Goal: Use online tool/utility: Utilize a website feature to perform a specific function

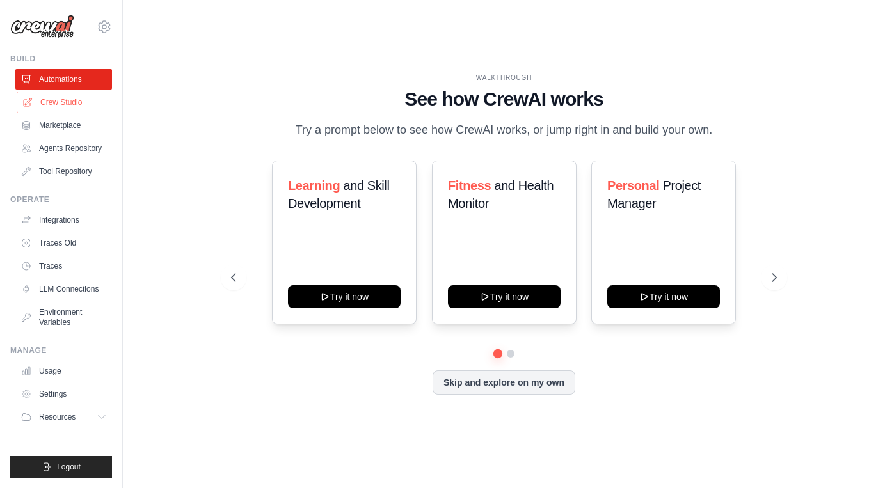
click at [58, 105] on link "Crew Studio" at bounding box center [65, 102] width 97 height 20
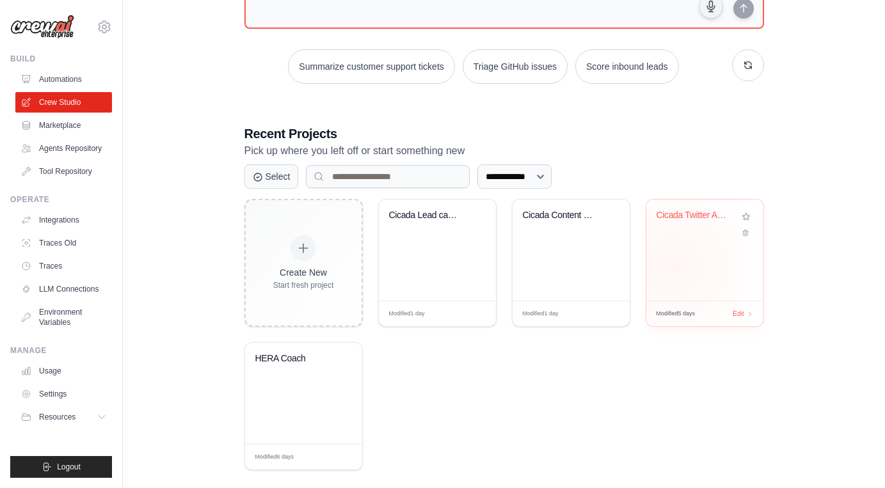
scroll to position [170, 0]
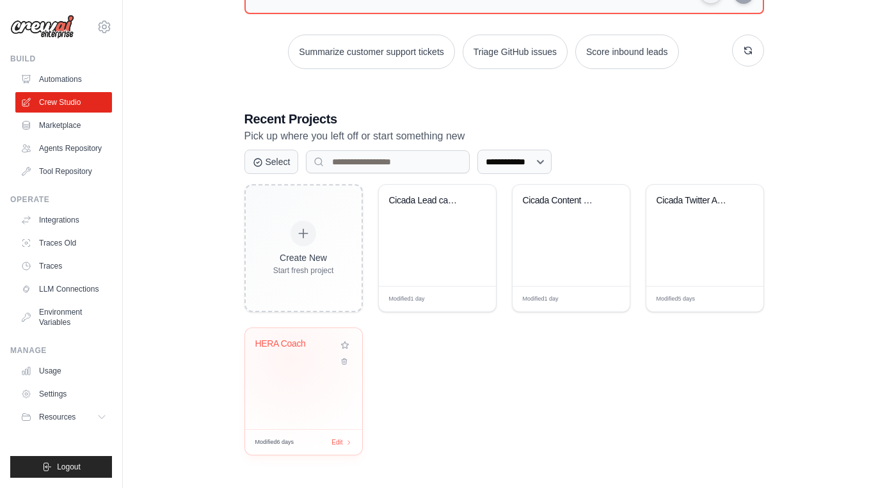
click at [291, 359] on div "HERA Coach" at bounding box center [303, 353] width 97 height 29
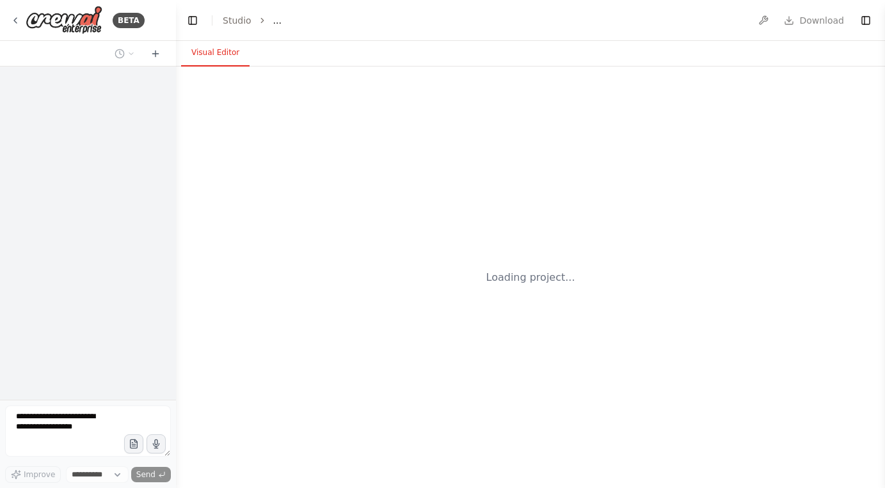
select select "****"
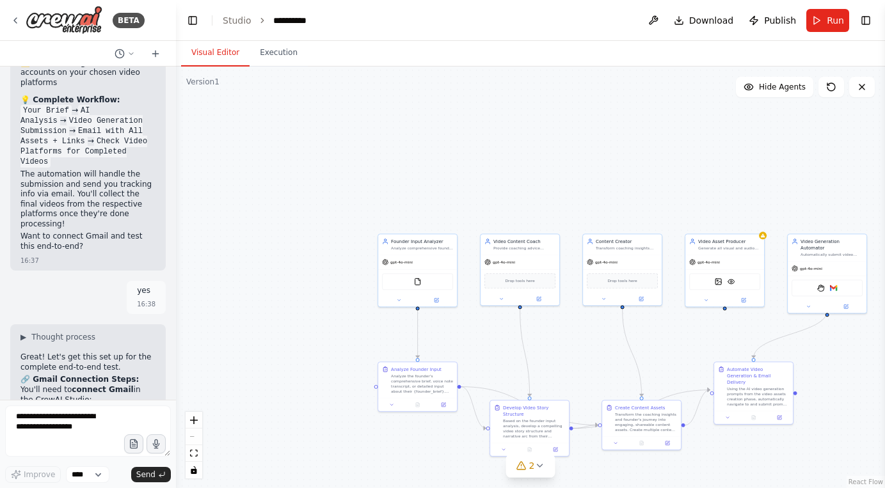
scroll to position [10018, 0]
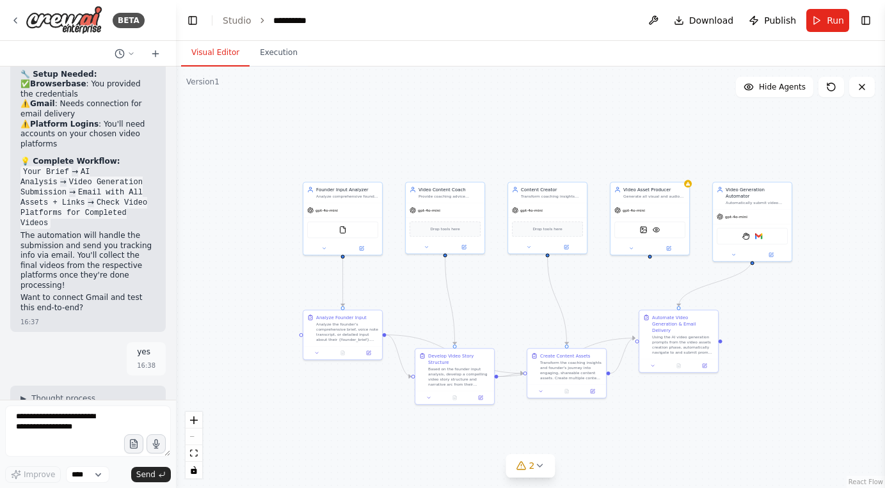
drag, startPoint x: 570, startPoint y: 344, endPoint x: 495, endPoint y: 292, distance: 91.1
click at [495, 292] on div ".deletable-edge-delete-btn { width: 20px; height: 20px; border: 0px solid #ffff…" at bounding box center [530, 278] width 709 height 422
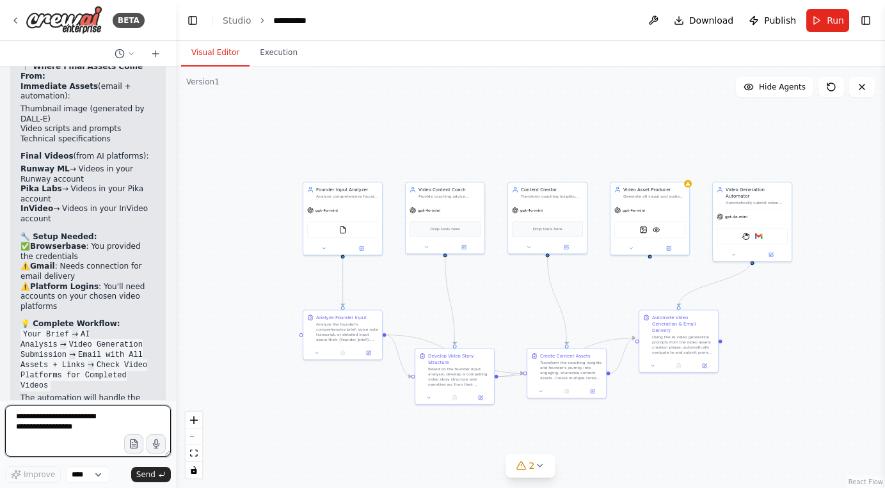
click at [63, 410] on textarea at bounding box center [88, 431] width 166 height 51
type textarea "**********"
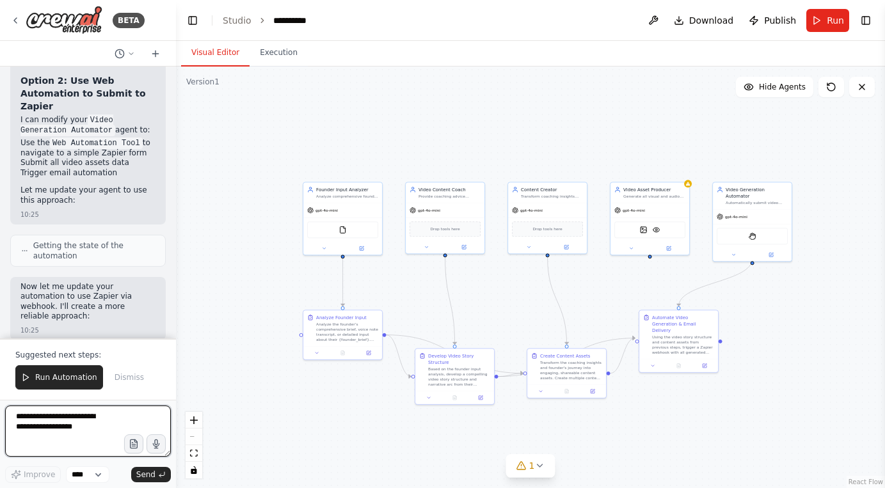
scroll to position [11476, 0]
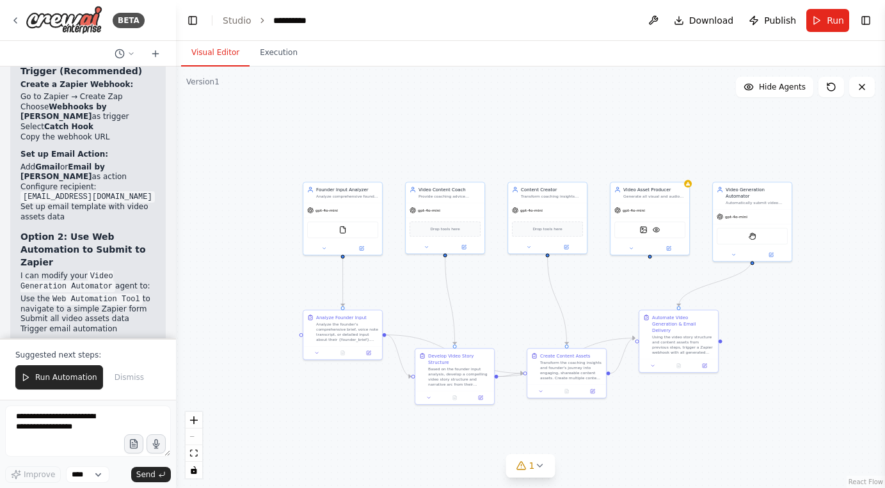
drag, startPoint x: 19, startPoint y: 172, endPoint x: 65, endPoint y: 211, distance: 60.9
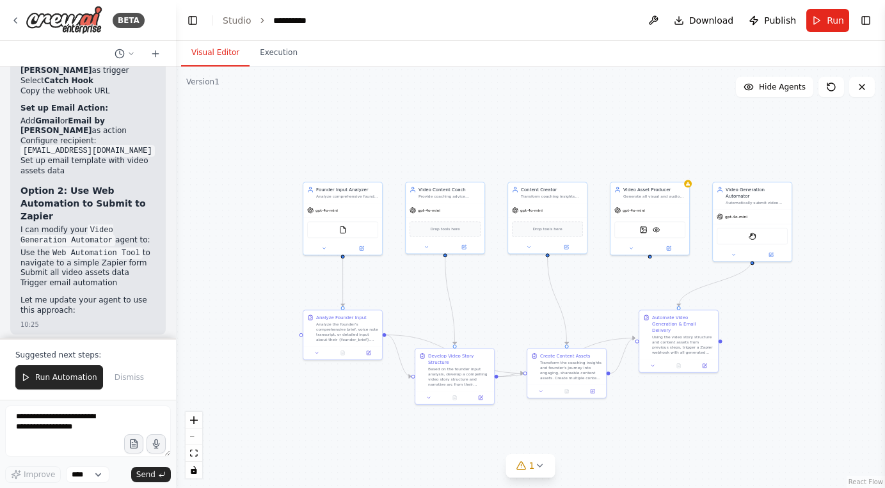
scroll to position [11813, 0]
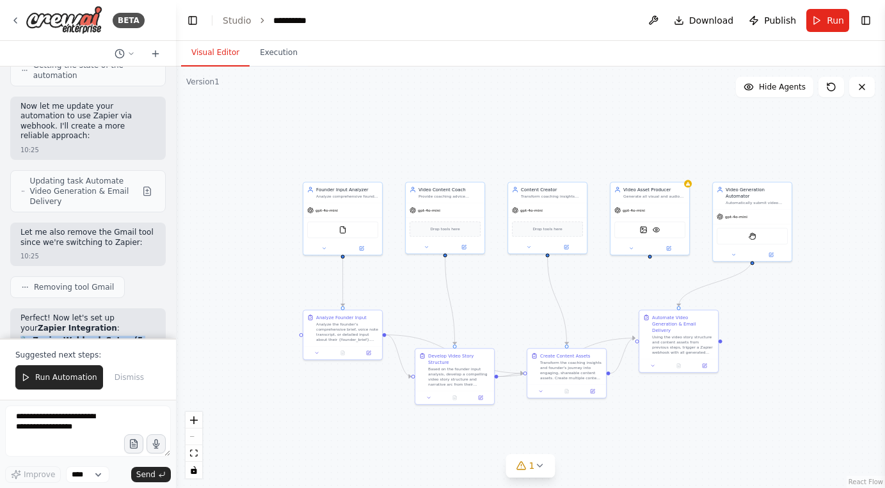
drag, startPoint x: 20, startPoint y: 191, endPoint x: 132, endPoint y: 319, distance: 169.2
copy div "🔧 Zapier Webhook Setup (5 minutes) Step 1: Create Zapier Webhook Go to Zapier →…"
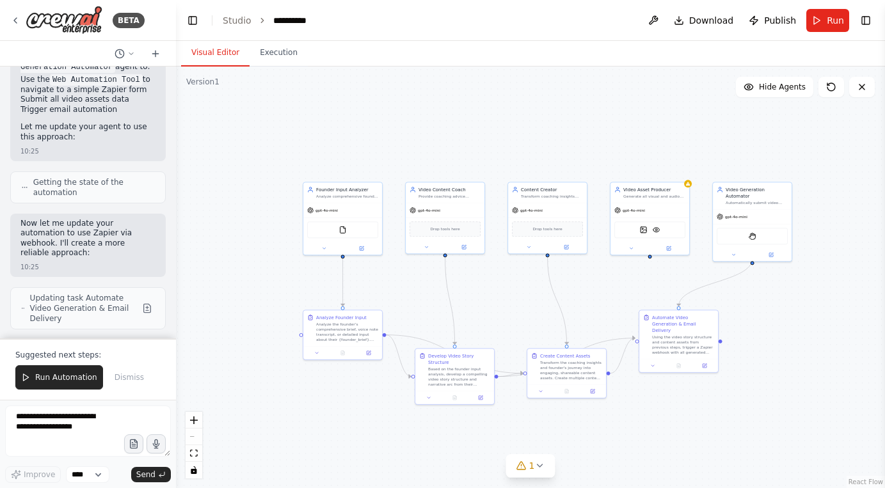
scroll to position [11552, 0]
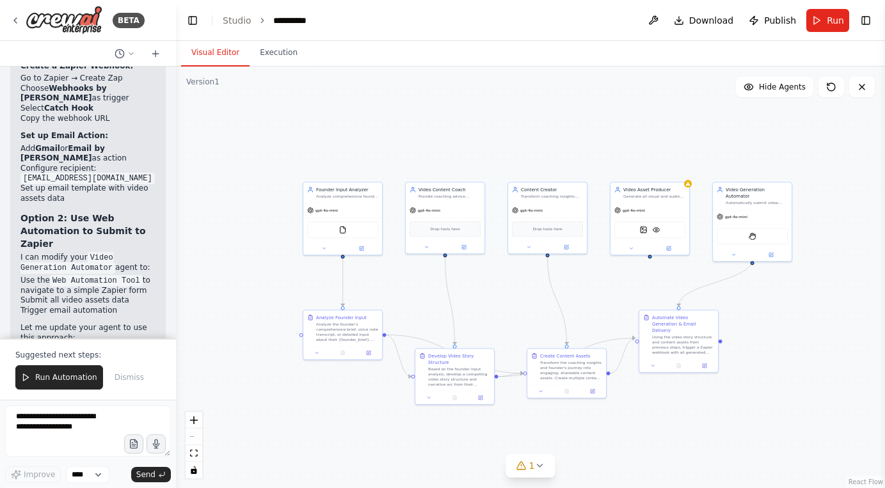
scroll to position [11496, 0]
click at [82, 428] on textarea at bounding box center [88, 431] width 166 height 51
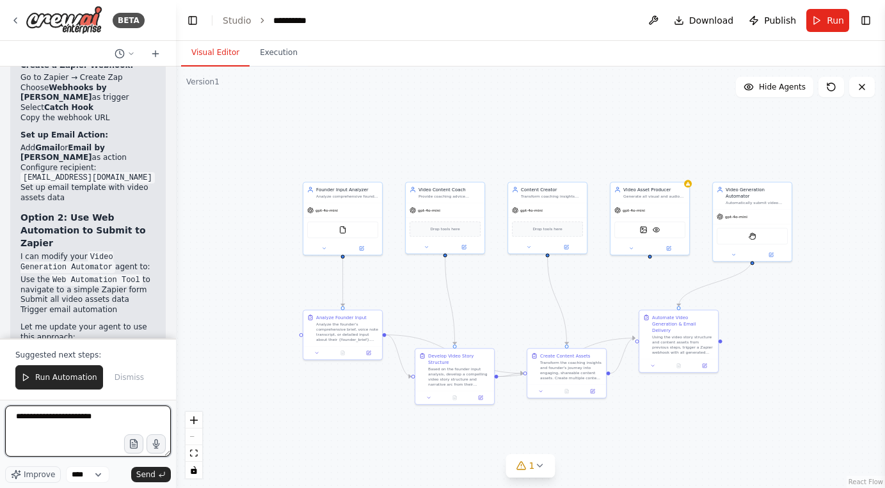
paste textarea "**********"
type textarea "**********"
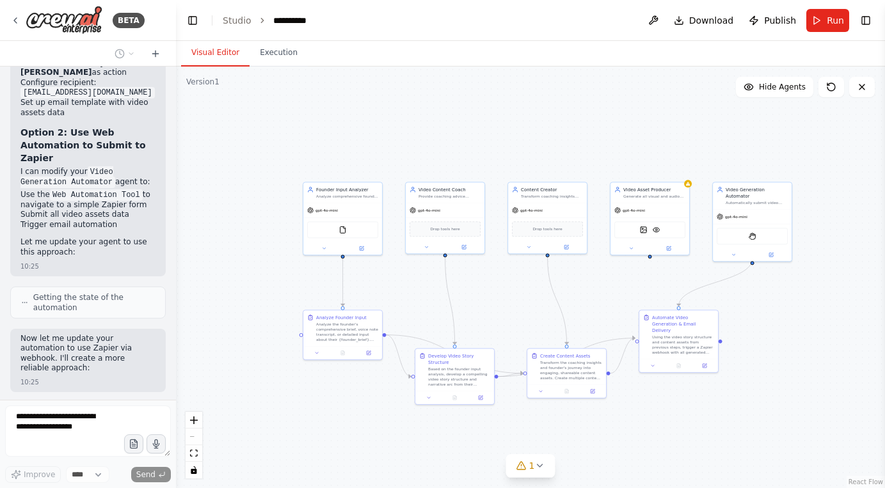
scroll to position [11583, 0]
drag, startPoint x: 47, startPoint y: 159, endPoint x: 148, endPoint y: 320, distance: 189.5
copy div "Choose Gmail (or Email by Zapier) To: csaktomi@gmail.com Subject: 🎬 Your HERA A…"
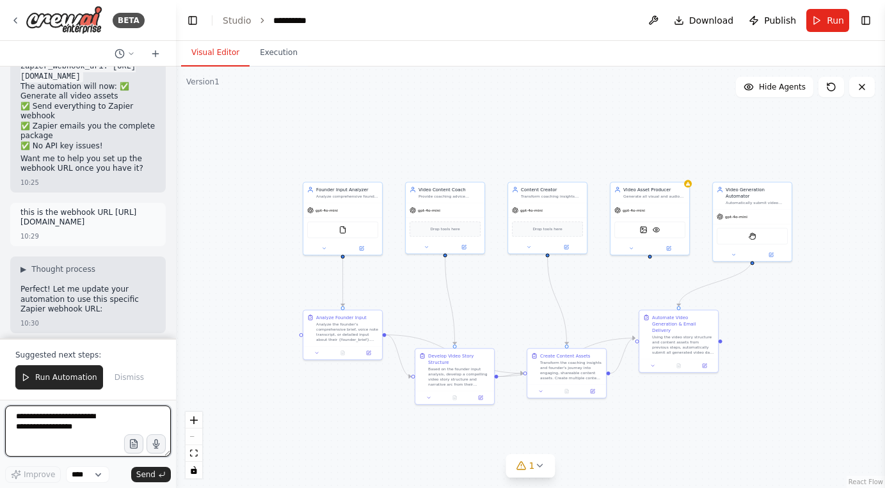
scroll to position [12522, 0]
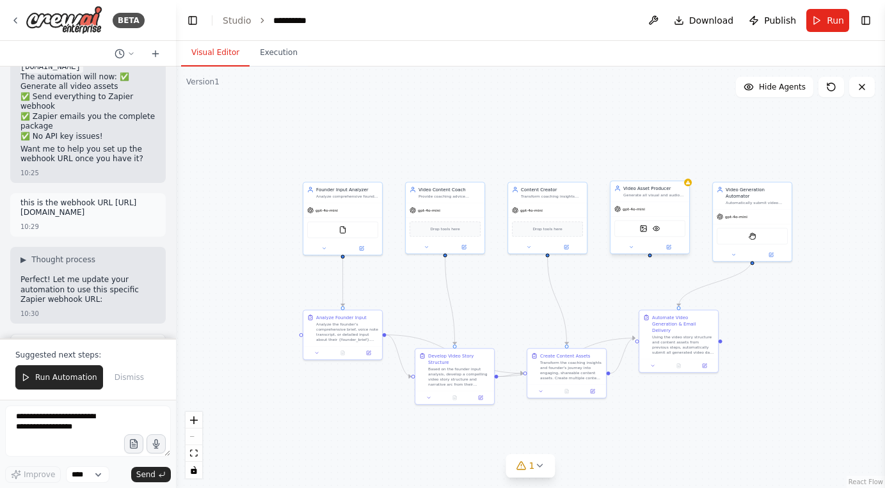
click at [661, 202] on div "gpt-4o-mini" at bounding box center [650, 209] width 79 height 14
click at [680, 166] on icon at bounding box center [679, 168] width 5 height 7
click at [635, 165] on button "Confirm" at bounding box center [642, 167] width 45 height 15
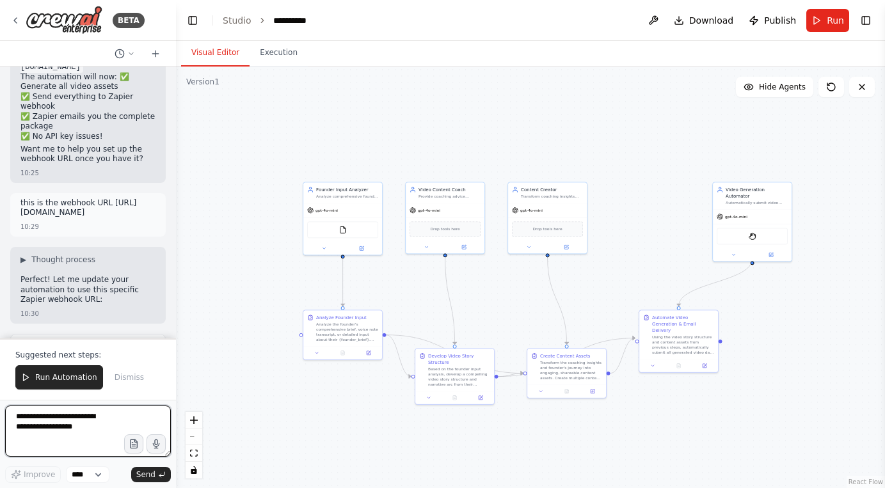
click at [90, 424] on textarea at bounding box center [88, 431] width 166 height 51
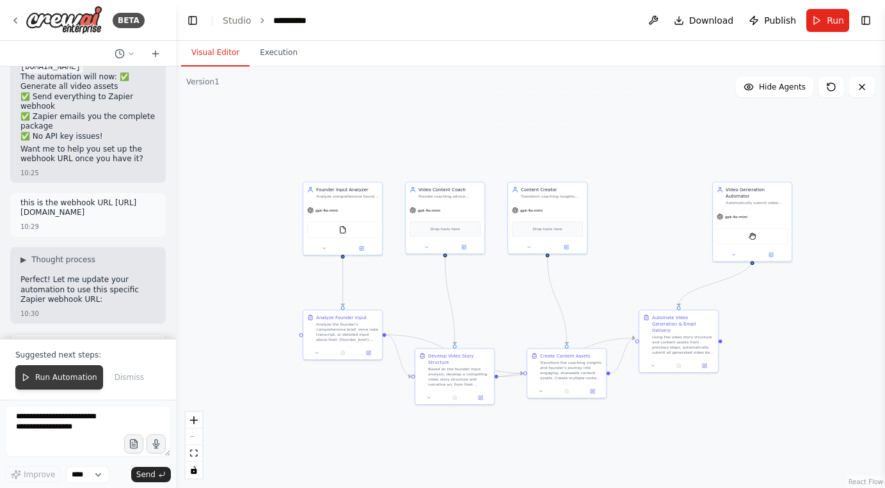
click at [74, 375] on span "Run Automation" at bounding box center [66, 378] width 62 height 10
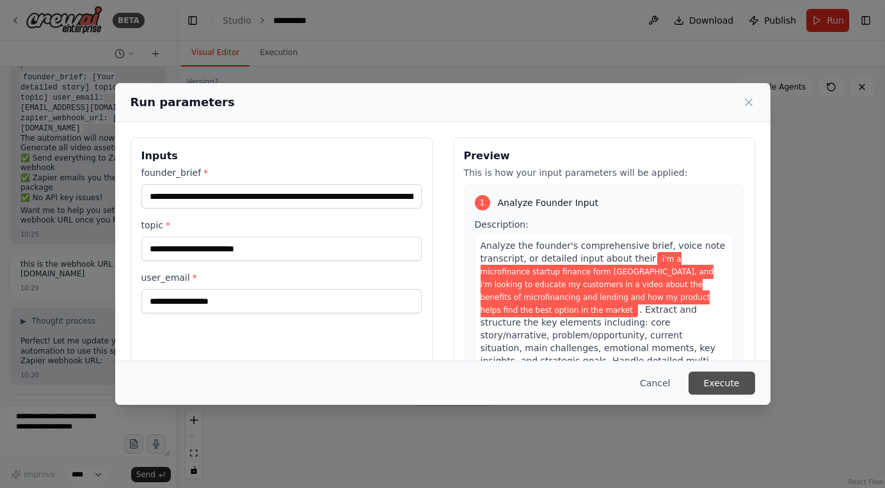
click at [725, 382] on button "Execute" at bounding box center [722, 383] width 67 height 23
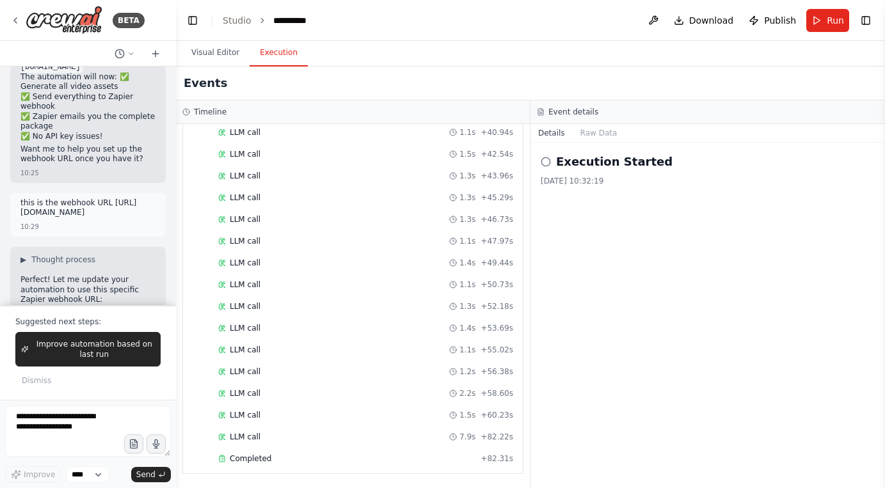
scroll to position [12556, 0]
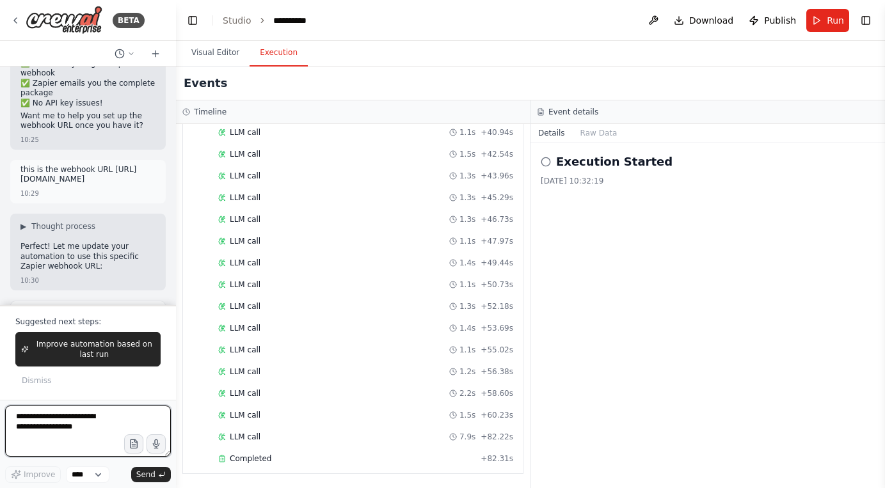
click at [99, 418] on textarea at bounding box center [88, 431] width 166 height 51
type textarea "**********"
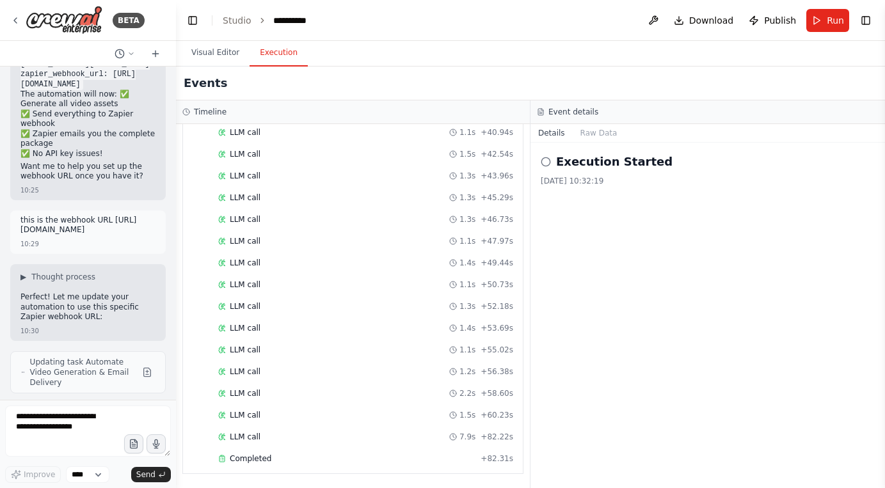
scroll to position [12538, 0]
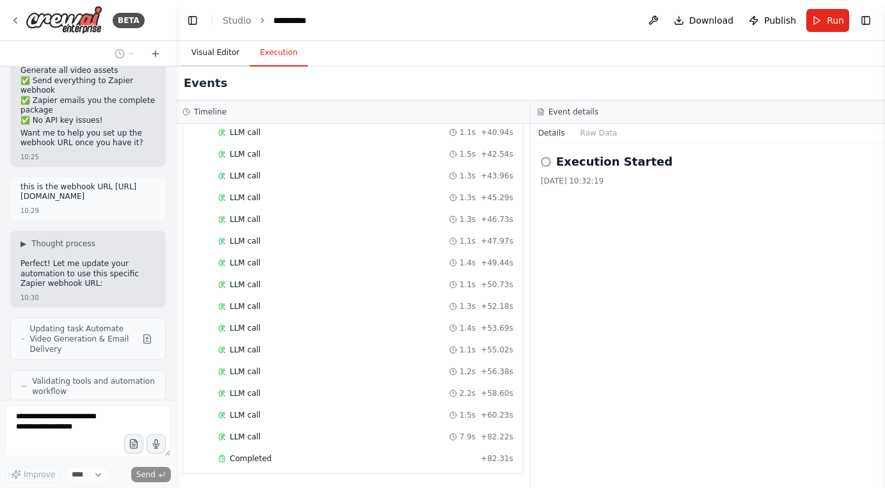
click at [216, 52] on button "Visual Editor" at bounding box center [215, 53] width 68 height 27
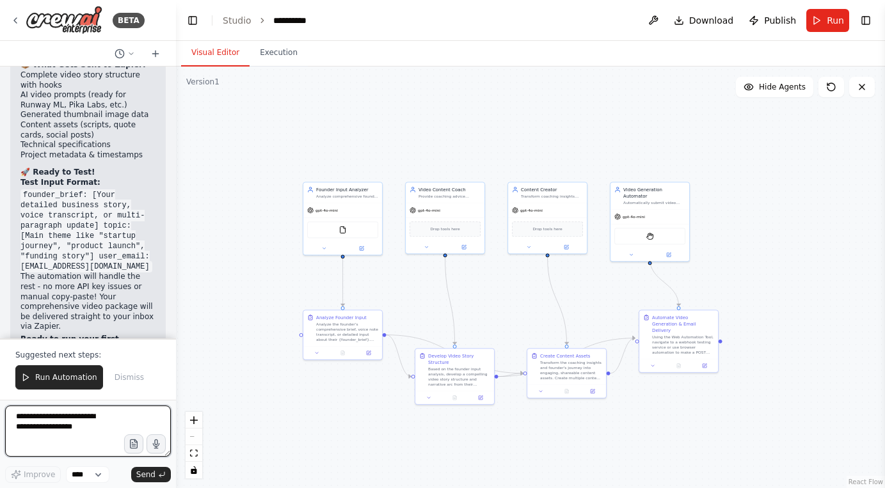
scroll to position [13033, 0]
paste textarea "**********"
type textarea "**********"
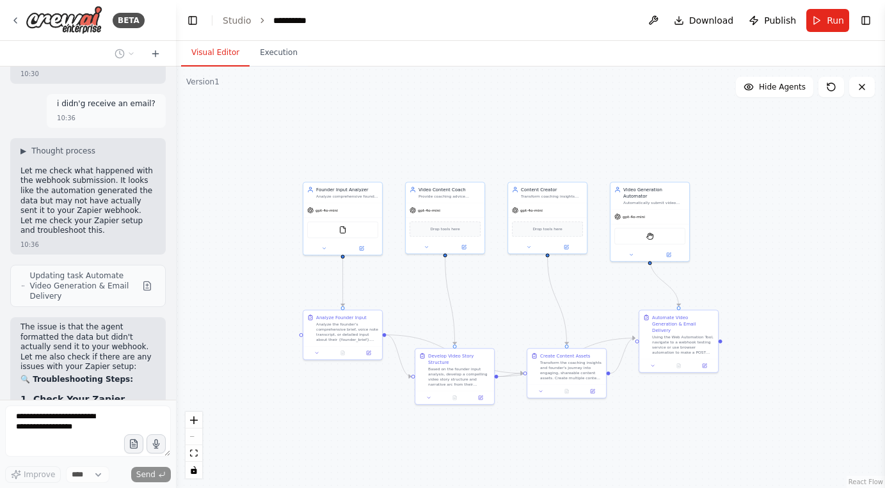
scroll to position [13336, 0]
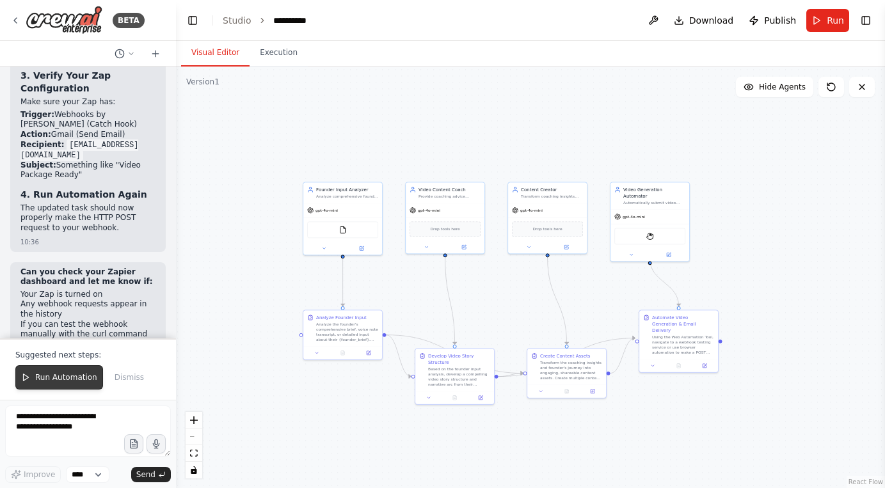
click at [73, 380] on span "Run Automation" at bounding box center [66, 378] width 62 height 10
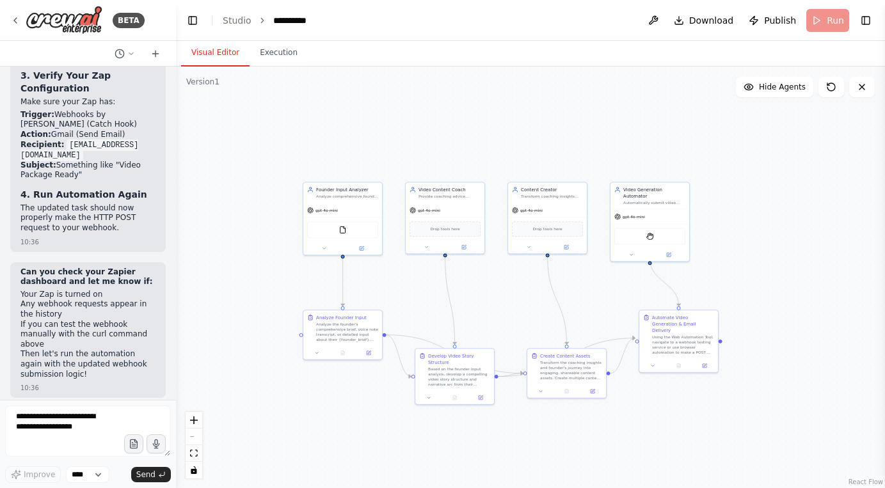
scroll to position [13756, 0]
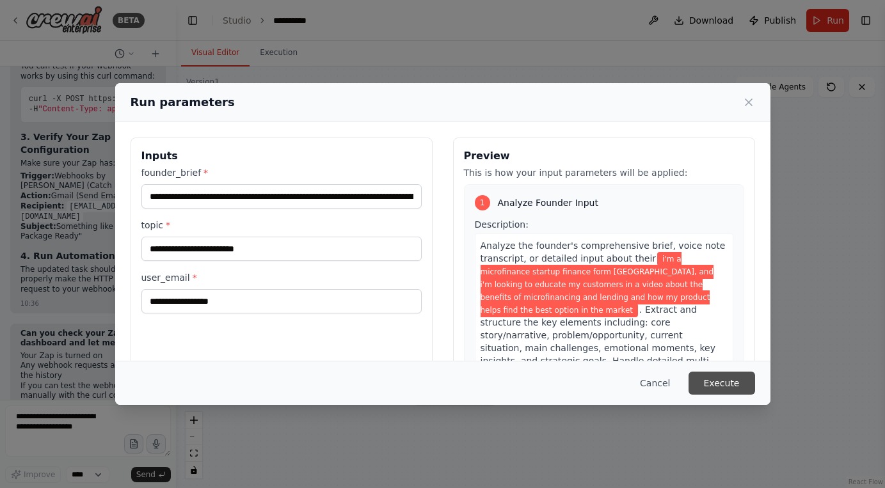
click at [729, 384] on button "Execute" at bounding box center [722, 383] width 67 height 23
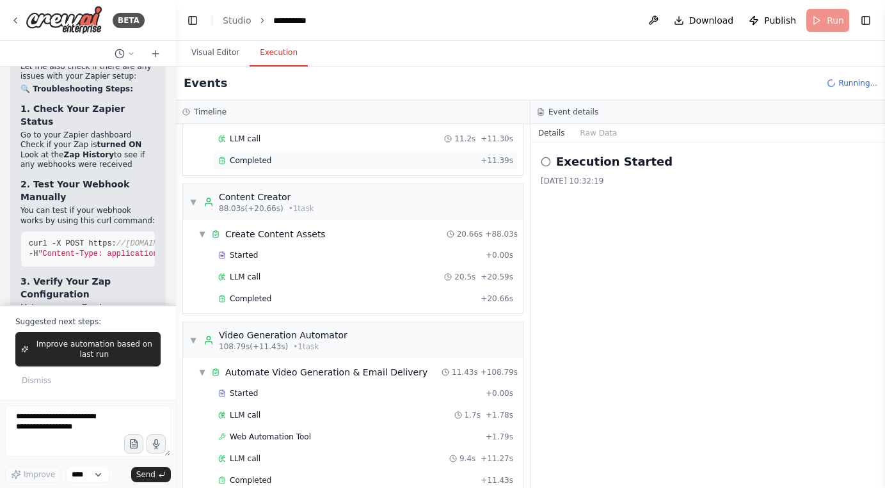
scroll to position [811, 0]
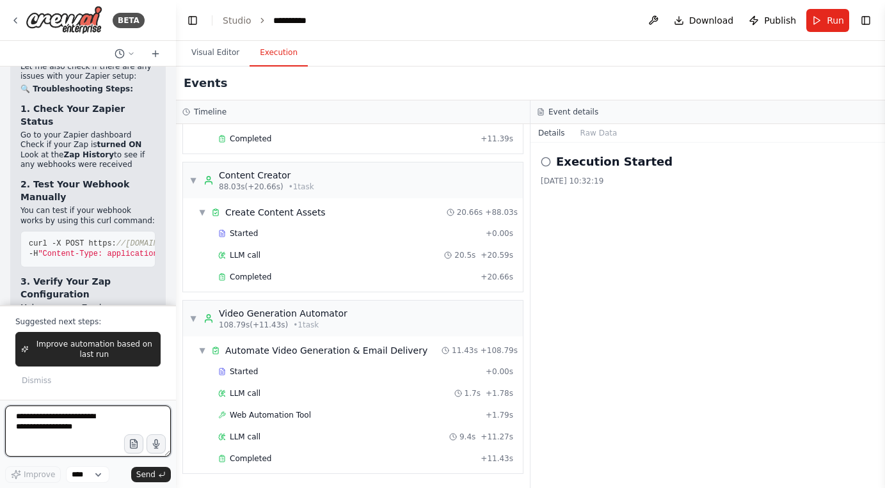
click at [97, 438] on textarea at bounding box center [88, 431] width 166 height 51
paste textarea "**********"
type textarea "**********"
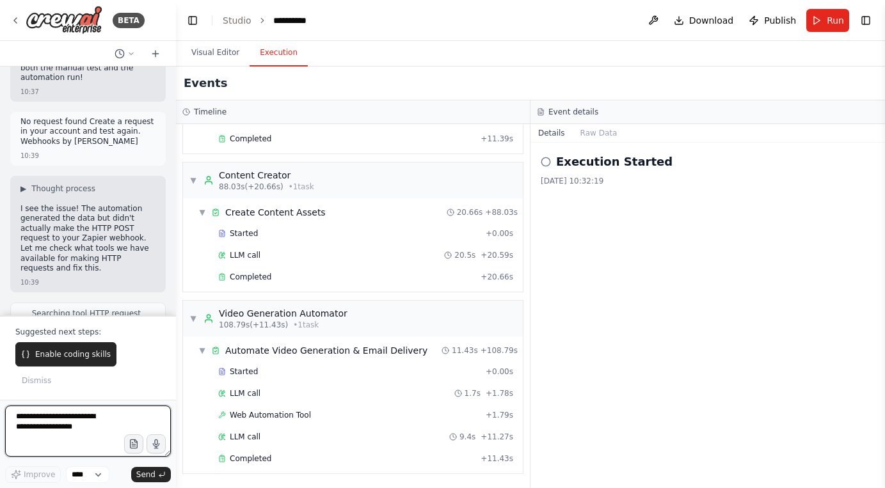
scroll to position [14641, 0]
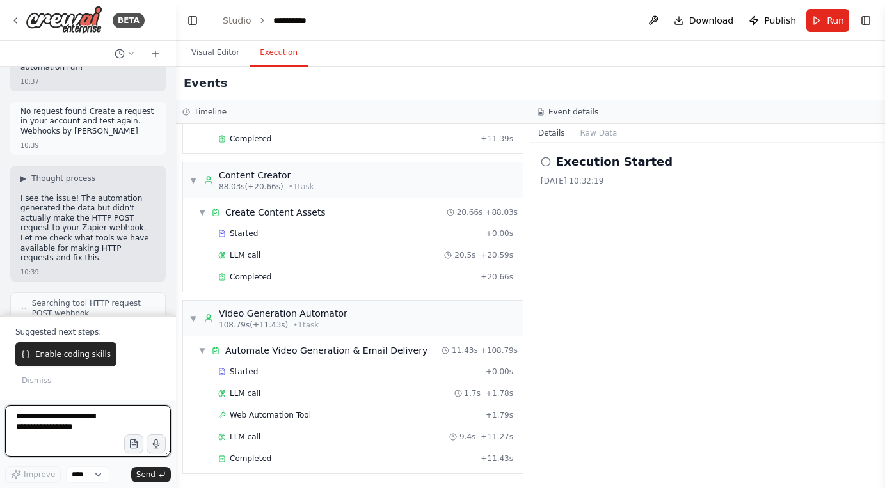
click at [72, 431] on textarea at bounding box center [88, 431] width 166 height 51
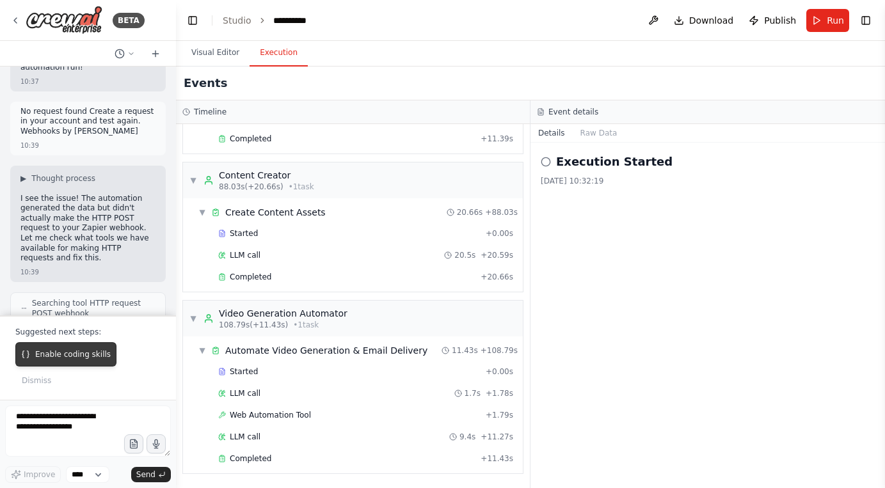
click at [72, 367] on button "Enable coding skills" at bounding box center [65, 354] width 101 height 24
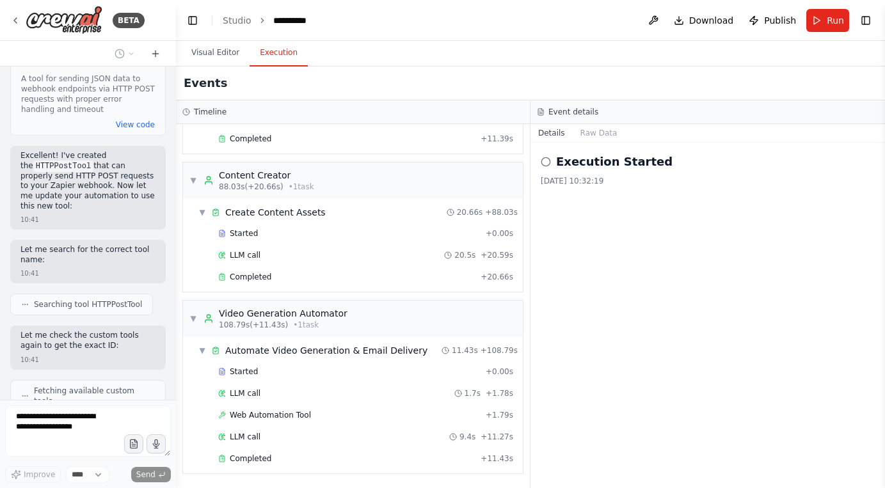
scroll to position [15914, 0]
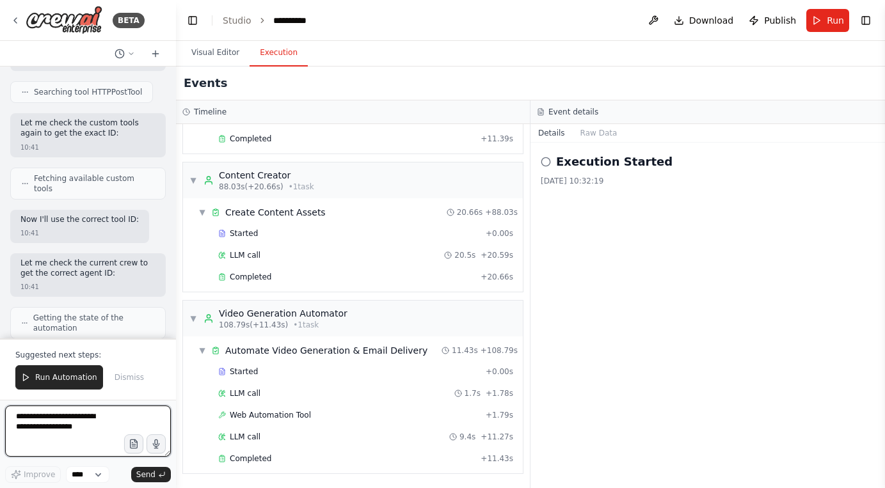
click at [39, 423] on textarea at bounding box center [88, 431] width 166 height 51
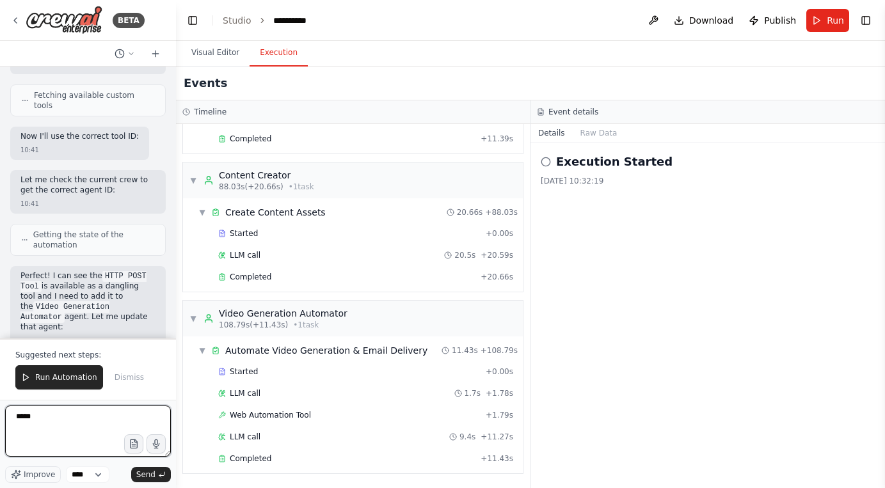
scroll to position [16210, 0]
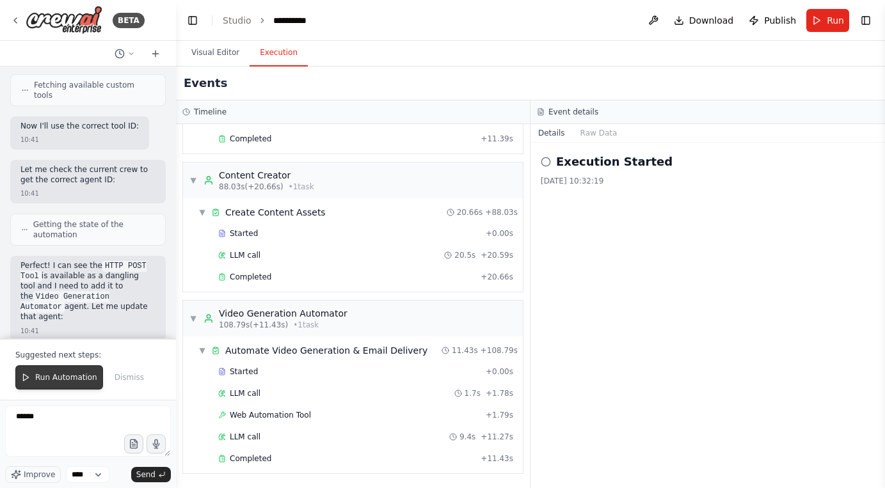
click at [72, 374] on span "Run Automation" at bounding box center [66, 378] width 62 height 10
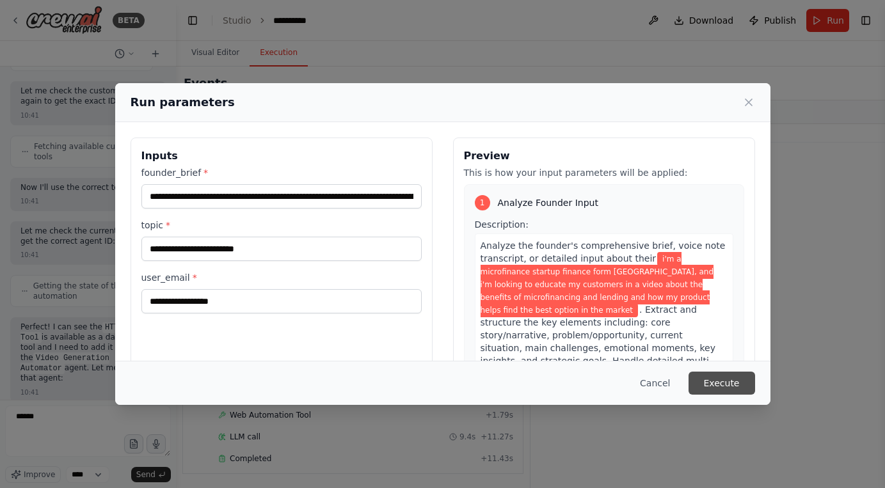
click at [711, 386] on button "Execute" at bounding box center [722, 383] width 67 height 23
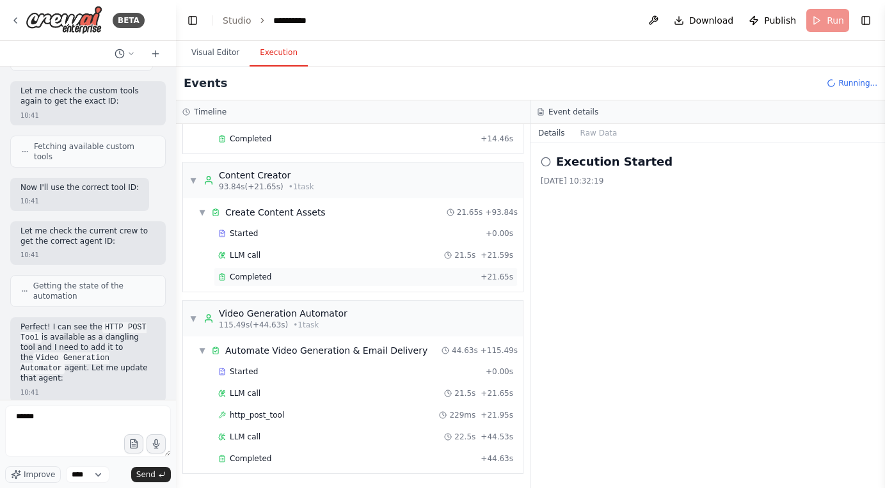
scroll to position [16210, 0]
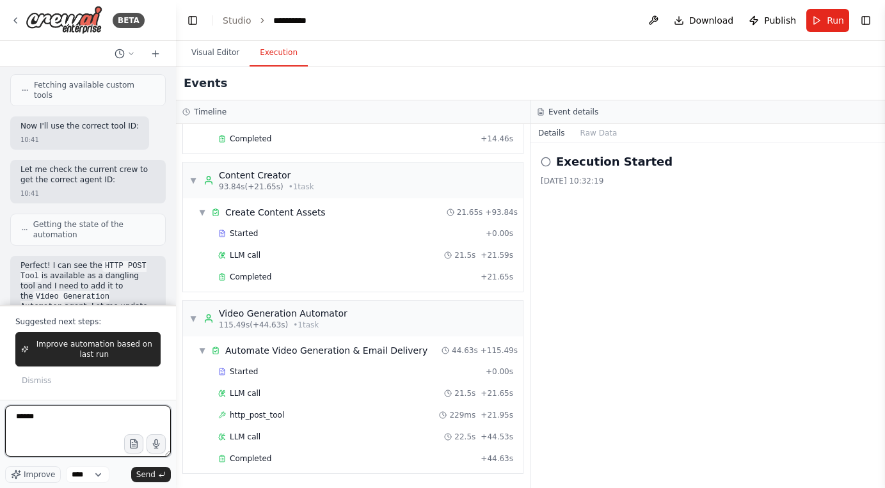
click at [99, 426] on textarea "*****" at bounding box center [88, 431] width 166 height 51
type textarea "*"
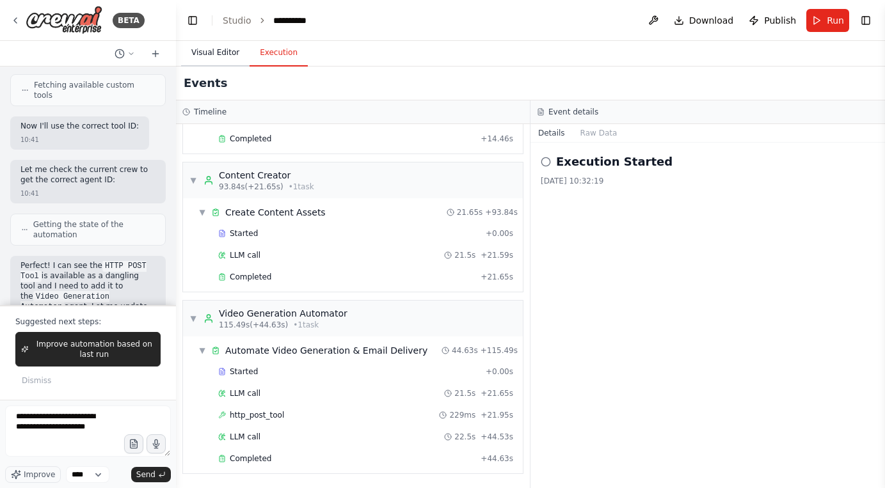
click at [206, 63] on button "Visual Editor" at bounding box center [215, 53] width 68 height 27
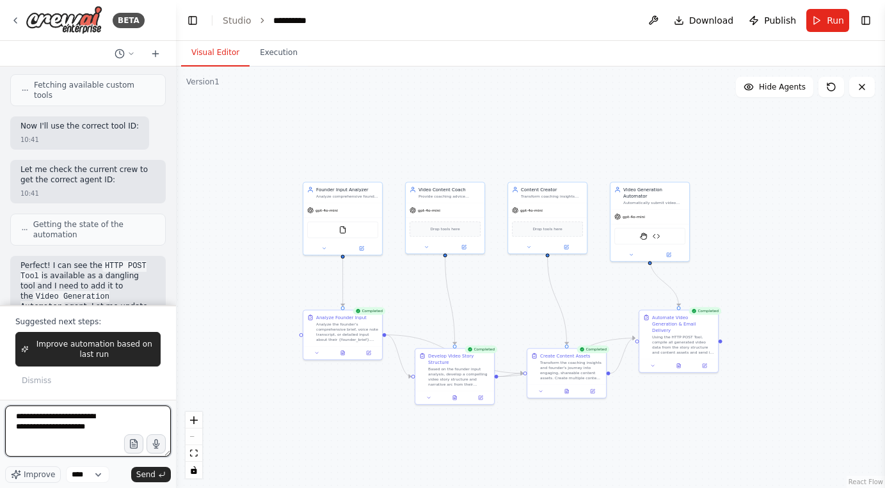
drag, startPoint x: 106, startPoint y: 424, endPoint x: -44, endPoint y: 333, distance: 174.7
click at [0, 333] on html "BETA Hello! I'm the CrewAI assistant. What kind of automation do you want to bu…" at bounding box center [442, 244] width 885 height 488
type textarea "**********"
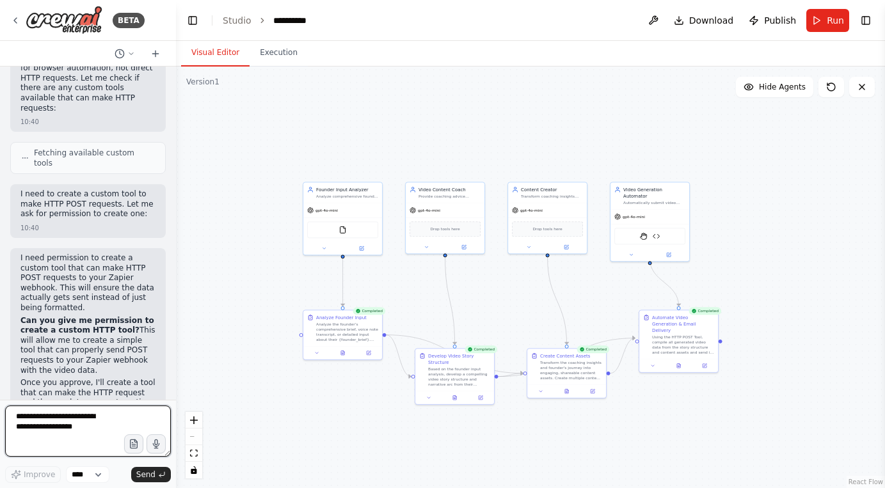
scroll to position [14964, 0]
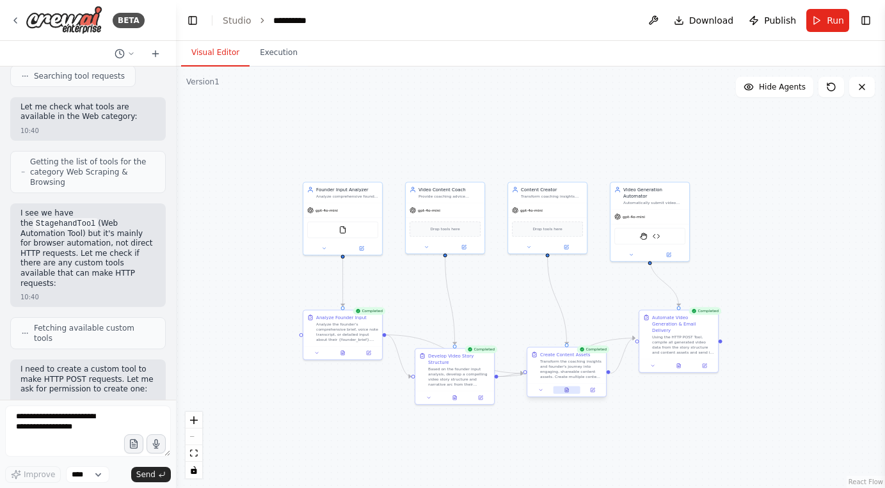
click at [568, 394] on button at bounding box center [566, 391] width 27 height 8
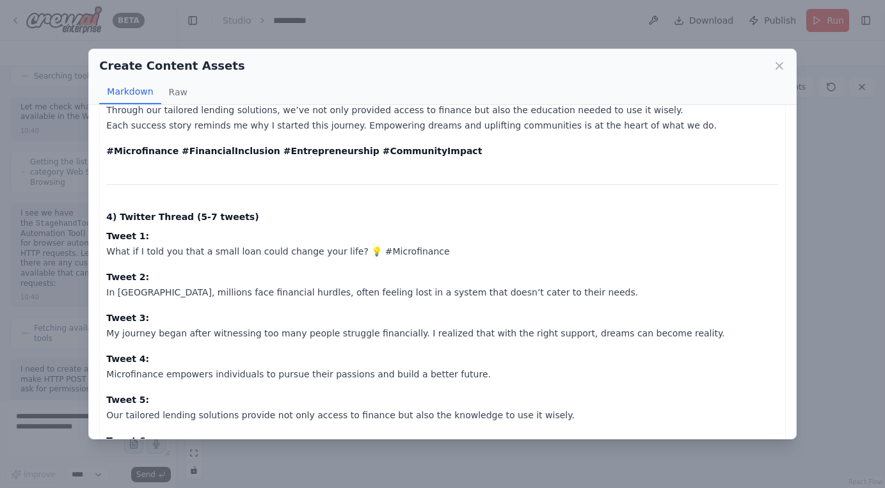
scroll to position [1159, 0]
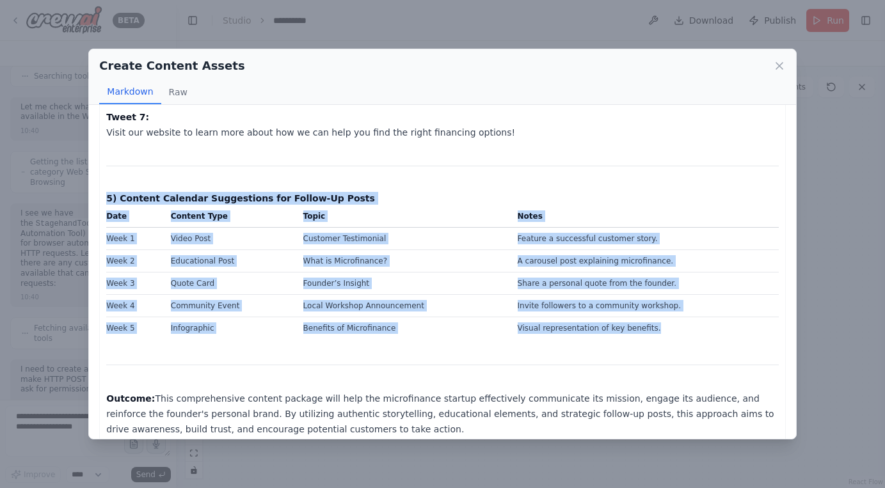
drag, startPoint x: 129, startPoint y: 172, endPoint x: 293, endPoint y: 324, distance: 222.8
click at [777, 65] on icon at bounding box center [779, 66] width 6 height 6
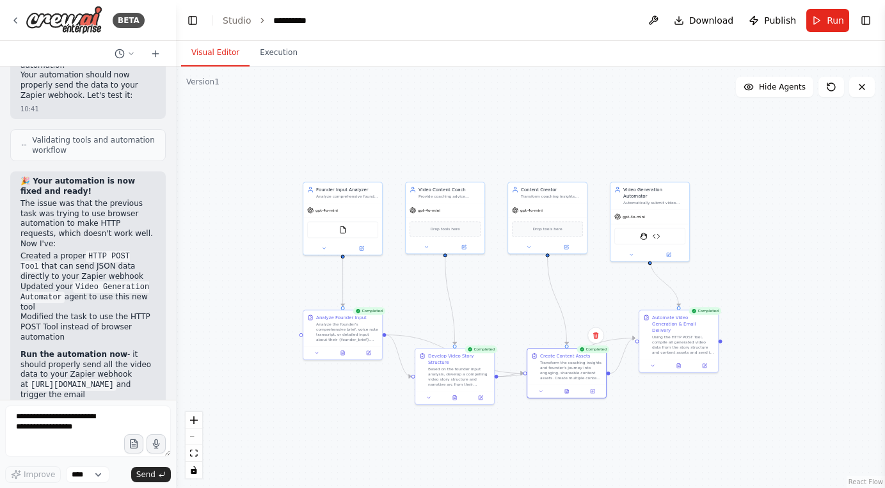
scroll to position [16793, 0]
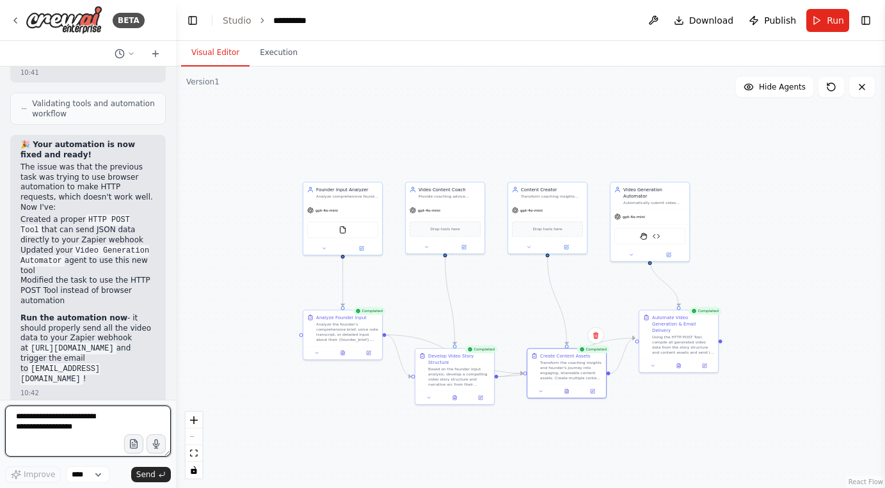
click at [51, 425] on textarea at bounding box center [88, 431] width 166 height 51
type textarea "**********"
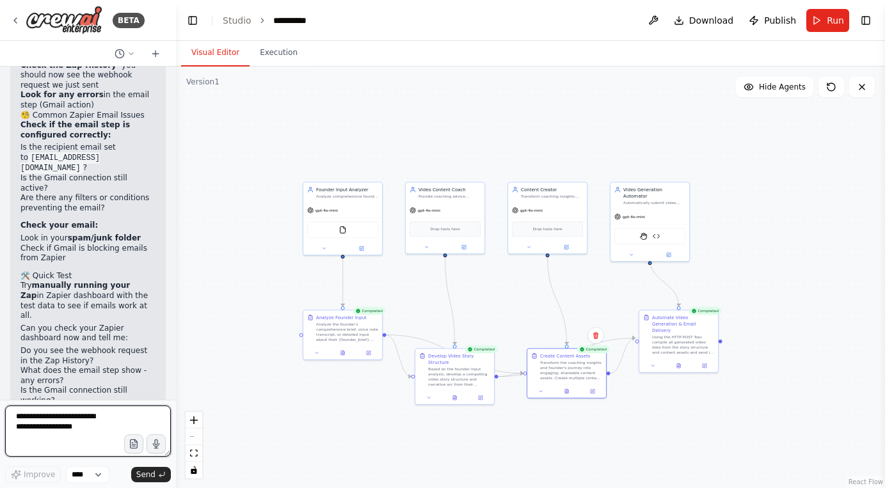
scroll to position [17446, 0]
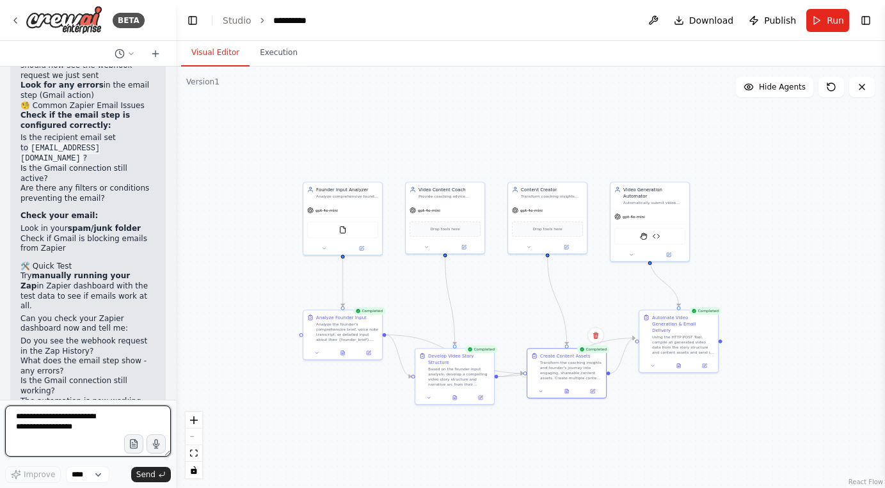
click at [90, 424] on textarea at bounding box center [88, 431] width 166 height 51
type textarea "*"
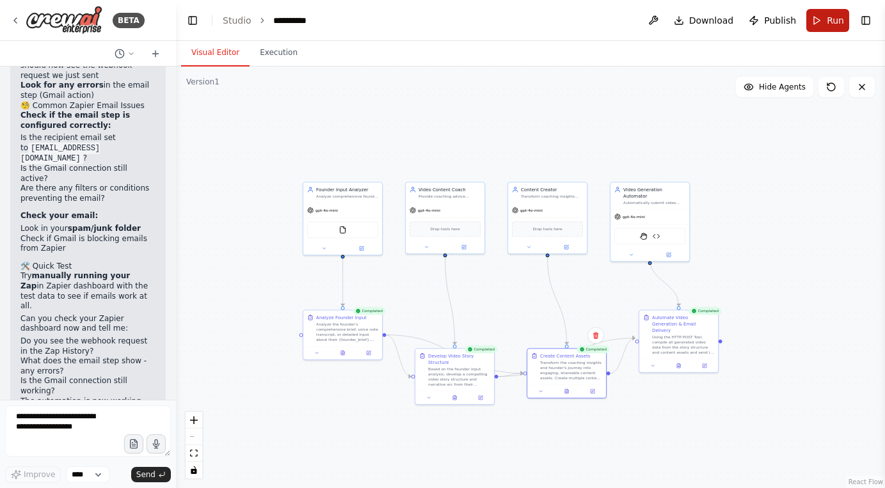
click at [829, 29] on button "Run" at bounding box center [828, 20] width 43 height 23
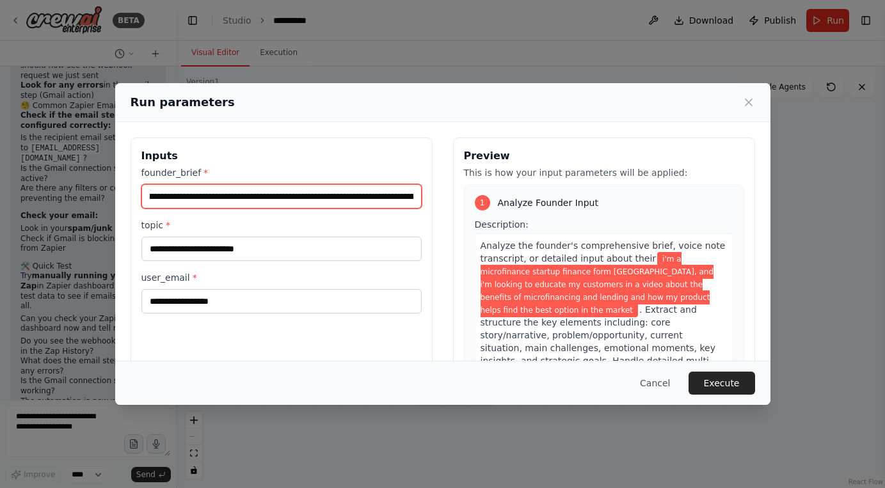
scroll to position [0, 591]
drag, startPoint x: 394, startPoint y: 197, endPoint x: 472, endPoint y: 209, distance: 78.5
click at [472, 209] on div "**********" at bounding box center [443, 289] width 625 height 303
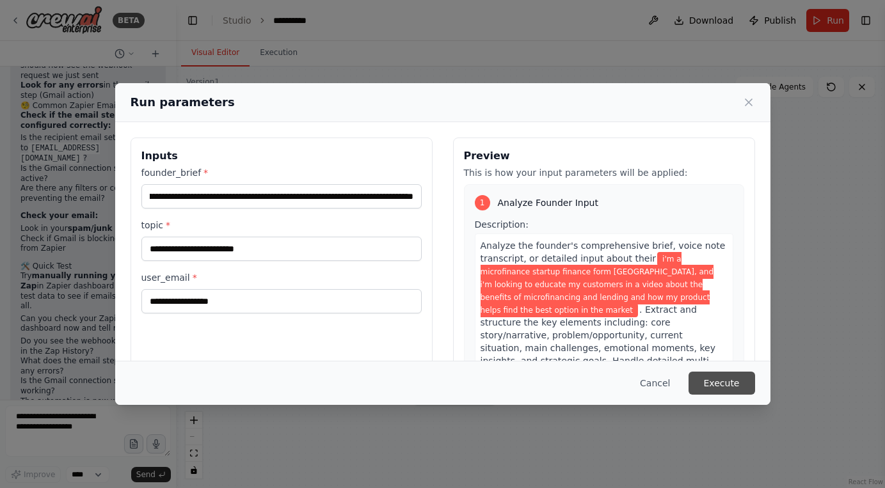
scroll to position [0, 0]
click at [721, 383] on button "Execute" at bounding box center [722, 383] width 67 height 23
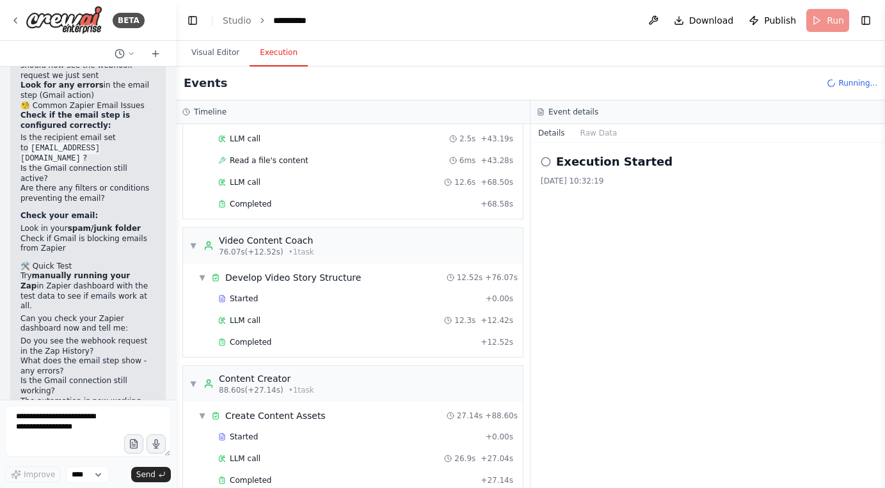
scroll to position [1094, 0]
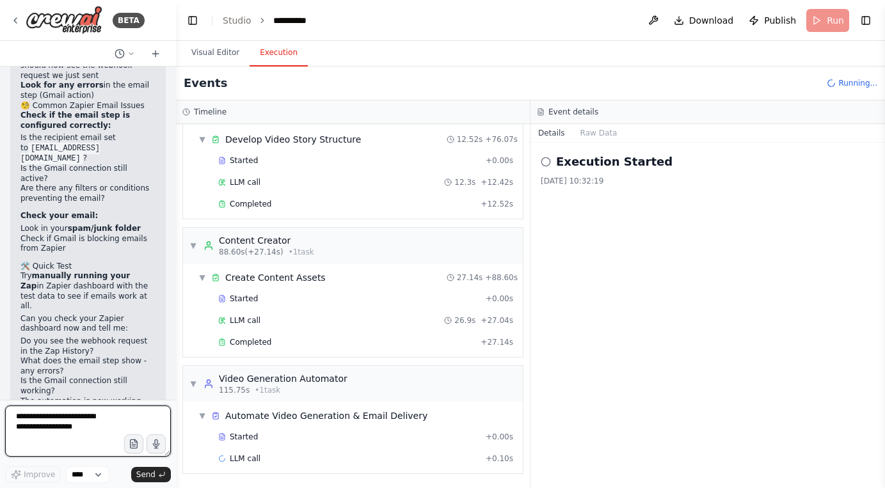
click at [92, 424] on textarea at bounding box center [88, 431] width 166 height 51
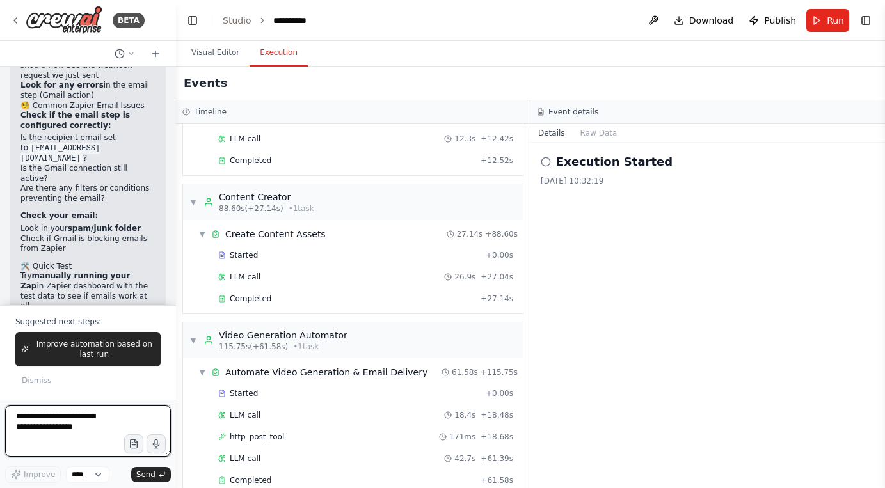
scroll to position [1159, 0]
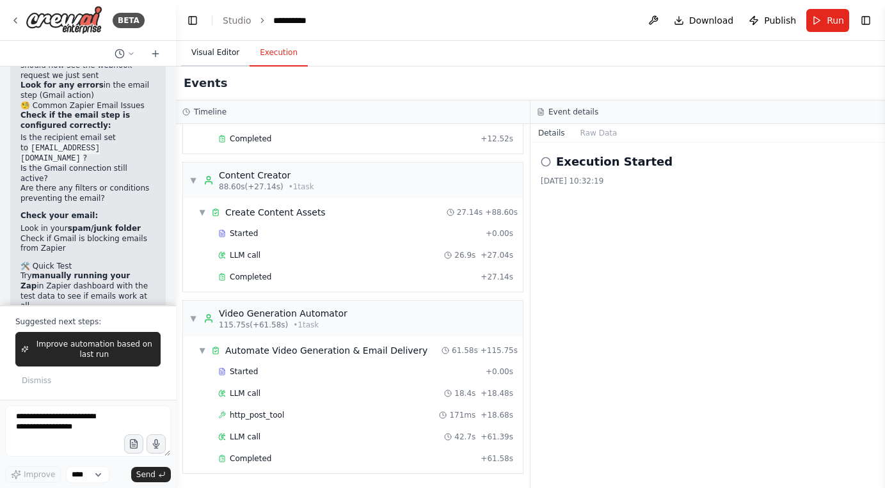
click at [227, 49] on button "Visual Editor" at bounding box center [215, 53] width 68 height 27
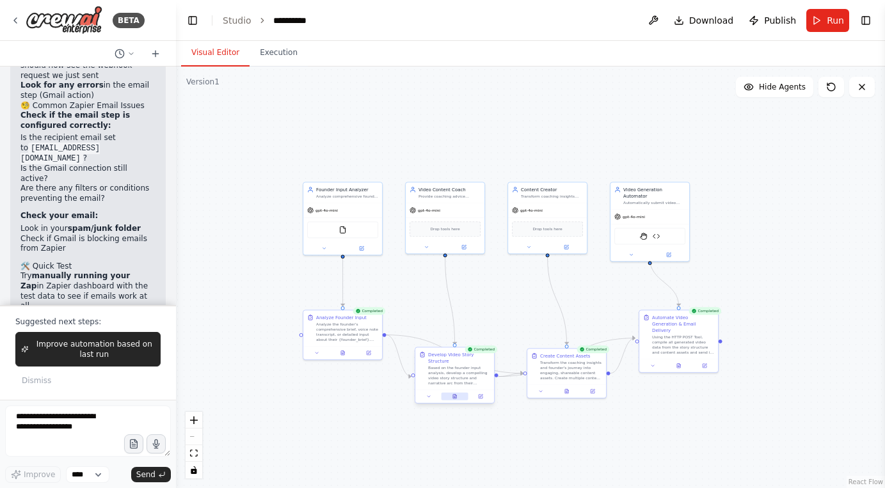
click at [456, 398] on icon at bounding box center [454, 397] width 3 height 4
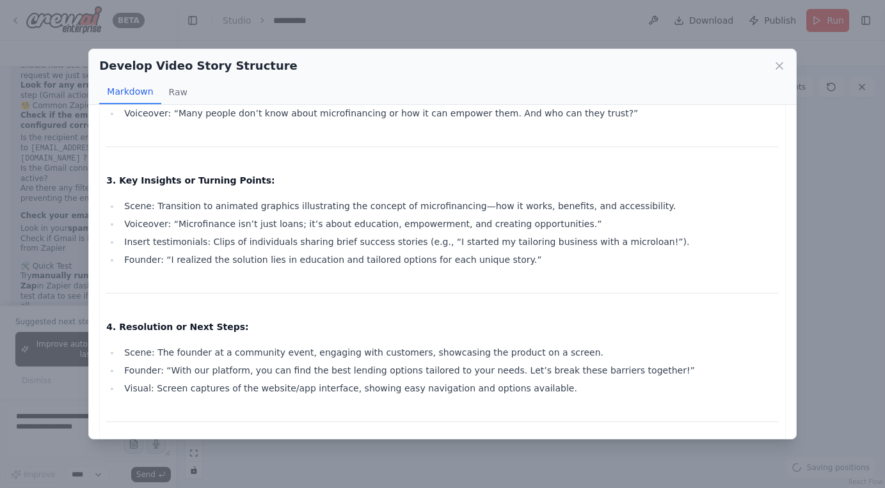
scroll to position [0, 0]
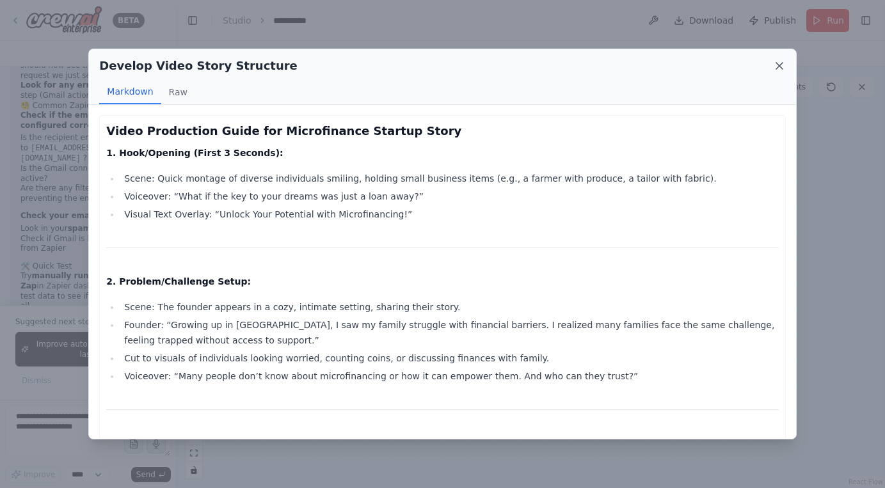
click at [783, 70] on icon at bounding box center [779, 66] width 13 height 13
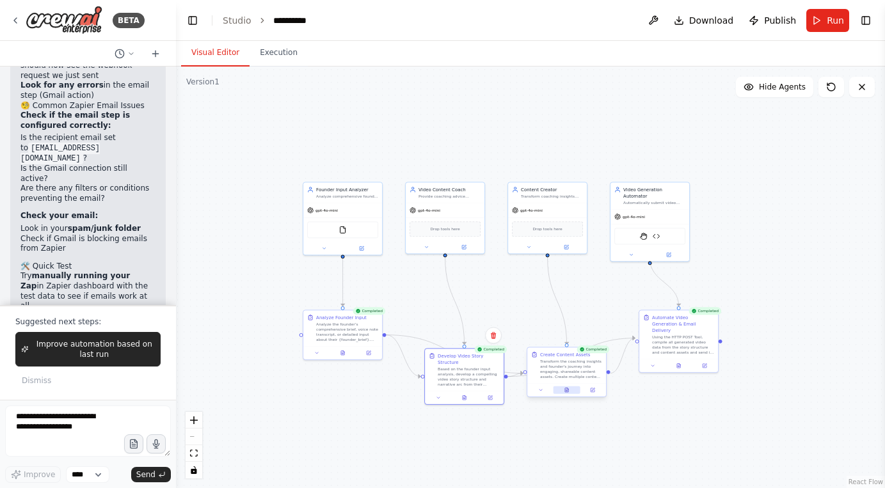
click at [569, 390] on button at bounding box center [566, 391] width 27 height 8
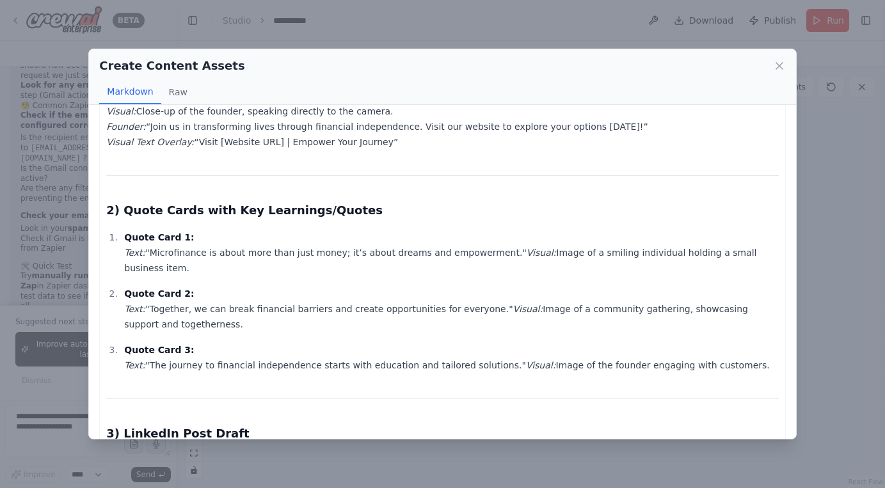
scroll to position [542, 0]
click at [779, 71] on icon at bounding box center [779, 66] width 13 height 13
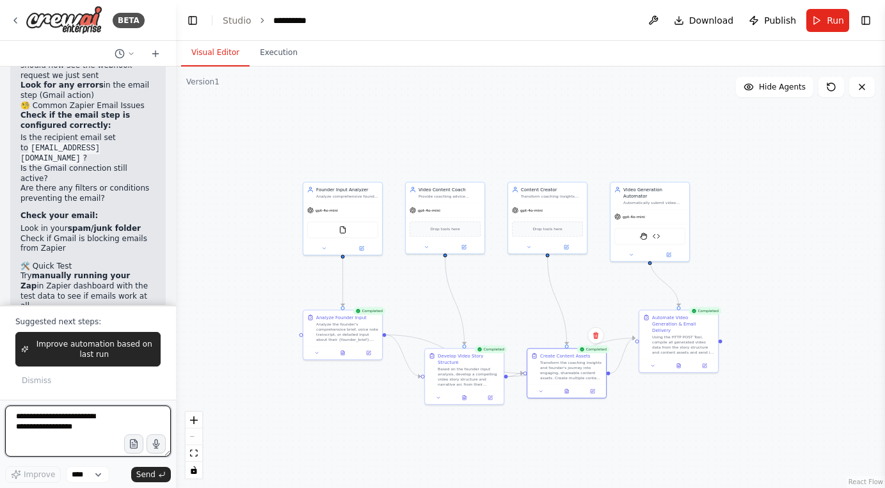
click at [90, 433] on textarea at bounding box center [88, 431] width 166 height 51
click at [548, 367] on div "Transform the coaching insights and founder's journey into engaging, shareable …" at bounding box center [571, 369] width 62 height 20
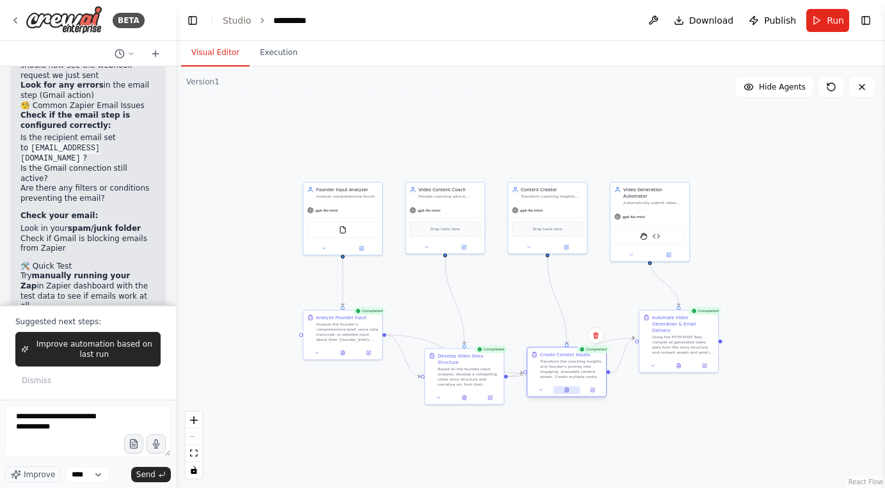
click at [559, 389] on button at bounding box center [566, 391] width 27 height 8
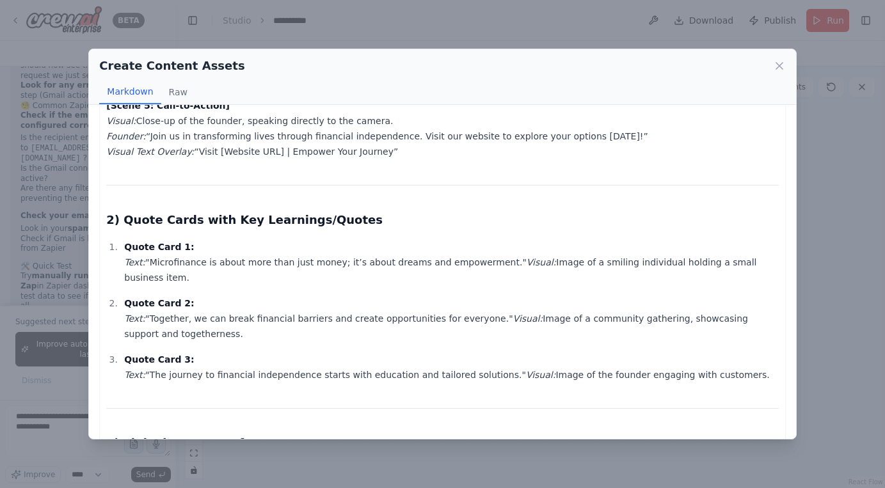
scroll to position [527, 0]
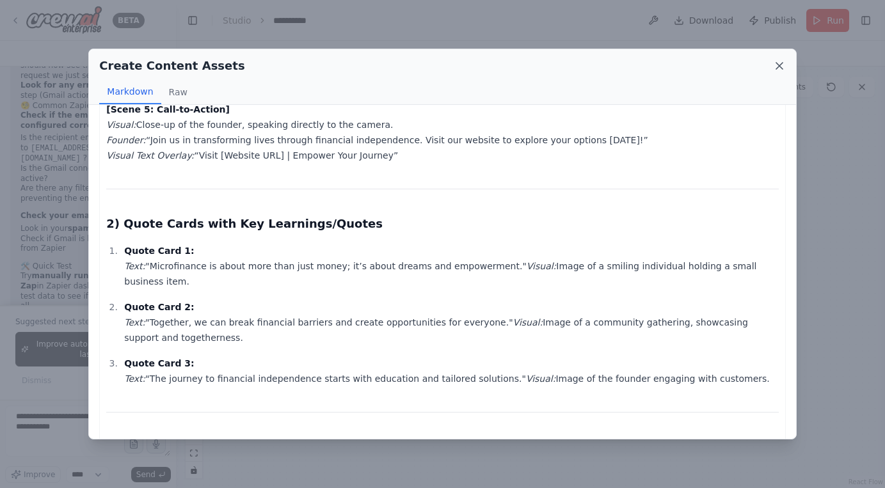
click at [776, 66] on icon at bounding box center [779, 66] width 13 height 13
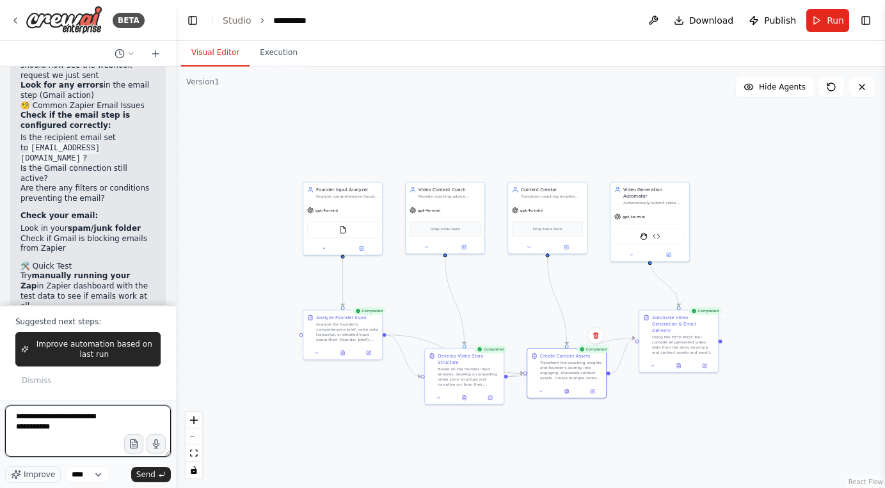
click at [103, 431] on textarea "**********" at bounding box center [88, 431] width 166 height 51
click at [567, 392] on icon at bounding box center [567, 390] width 5 height 5
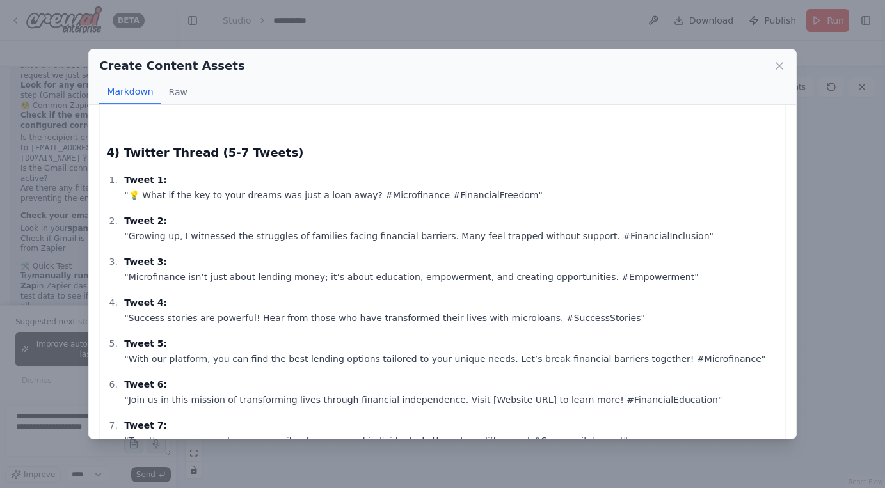
scroll to position [1034, 0]
click at [777, 65] on icon at bounding box center [779, 66] width 13 height 13
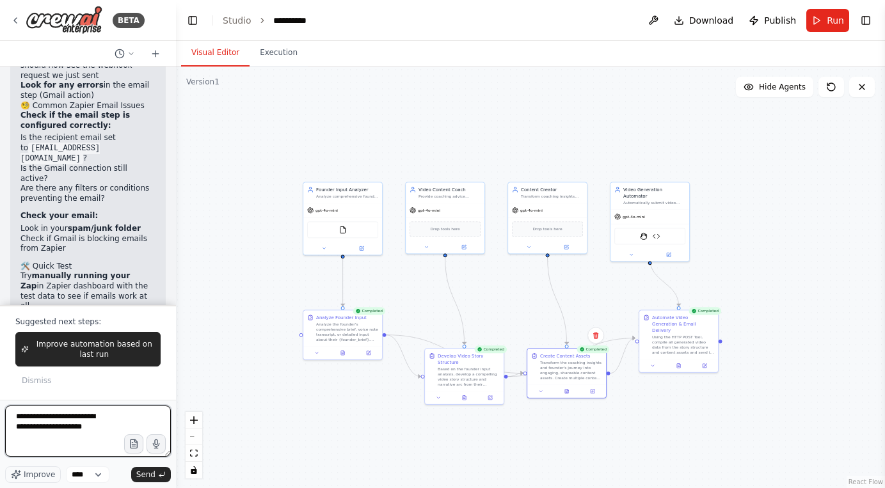
click at [82, 442] on textarea "**********" at bounding box center [88, 431] width 166 height 51
click at [562, 389] on button at bounding box center [566, 391] width 27 height 8
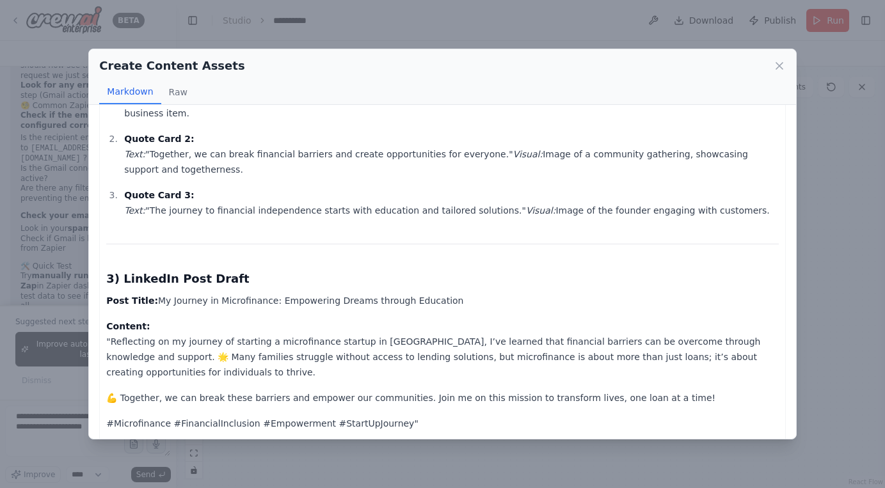
scroll to position [695, 0]
click at [782, 66] on icon at bounding box center [779, 66] width 13 height 13
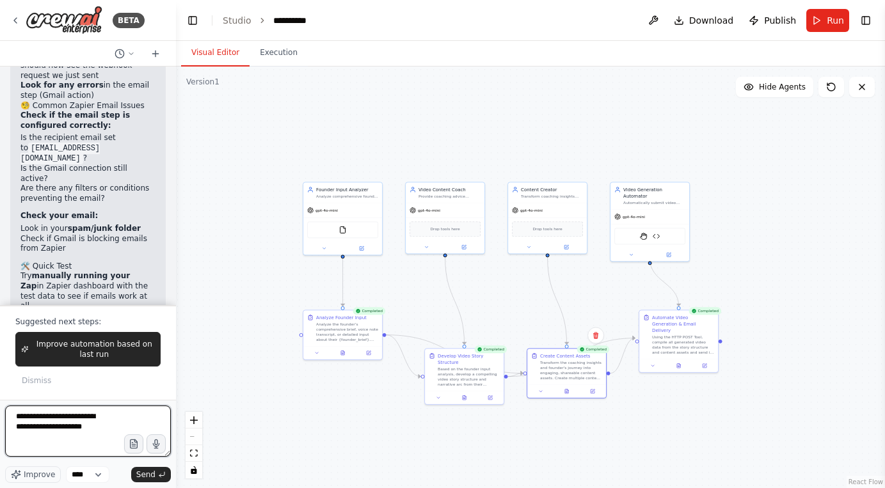
click at [73, 447] on textarea "**********" at bounding box center [88, 431] width 166 height 51
type textarea "**********"
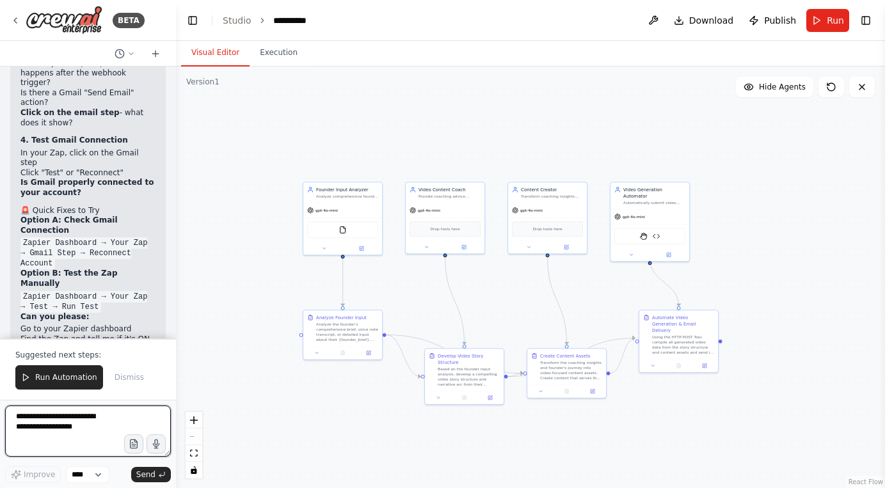
scroll to position [18181, 0]
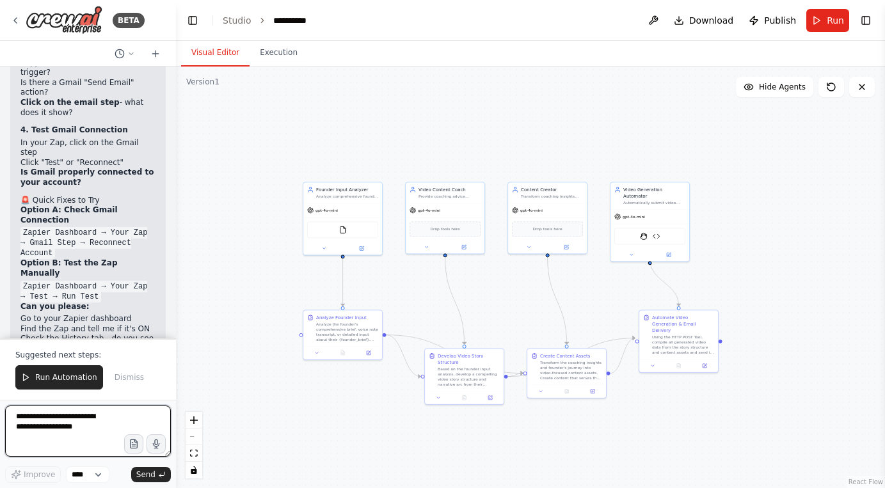
click at [85, 431] on textarea at bounding box center [88, 431] width 166 height 51
click at [29, 419] on textarea "**********" at bounding box center [88, 431] width 166 height 51
click at [71, 421] on textarea "**********" at bounding box center [88, 431] width 166 height 51
click at [68, 437] on textarea "**********" at bounding box center [88, 431] width 166 height 51
type textarea "**********"
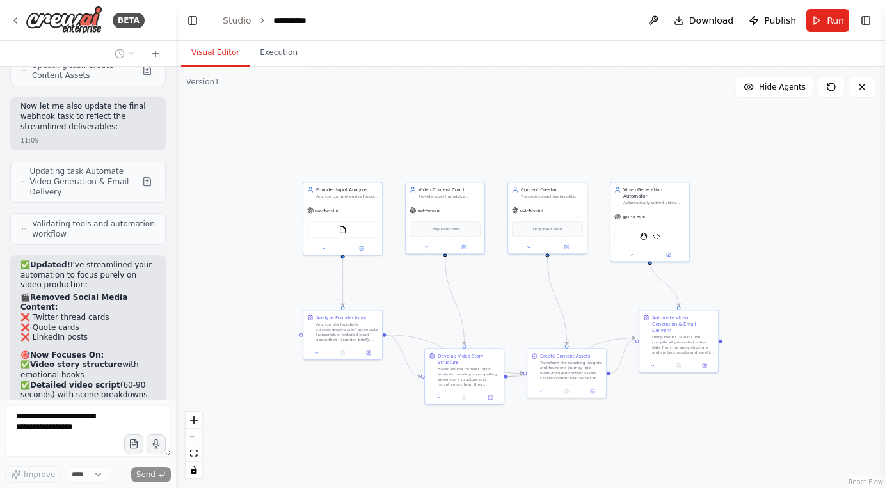
scroll to position [18720, 0]
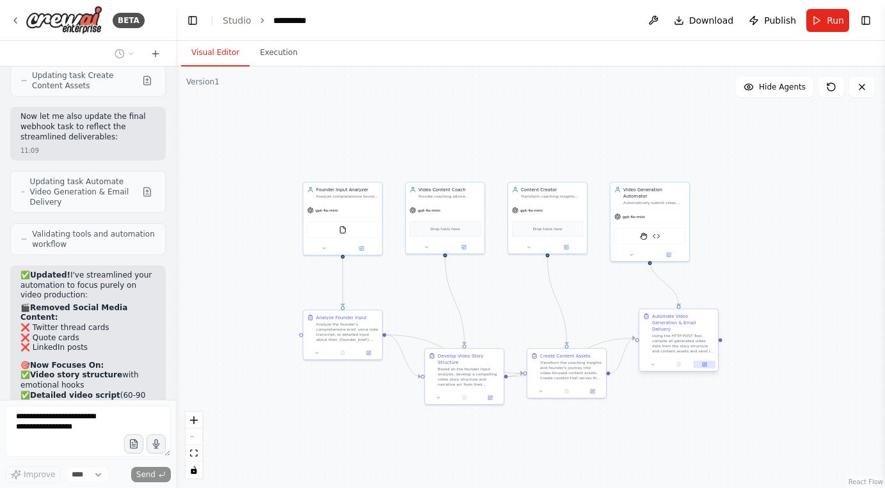
click at [709, 362] on button at bounding box center [705, 365] width 22 height 8
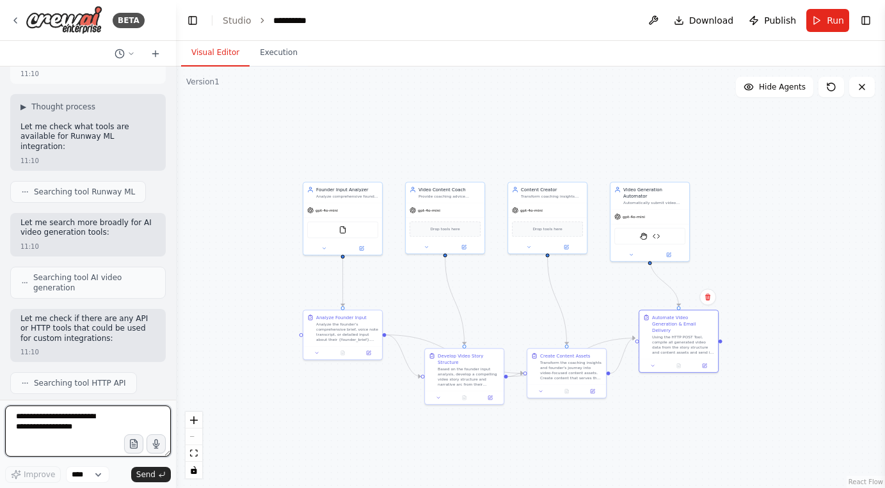
scroll to position [19267, 0]
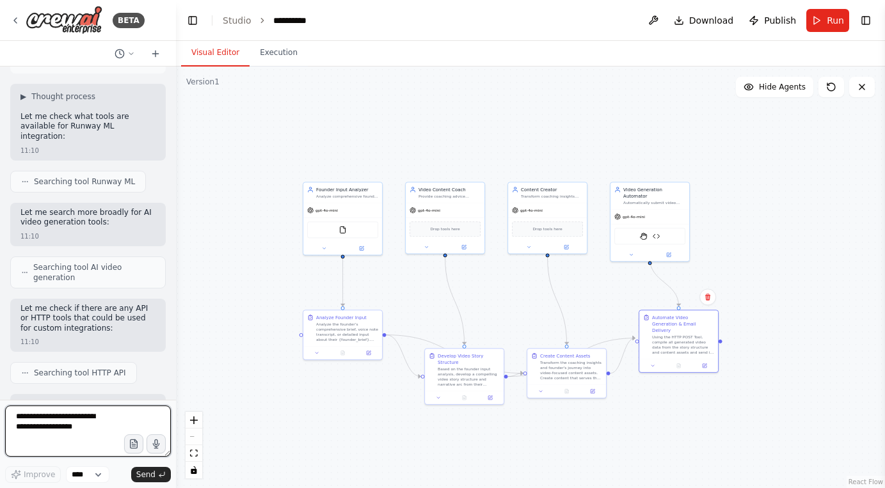
click at [92, 426] on textarea at bounding box center [88, 431] width 166 height 51
paste textarea "**********"
click at [92, 442] on textarea "**********" at bounding box center [88, 431] width 166 height 51
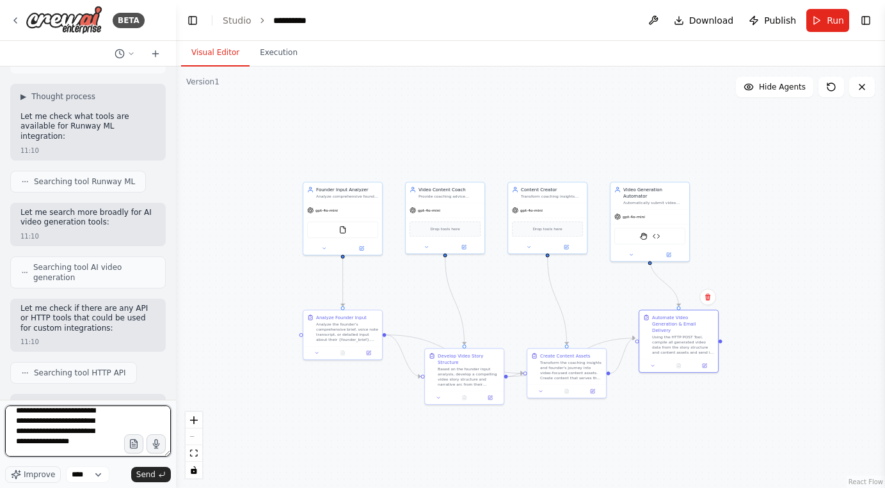
type textarea "**********"
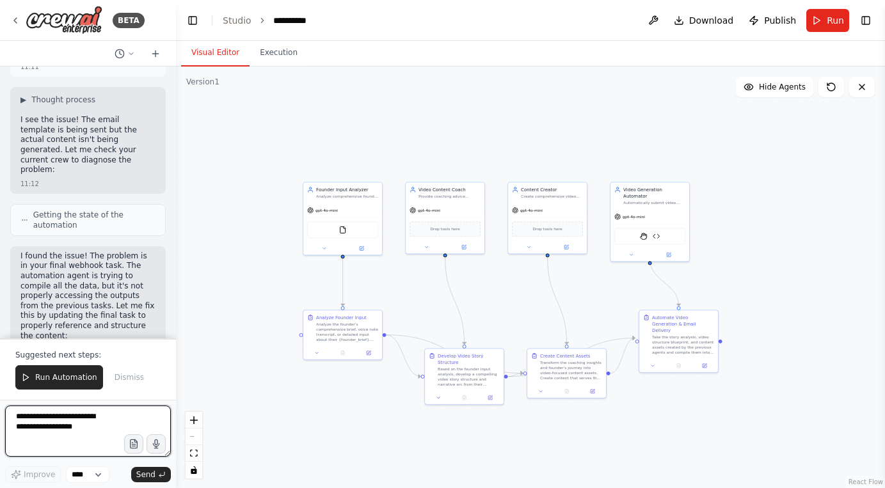
scroll to position [20561, 0]
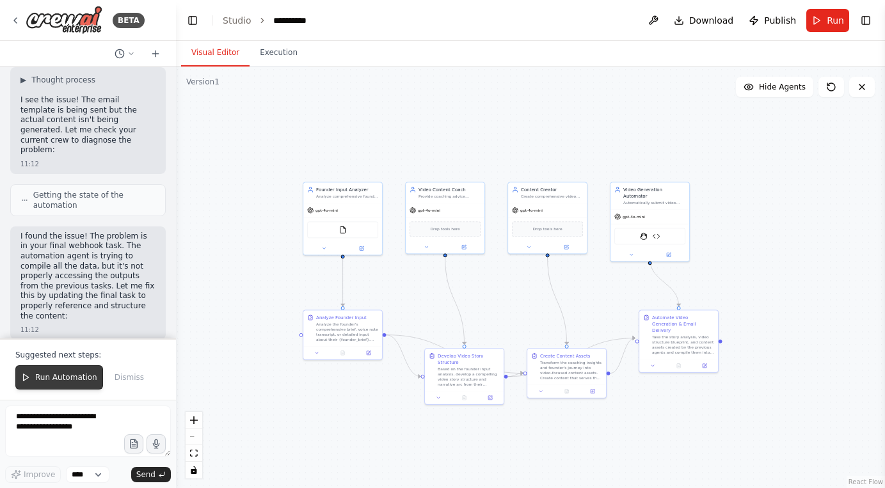
click at [67, 378] on span "Run Automation" at bounding box center [66, 378] width 62 height 10
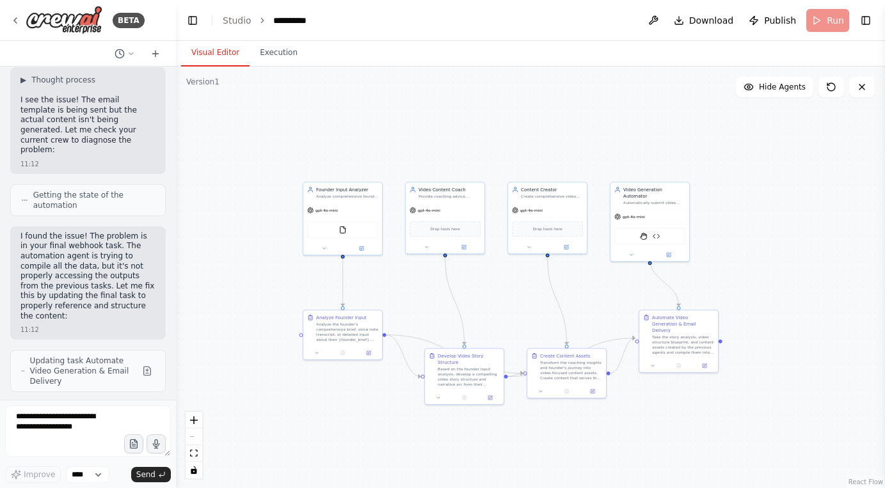
scroll to position [20500, 0]
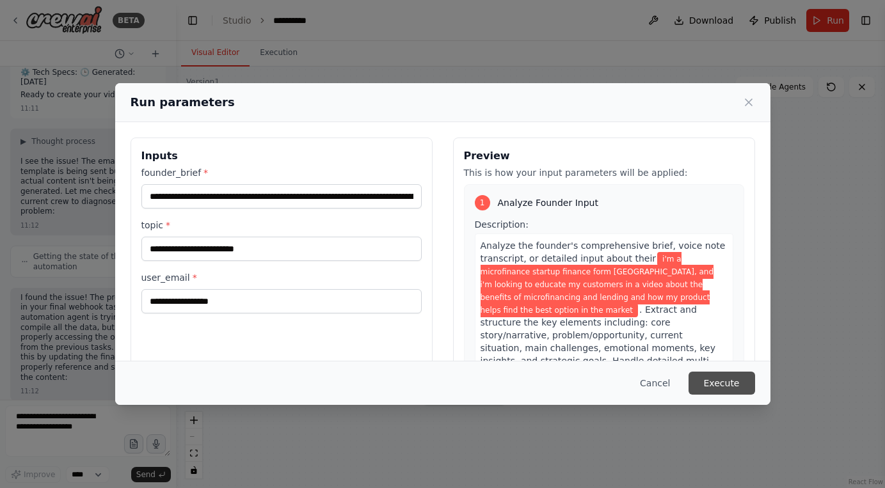
click at [713, 377] on button "Execute" at bounding box center [722, 383] width 67 height 23
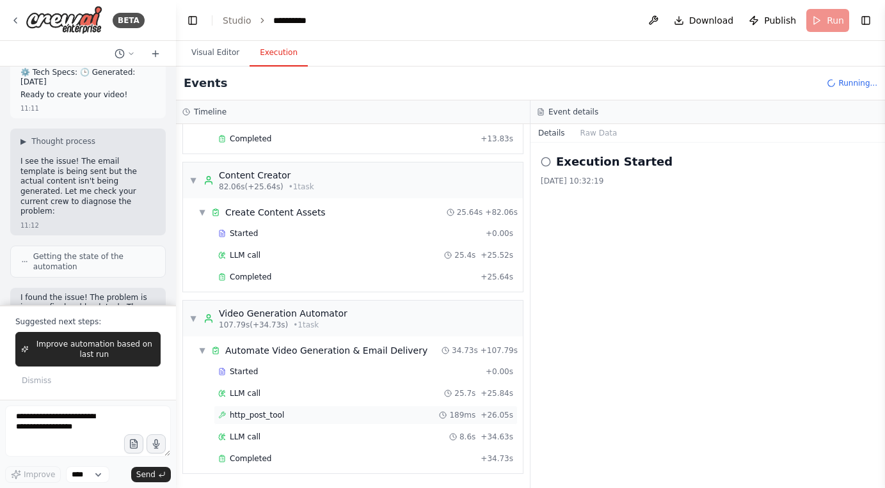
scroll to position [20561, 0]
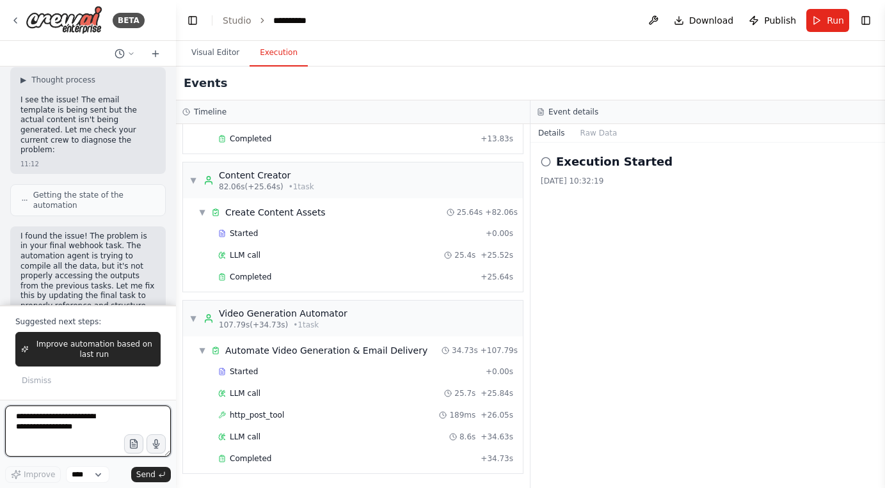
click at [83, 435] on textarea at bounding box center [88, 431] width 166 height 51
type textarea "**********"
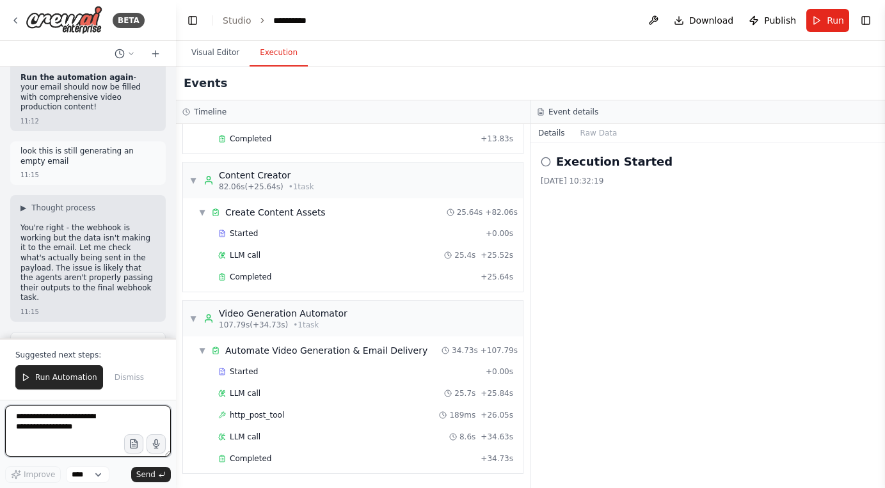
scroll to position [21606, 0]
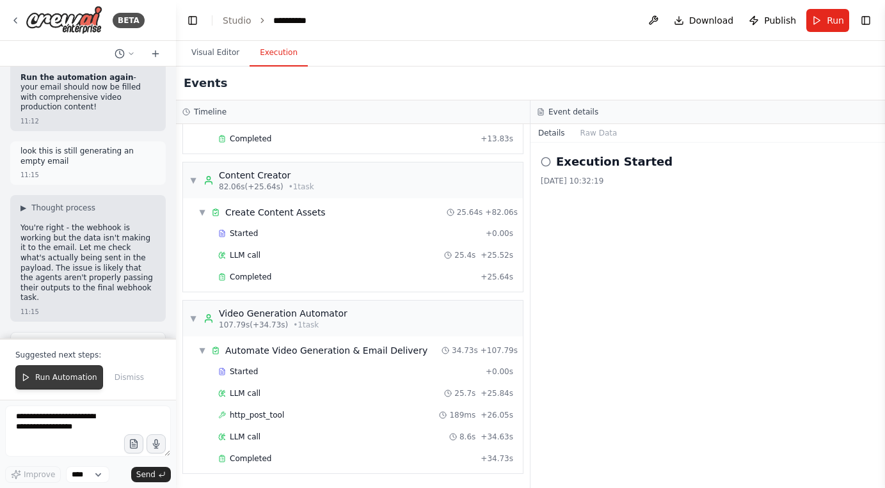
click at [67, 382] on span "Run Automation" at bounding box center [66, 378] width 62 height 10
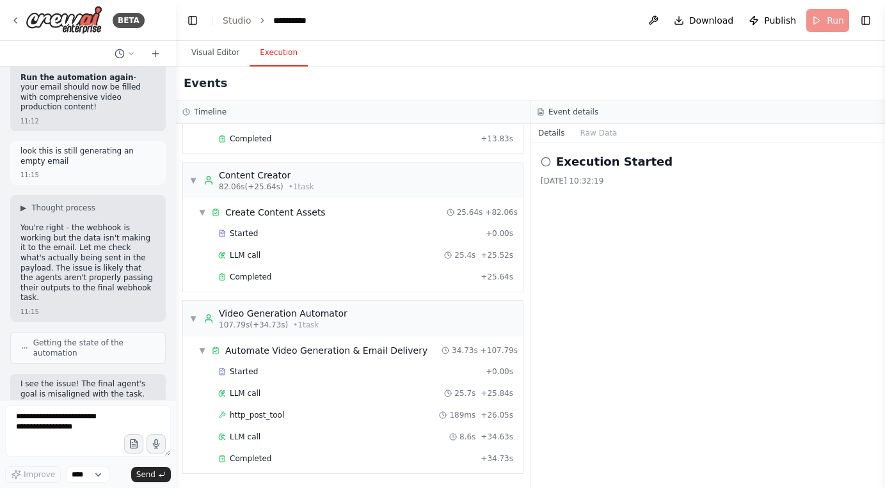
scroll to position [21545, 0]
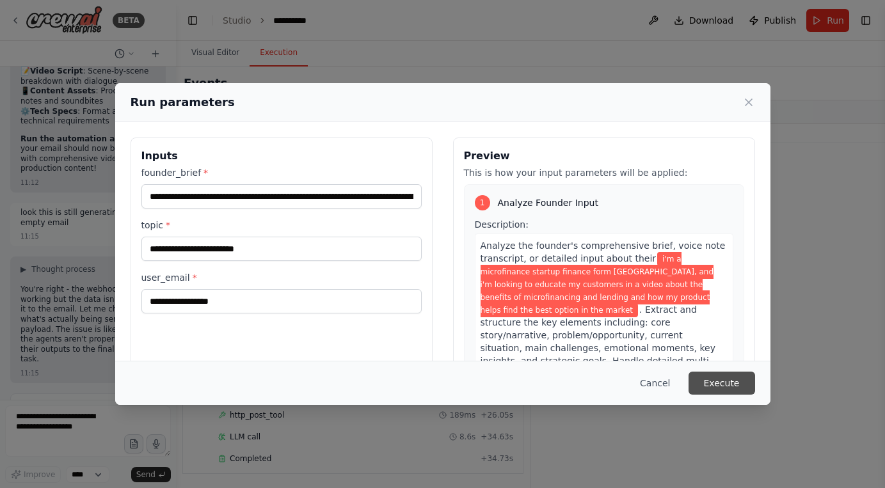
click at [727, 383] on button "Execute" at bounding box center [722, 383] width 67 height 23
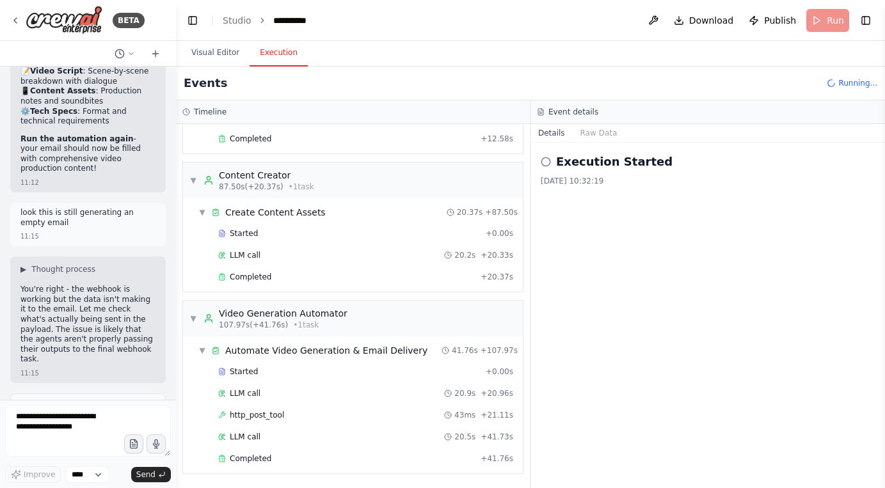
scroll to position [21606, 0]
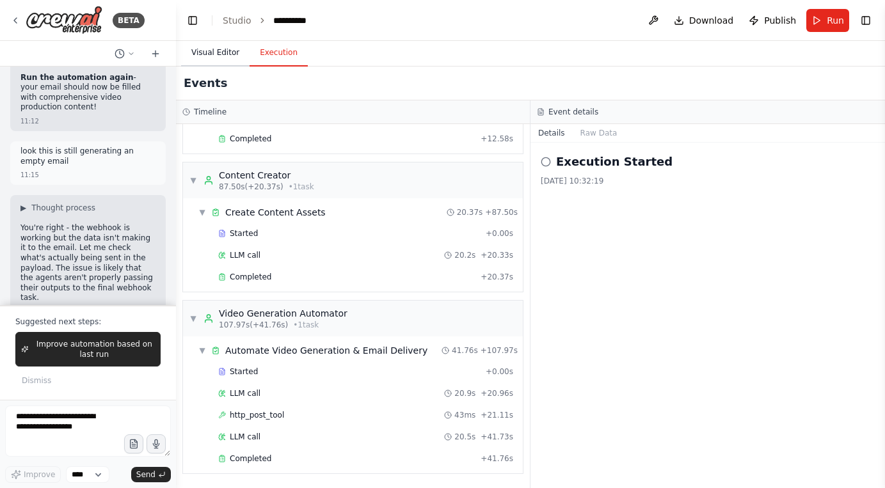
click at [220, 59] on button "Visual Editor" at bounding box center [215, 53] width 68 height 27
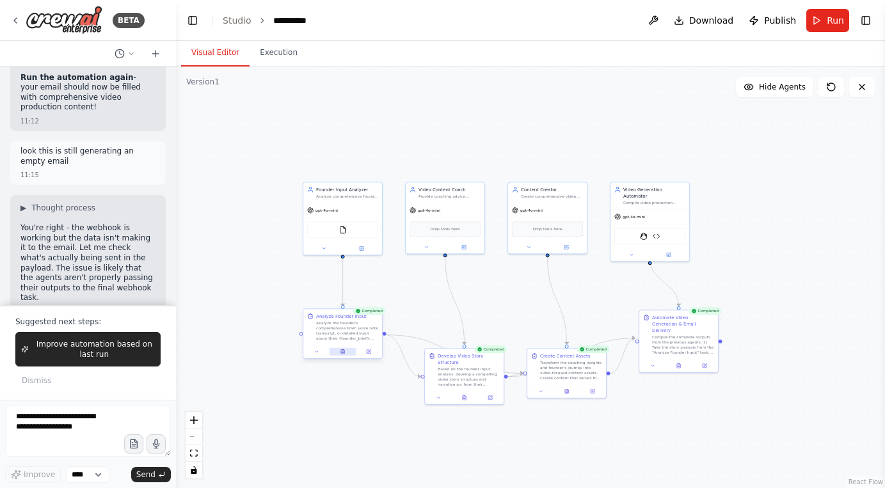
click at [344, 354] on button at bounding box center [342, 352] width 27 height 8
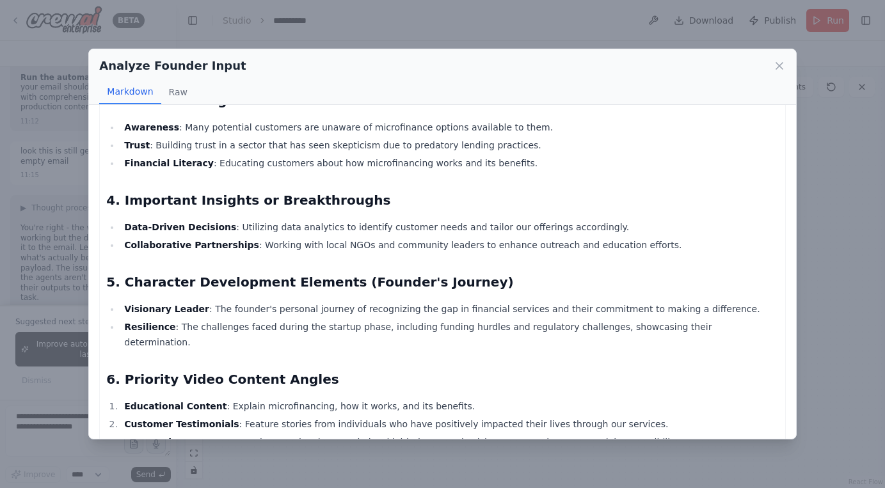
scroll to position [285, 0]
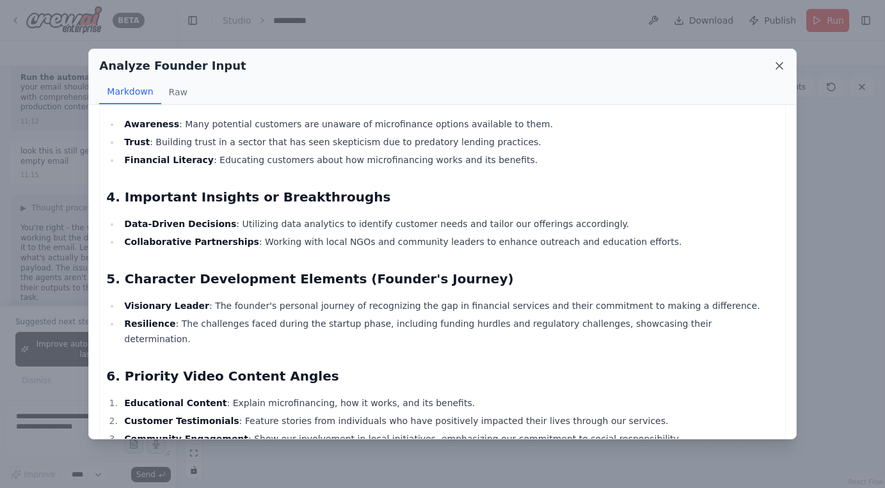
click at [780, 63] on icon at bounding box center [779, 66] width 13 height 13
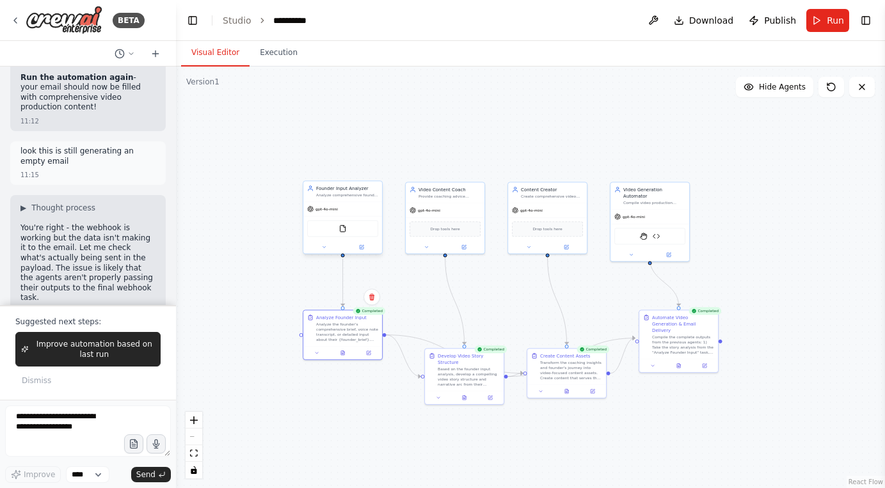
click at [356, 202] on div "gpt-4o-mini" at bounding box center [342, 209] width 79 height 14
click at [827, 23] on span "Run" at bounding box center [835, 20] width 17 height 13
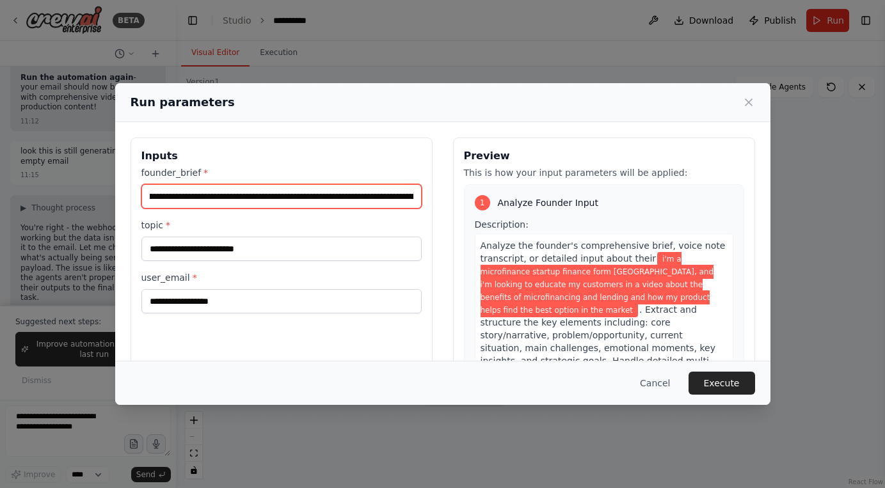
scroll to position [0, 591]
drag, startPoint x: 154, startPoint y: 196, endPoint x: 469, endPoint y: 197, distance: 314.9
click at [469, 197] on div "**********" at bounding box center [443, 289] width 625 height 303
click at [280, 193] on input "**********" at bounding box center [281, 196] width 280 height 24
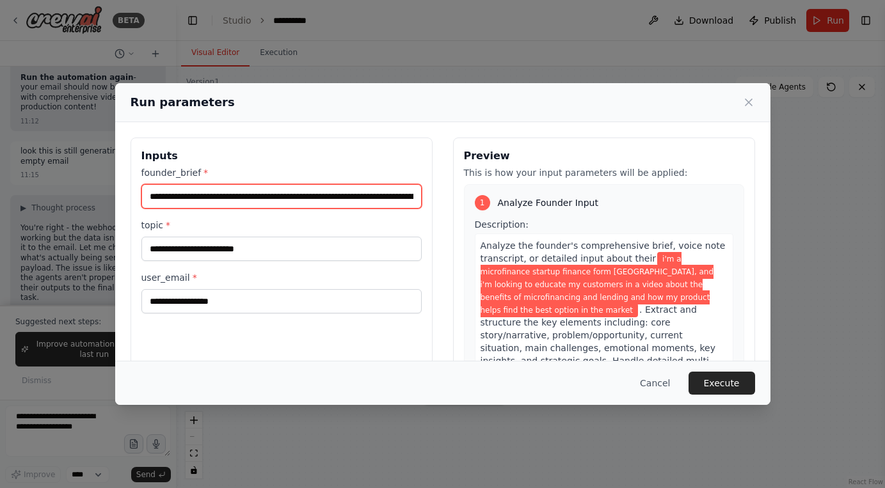
drag, startPoint x: 280, startPoint y: 193, endPoint x: 81, endPoint y: 193, distance: 199.1
click at [81, 193] on div "**********" at bounding box center [442, 244] width 885 height 488
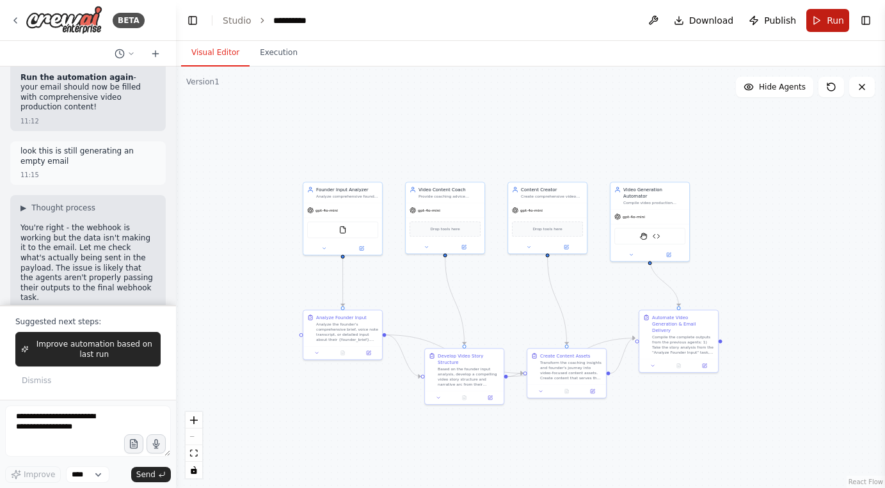
click at [833, 22] on span "Run" at bounding box center [835, 20] width 17 height 13
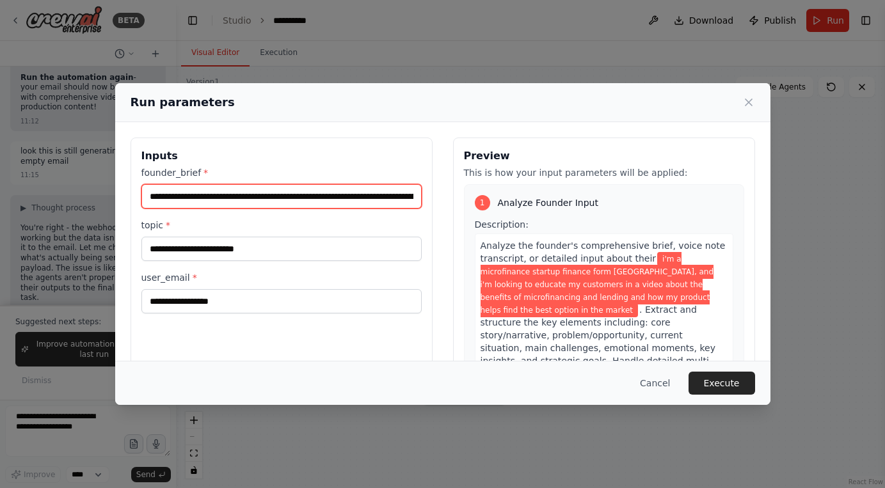
click at [185, 200] on input "**********" at bounding box center [281, 196] width 280 height 24
click at [335, 190] on input "**********" at bounding box center [281, 196] width 280 height 24
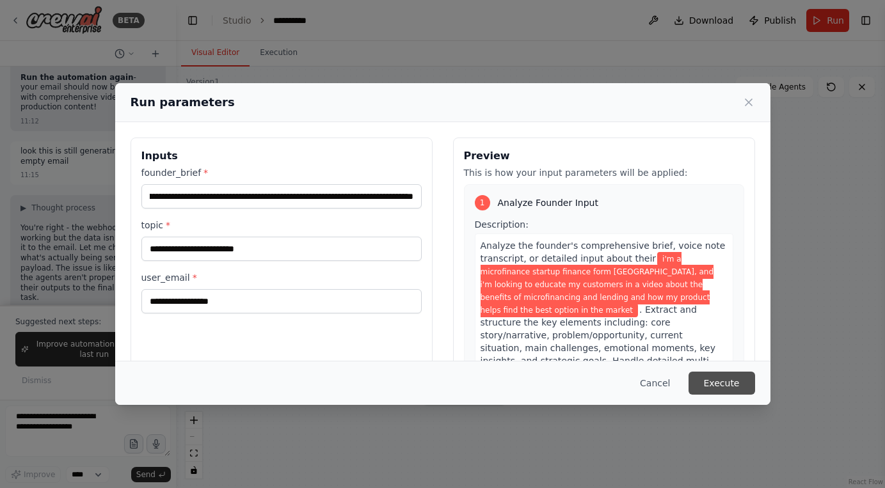
click at [740, 384] on button "Execute" at bounding box center [722, 383] width 67 height 23
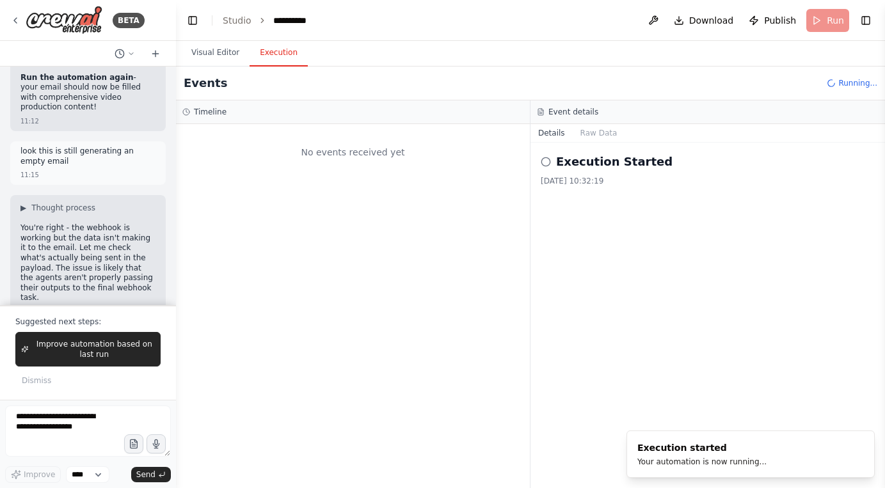
scroll to position [0, 0]
click at [230, 52] on button "Visual Editor" at bounding box center [215, 53] width 68 height 27
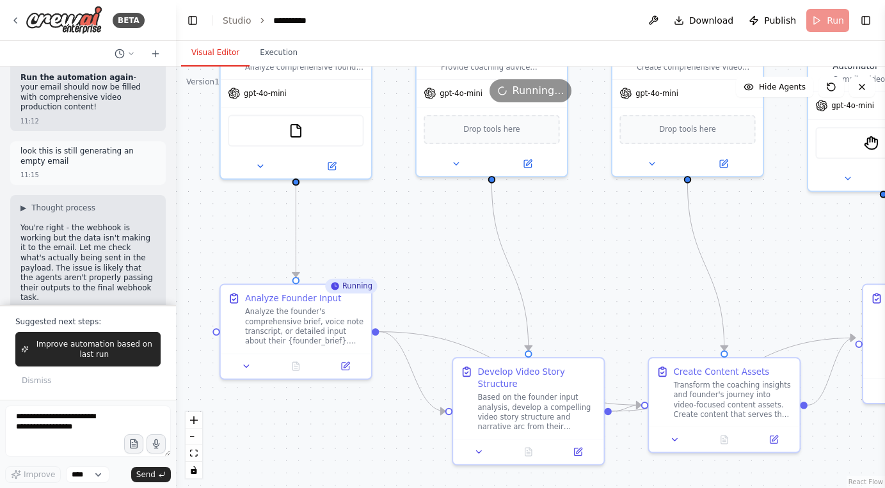
drag, startPoint x: 472, startPoint y: 325, endPoint x: 406, endPoint y: 238, distance: 109.1
click at [406, 238] on div ".deletable-edge-delete-btn { width: 20px; height: 20px; border: 0px solid #ffff…" at bounding box center [530, 278] width 709 height 422
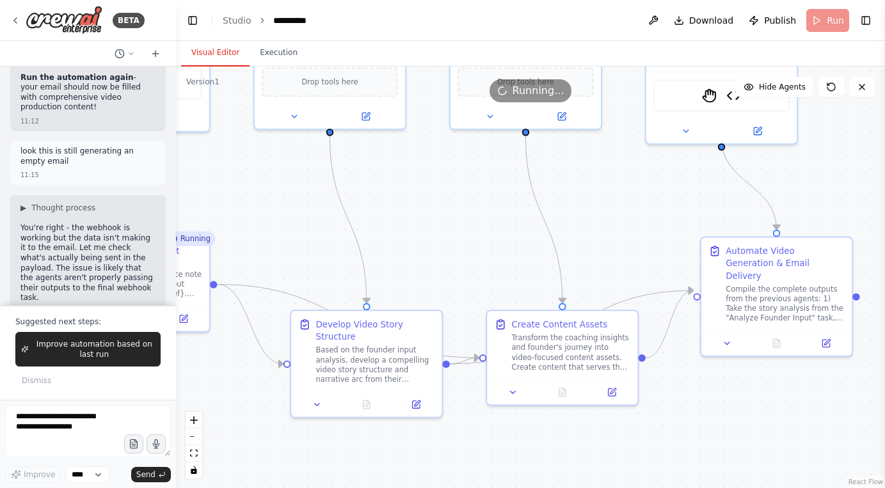
drag, startPoint x: 608, startPoint y: 285, endPoint x: 460, endPoint y: 271, distance: 148.6
click at [460, 271] on div ".deletable-edge-delete-btn { width: 20px; height: 20px; border: 0px solid #ffff…" at bounding box center [530, 278] width 709 height 422
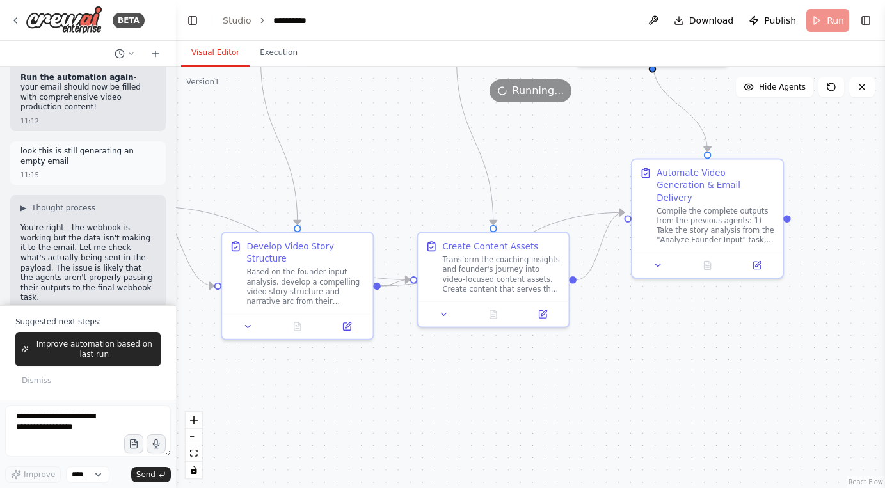
drag, startPoint x: 738, startPoint y: 412, endPoint x: 669, endPoint y: 334, distance: 104.3
click at [669, 334] on div ".deletable-edge-delete-btn { width: 20px; height: 20px; border: 0px solid #ffff…" at bounding box center [530, 278] width 709 height 422
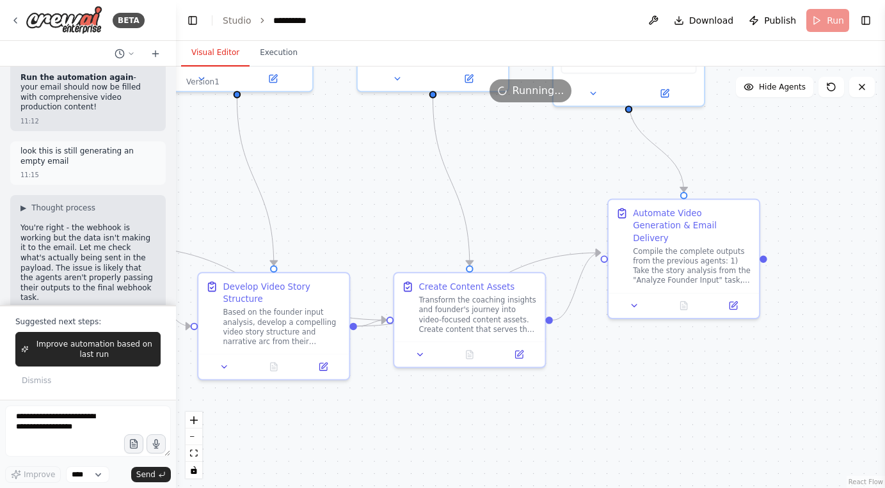
drag, startPoint x: 831, startPoint y: 273, endPoint x: 791, endPoint y: 342, distance: 80.0
click at [791, 342] on div ".deletable-edge-delete-btn { width: 20px; height: 20px; border: 0px solid #ffff…" at bounding box center [530, 278] width 709 height 422
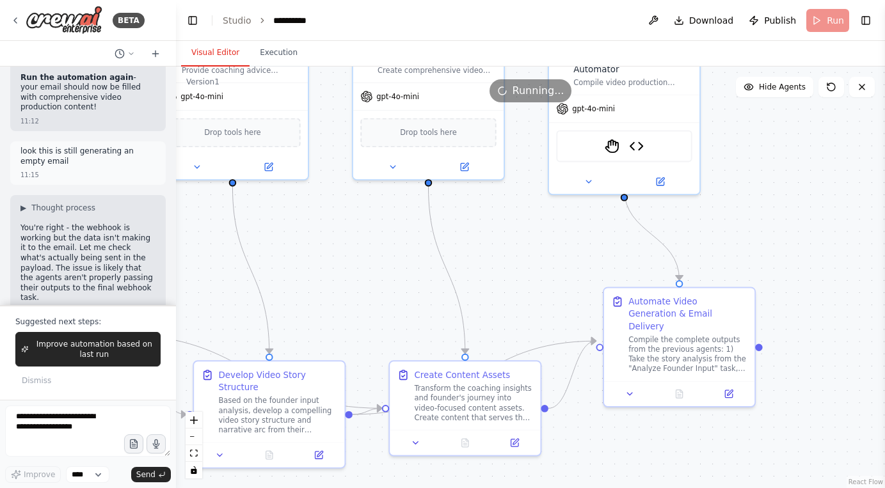
drag, startPoint x: 762, startPoint y: 198, endPoint x: 774, endPoint y: 257, distance: 60.1
click at [774, 257] on div ".deletable-edge-delete-btn { width: 20px; height: 20px; border: 0px solid #ffff…" at bounding box center [530, 278] width 709 height 422
click at [288, 54] on button "Execution" at bounding box center [279, 53] width 58 height 27
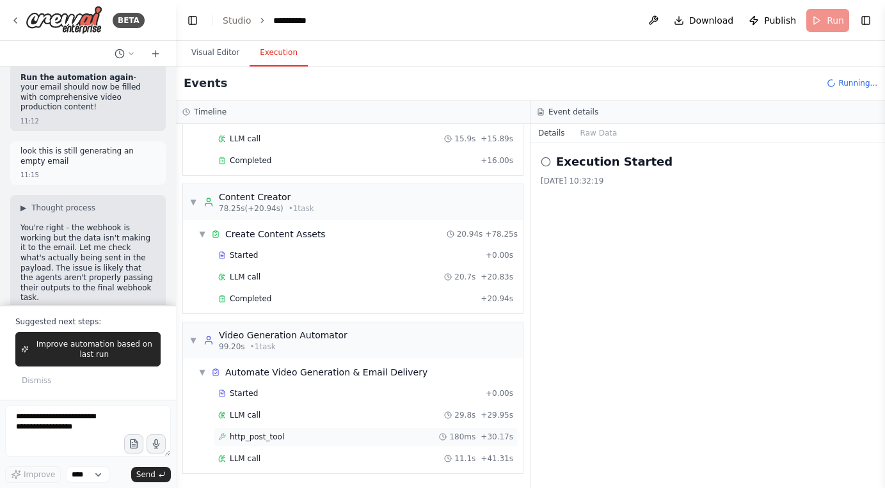
scroll to position [811, 0]
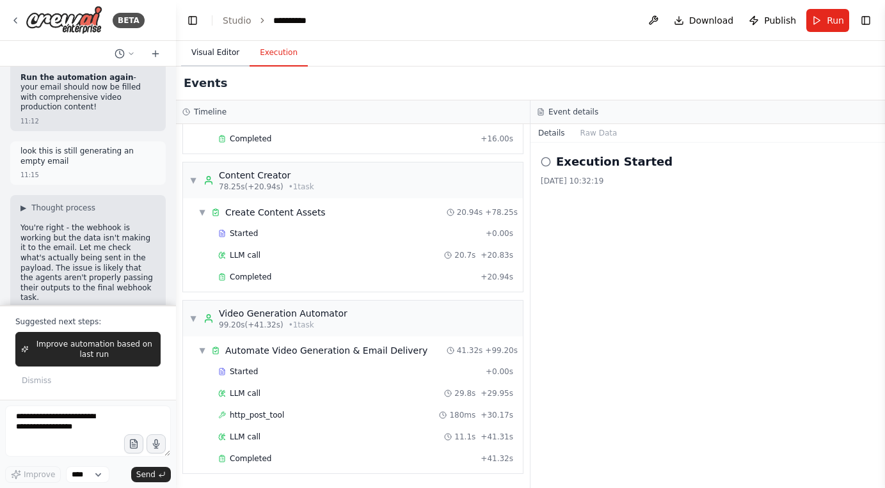
click at [229, 49] on button "Visual Editor" at bounding box center [215, 53] width 68 height 27
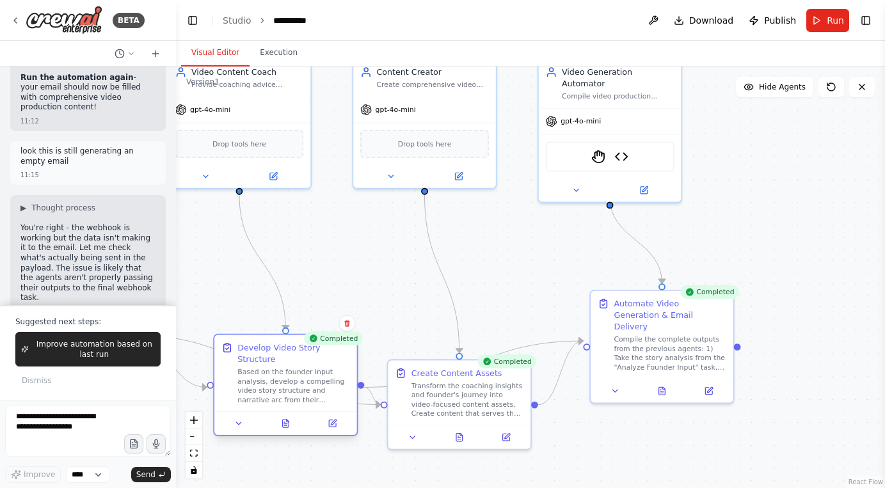
drag, startPoint x: 301, startPoint y: 399, endPoint x: 317, endPoint y: 376, distance: 28.4
click at [317, 376] on div "Based on the founder input analysis, develop a compelling video story structure…" at bounding box center [293, 385] width 113 height 37
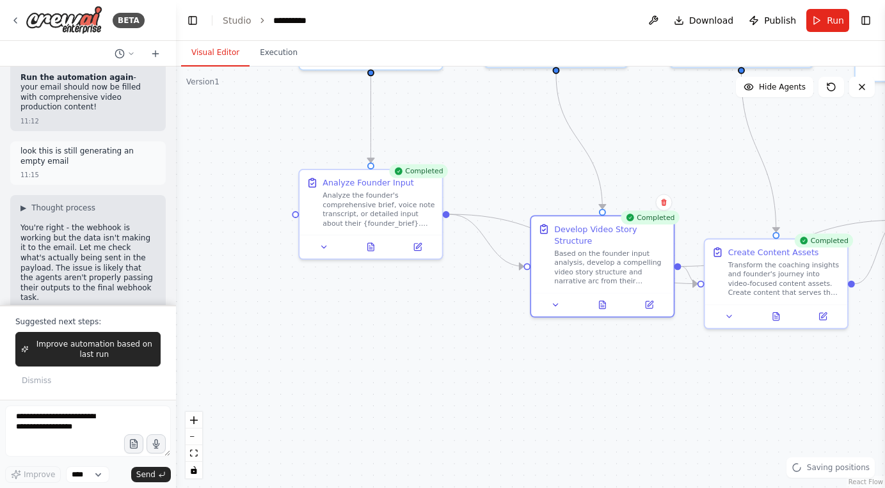
drag, startPoint x: 349, startPoint y: 269, endPoint x: 666, endPoint y: 149, distance: 338.9
click at [666, 149] on div ".deletable-edge-delete-btn { width: 20px; height: 20px; border: 0px solid #ffff…" at bounding box center [530, 278] width 709 height 422
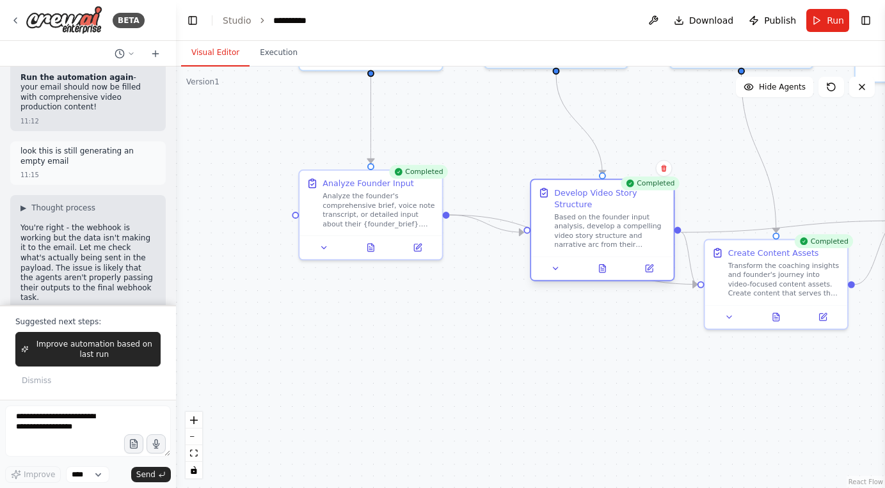
drag, startPoint x: 629, startPoint y: 257, endPoint x: 624, endPoint y: 223, distance: 34.3
click at [624, 223] on div "Based on the founder input analysis, develop a compelling video story structure…" at bounding box center [610, 231] width 113 height 37
click at [604, 269] on icon at bounding box center [602, 269] width 3 height 0
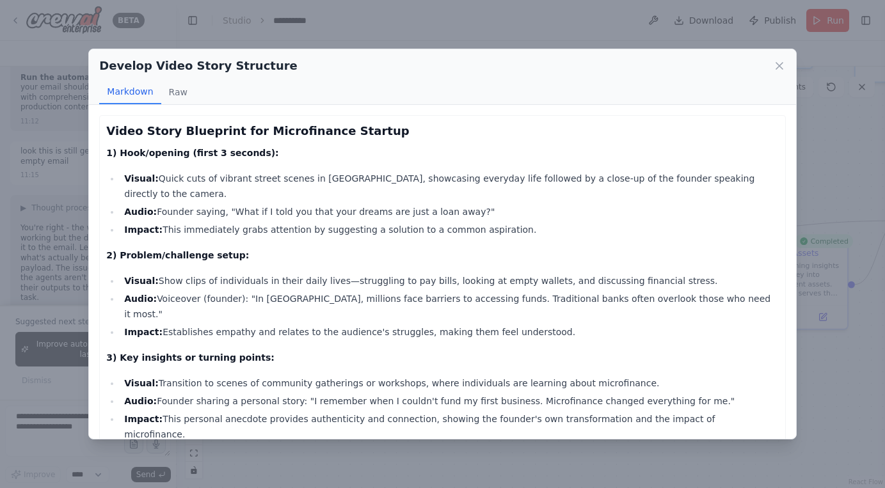
drag, startPoint x: 115, startPoint y: 131, endPoint x: 597, endPoint y: 297, distance: 509.7
click at [597, 297] on div "Video Story Blueprint for Microfinance Startup 1) Hook/opening (first 3 seconds…" at bounding box center [442, 493] width 672 height 743
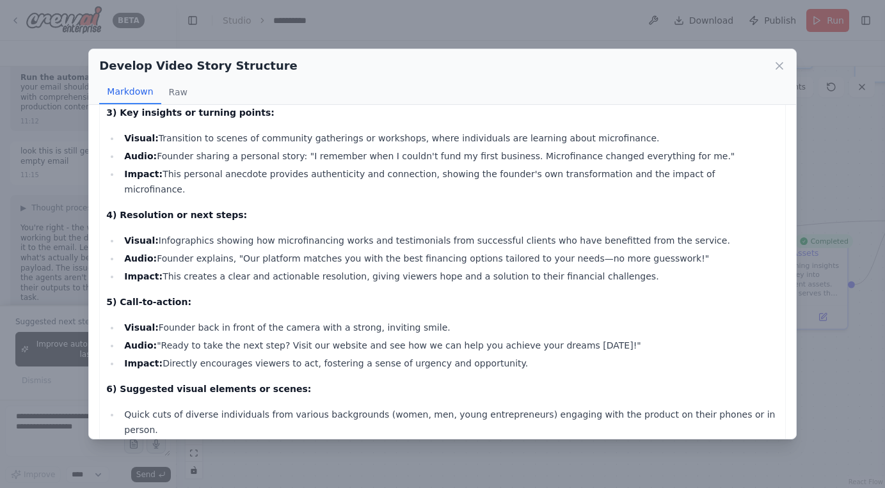
scroll to position [348, 0]
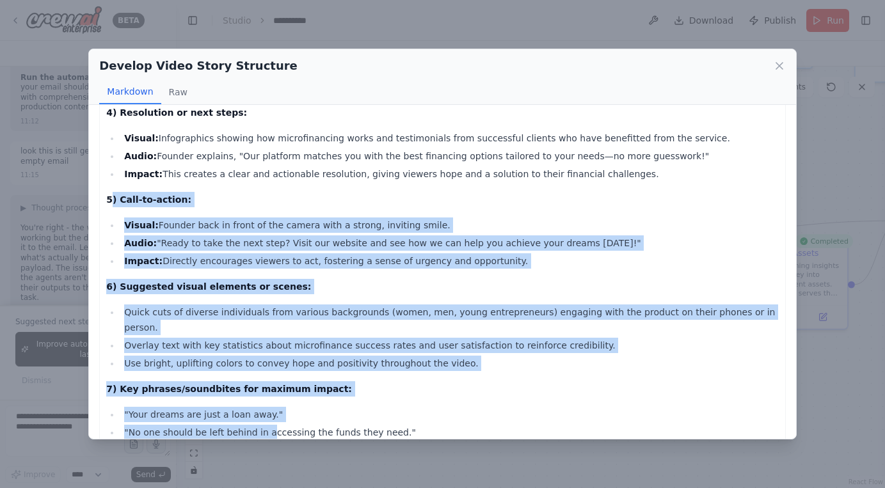
drag, startPoint x: 111, startPoint y: 153, endPoint x: 262, endPoint y: 365, distance: 260.6
click at [262, 365] on div "Video Story Blueprint for Microfinance Startup 1) Hook/opening (first 3 seconds…" at bounding box center [442, 146] width 672 height 743
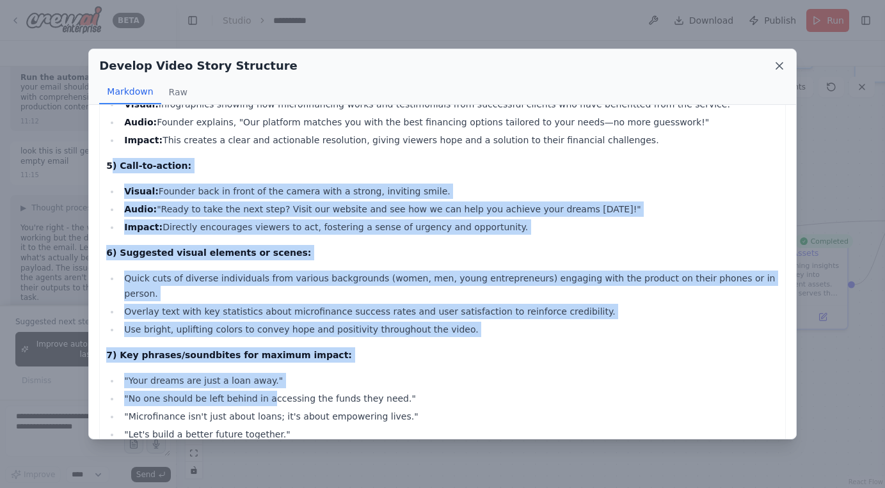
click at [773, 68] on icon at bounding box center [779, 66] width 13 height 13
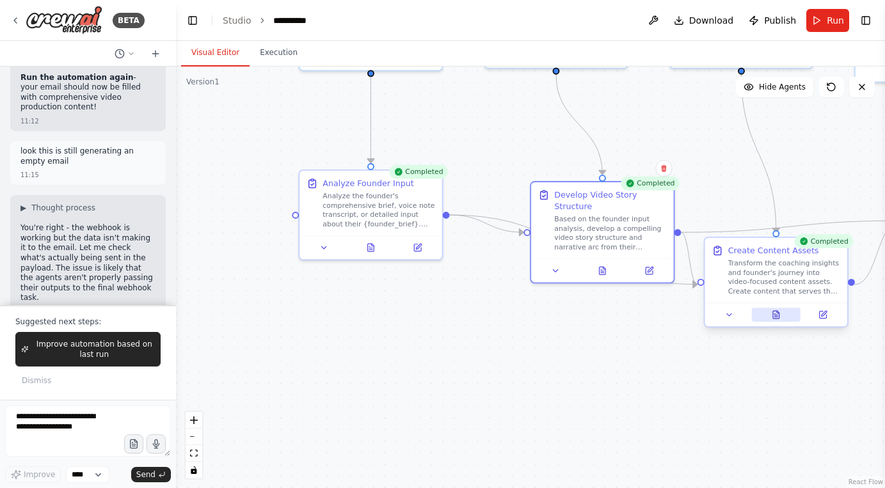
click at [780, 312] on icon at bounding box center [776, 314] width 9 height 9
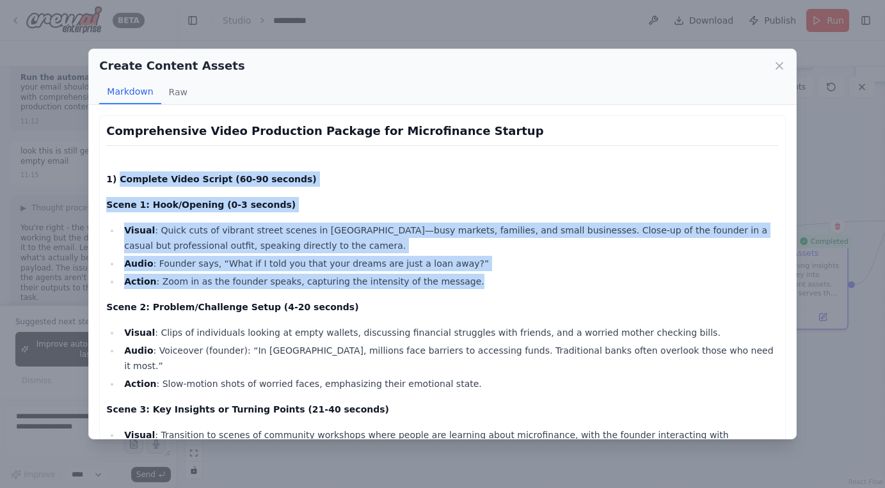
drag, startPoint x: 119, startPoint y: 179, endPoint x: 463, endPoint y: 297, distance: 363.6
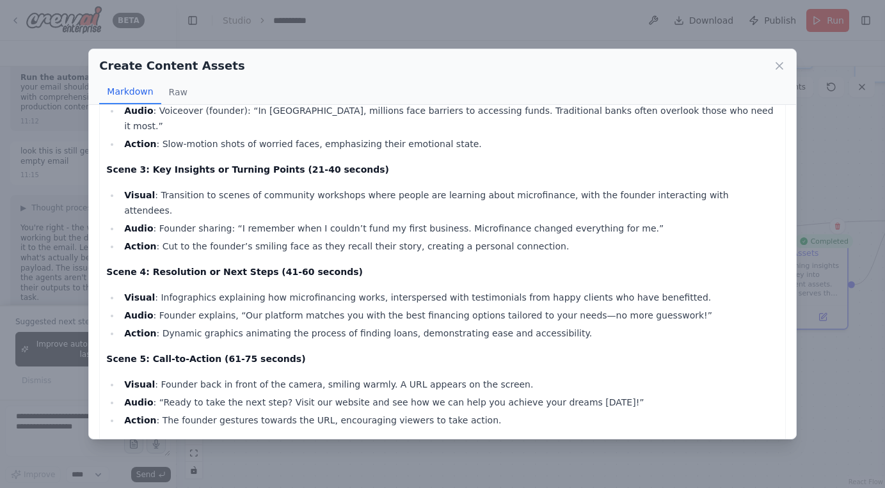
scroll to position [289, 0]
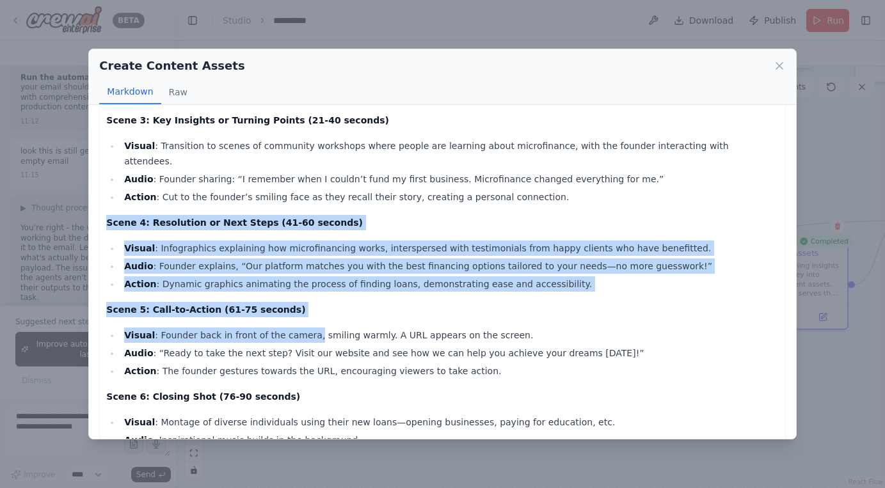
drag, startPoint x: 154, startPoint y: 182, endPoint x: 306, endPoint y: 309, distance: 198.2
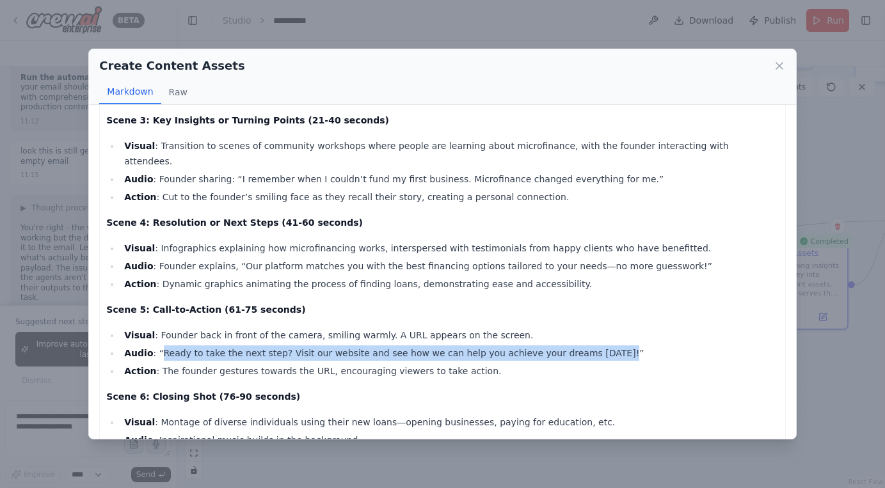
drag, startPoint x: 158, startPoint y: 321, endPoint x: 591, endPoint y: 324, distance: 432.7
click at [591, 346] on li "Audio : “Ready to take the next step? Visit our website and see how we can help…" at bounding box center [449, 353] width 658 height 15
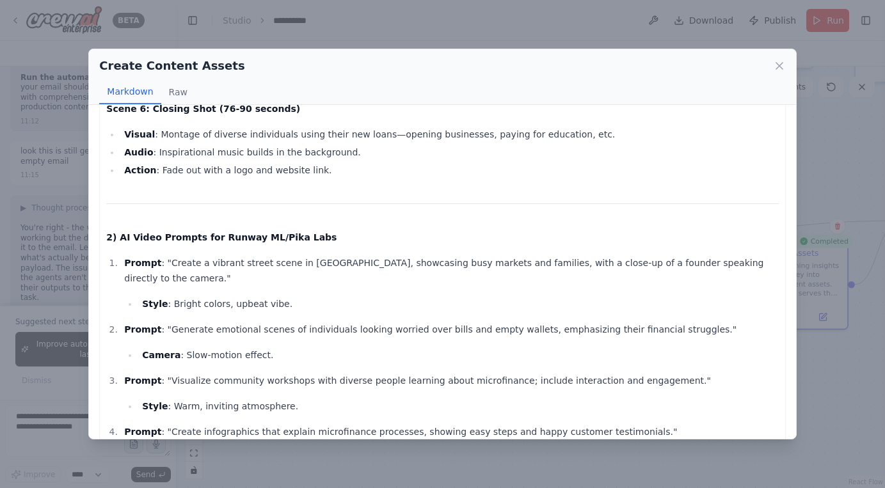
scroll to position [601, 0]
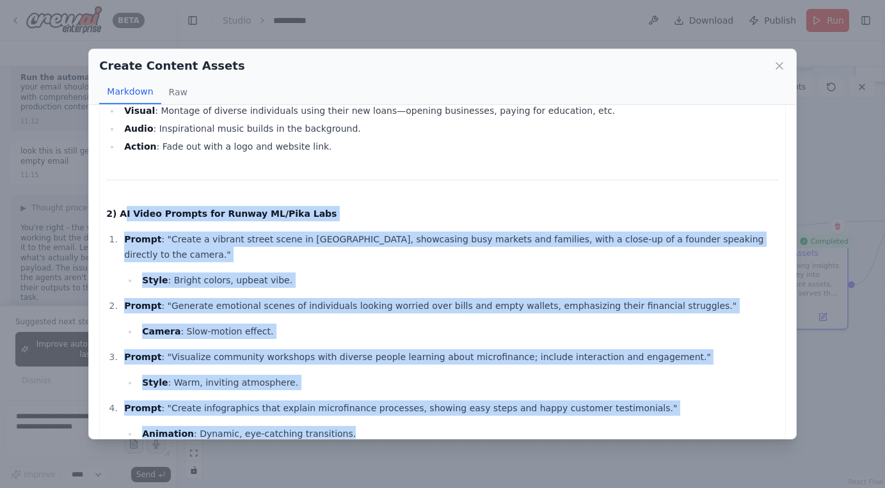
drag, startPoint x: 124, startPoint y: 182, endPoint x: 362, endPoint y: 386, distance: 313.7
click at [362, 386] on div "Comprehensive Video Production Package for Microfinance Startup 1) Complete Vid…" at bounding box center [442, 371] width 672 height 1701
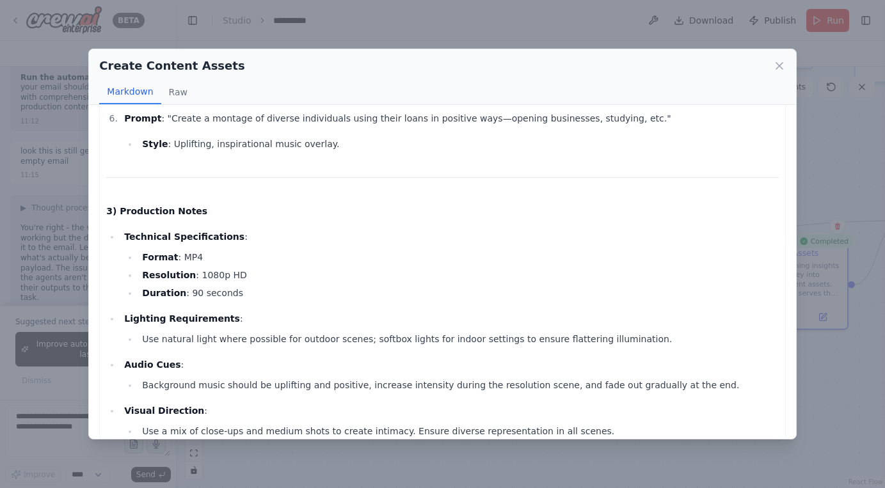
scroll to position [993, 0]
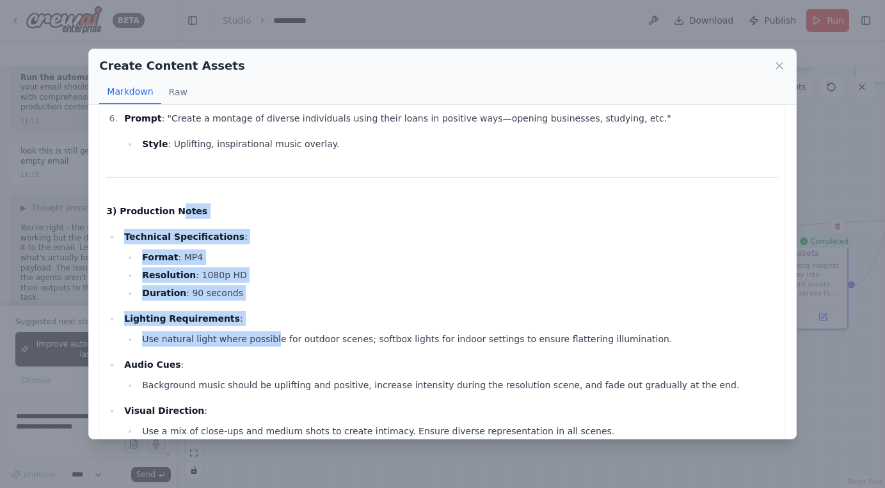
drag, startPoint x: 172, startPoint y: 169, endPoint x: 271, endPoint y: 290, distance: 156.5
click at [782, 65] on icon at bounding box center [779, 66] width 13 height 13
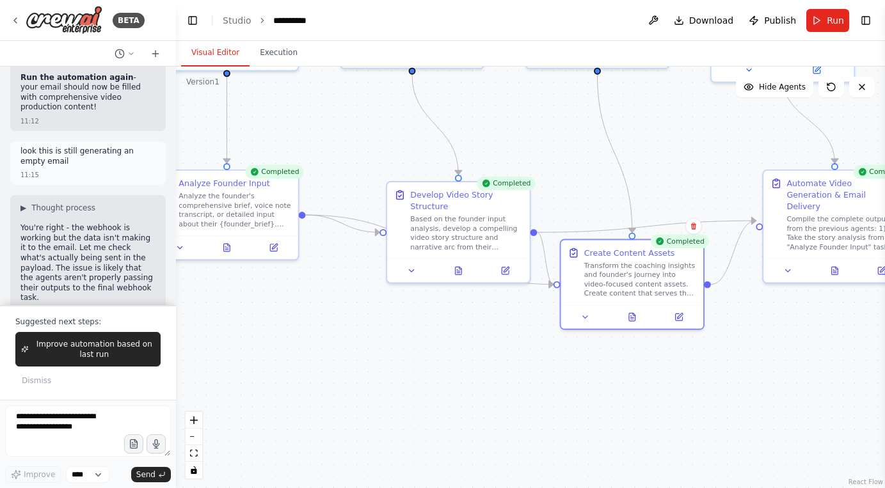
drag, startPoint x: 811, startPoint y: 181, endPoint x: 533, endPoint y: 187, distance: 278.5
click at [533, 187] on div ".deletable-edge-delete-btn { width: 20px; height: 20px; border: 0px solid #ffff…" at bounding box center [530, 278] width 709 height 422
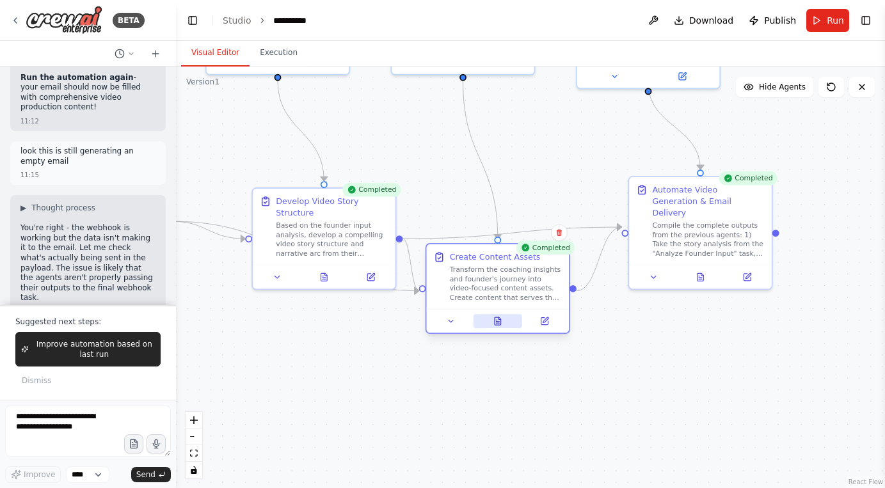
click at [501, 322] on icon at bounding box center [498, 321] width 9 height 9
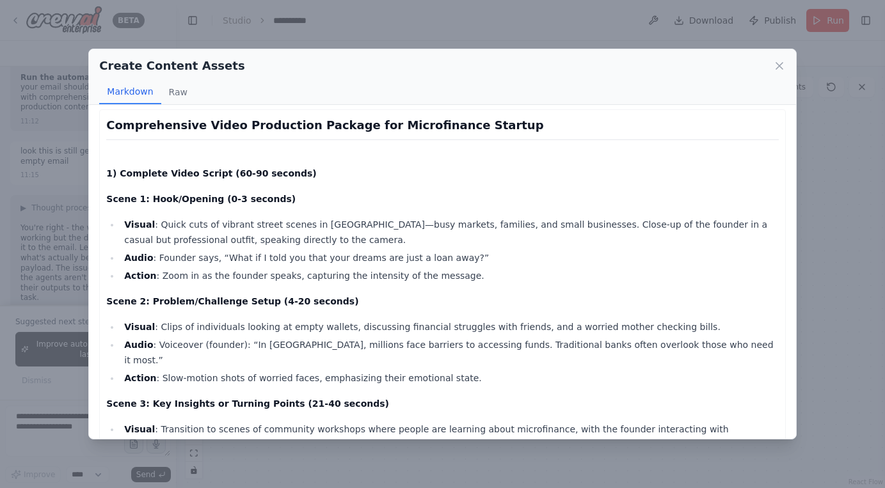
scroll to position [216, 0]
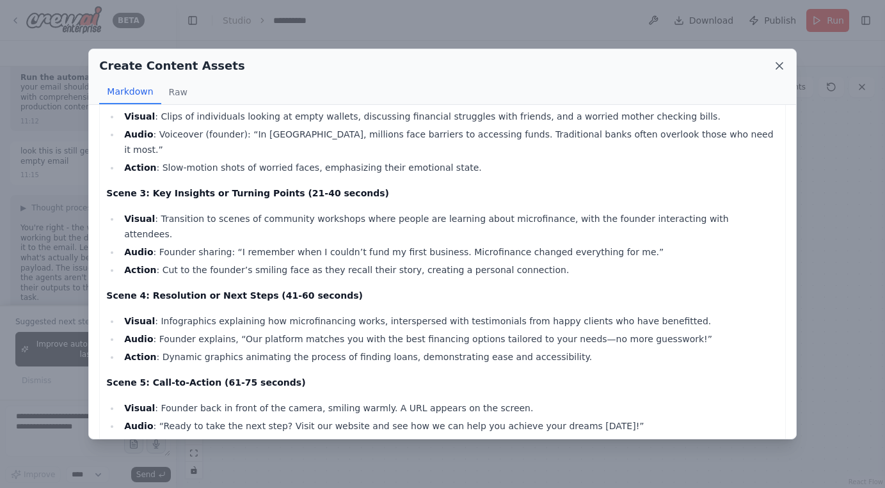
click at [775, 68] on icon at bounding box center [779, 66] width 13 height 13
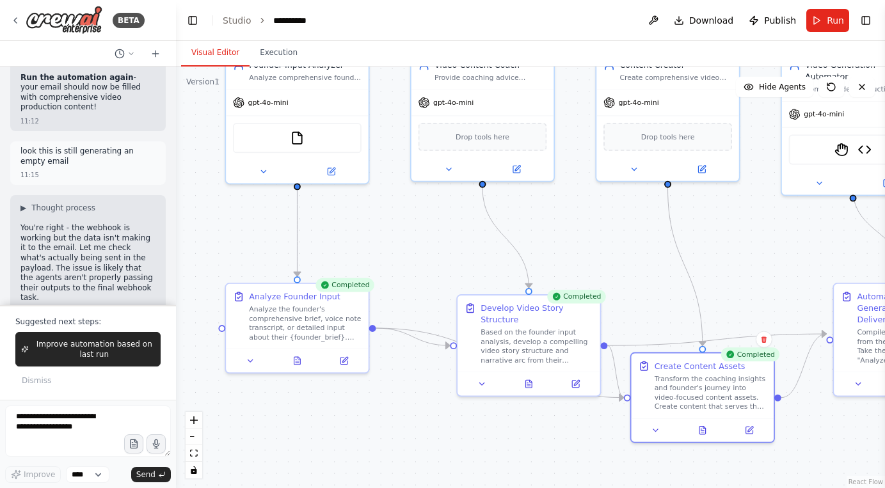
drag, startPoint x: 261, startPoint y: 124, endPoint x: 468, endPoint y: 231, distance: 233.3
click at [468, 231] on div ".deletable-edge-delete-btn { width: 20px; height: 20px; border: 0px solid #ffff…" at bounding box center [530, 278] width 709 height 422
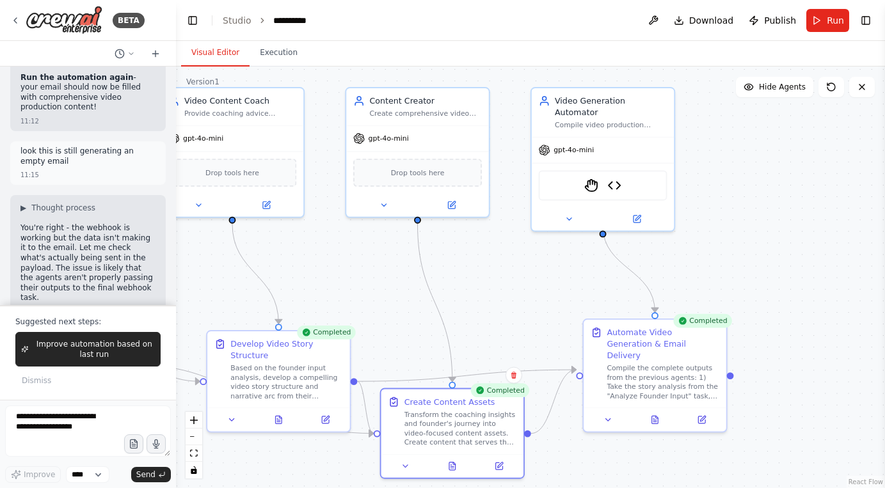
drag, startPoint x: 752, startPoint y: 257, endPoint x: 505, endPoint y: 292, distance: 249.6
click at [505, 292] on div ".deletable-edge-delete-btn { width: 20px; height: 20px; border: 0px solid #ffff…" at bounding box center [530, 278] width 709 height 422
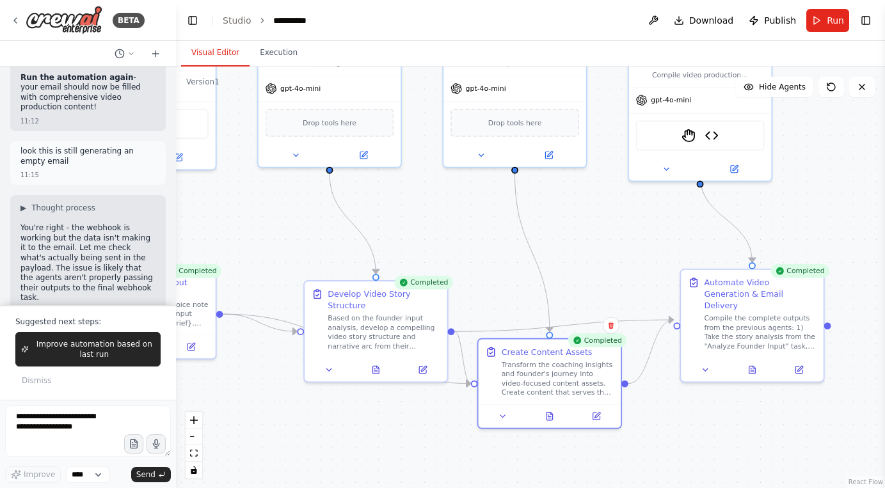
drag, startPoint x: 366, startPoint y: 261, endPoint x: 471, endPoint y: 211, distance: 116.0
click at [471, 211] on div ".deletable-edge-delete-btn { width: 20px; height: 20px; border: 0px solid #ffff…" at bounding box center [530, 278] width 709 height 422
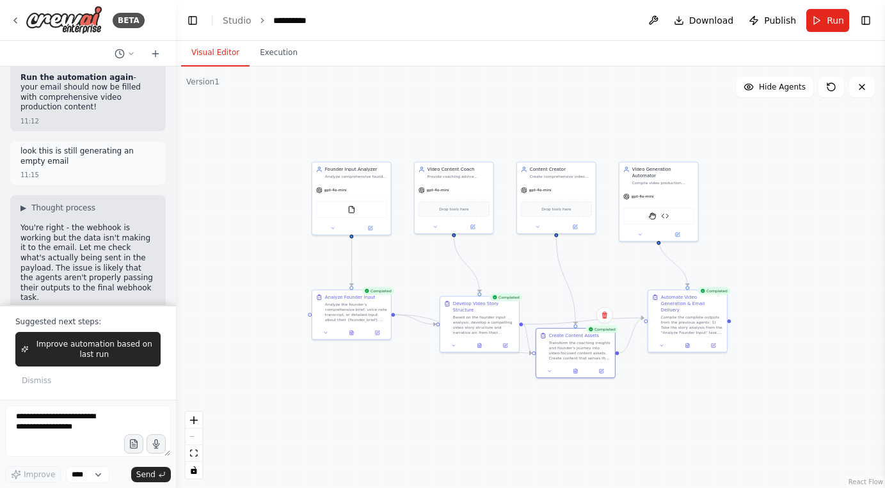
drag, startPoint x: 805, startPoint y: 206, endPoint x: 786, endPoint y: 260, distance: 57.1
click at [786, 260] on div ".deletable-edge-delete-btn { width: 20px; height: 20px; border: 0px solid #ffff…" at bounding box center [530, 278] width 709 height 422
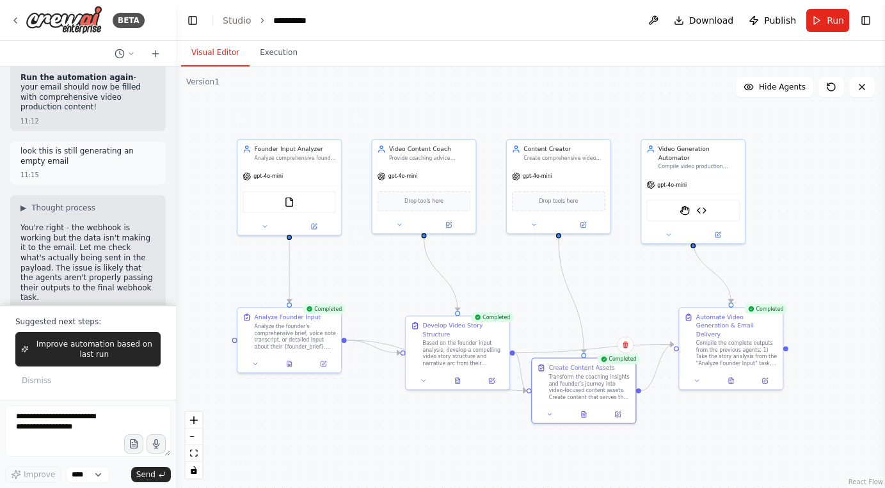
drag, startPoint x: 625, startPoint y: 262, endPoint x: 654, endPoint y: 258, distance: 29.2
click at [654, 258] on div ".deletable-edge-delete-btn { width: 20px; height: 20px; border: 0px solid #ffff…" at bounding box center [530, 278] width 709 height 422
click at [682, 112] on div ".deletable-edge-delete-btn { width: 20px; height: 20px; border: 0px solid #ffff…" at bounding box center [530, 278] width 709 height 422
click at [60, 433] on textarea at bounding box center [88, 431] width 166 height 51
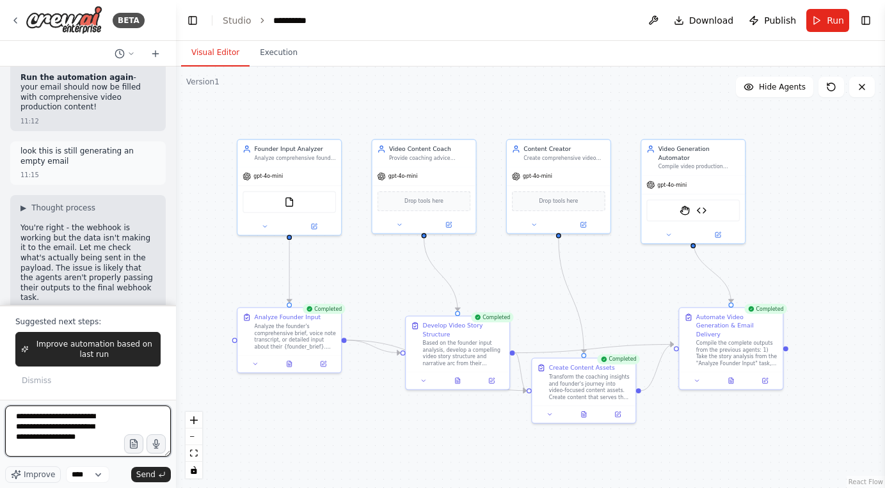
paste textarea "**********"
type textarea "**********"
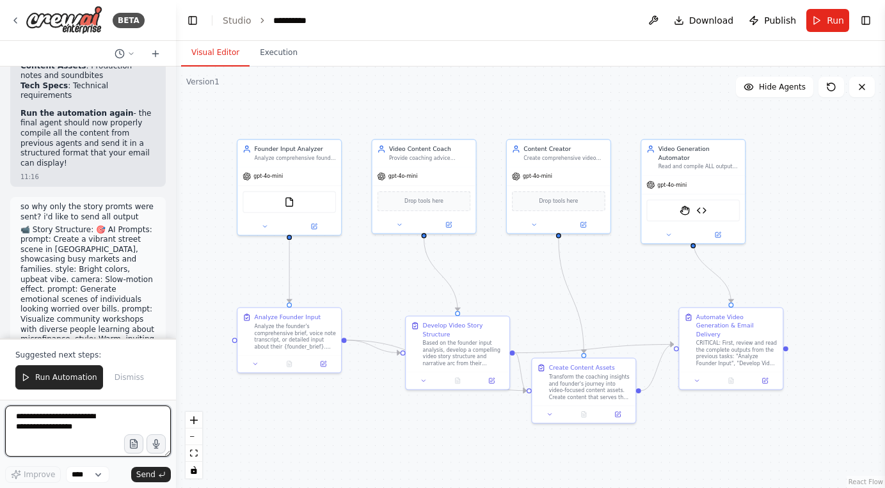
scroll to position [22675, 0]
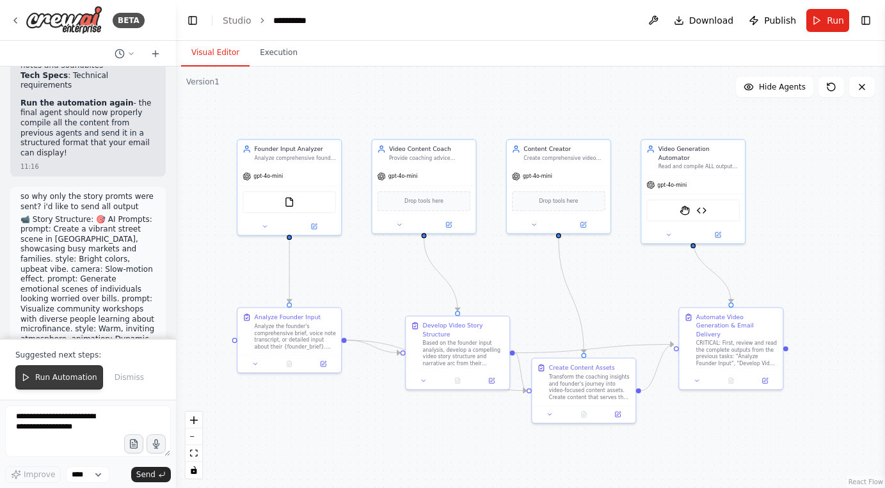
click at [62, 381] on span "Run Automation" at bounding box center [66, 378] width 62 height 10
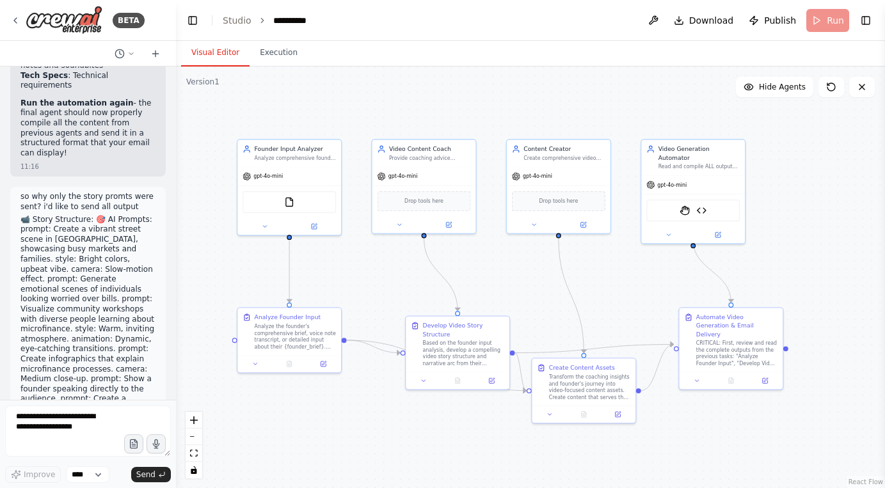
scroll to position [22614, 0]
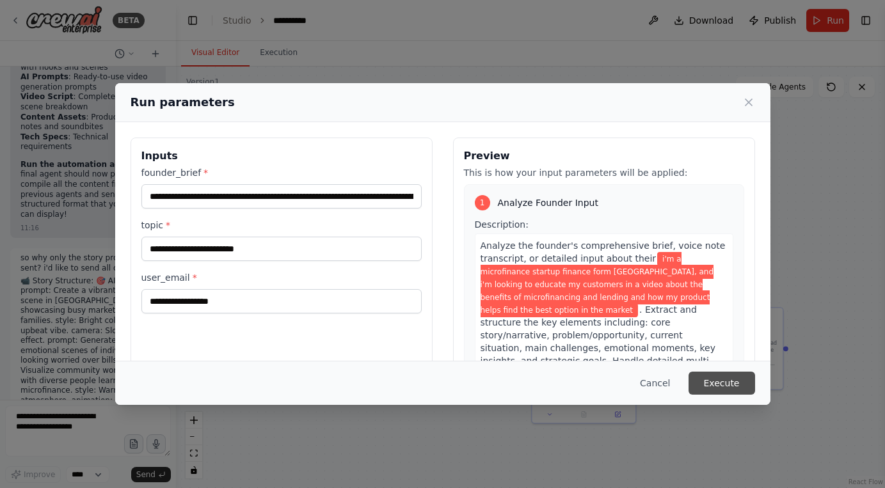
click at [737, 381] on button "Execute" at bounding box center [722, 383] width 67 height 23
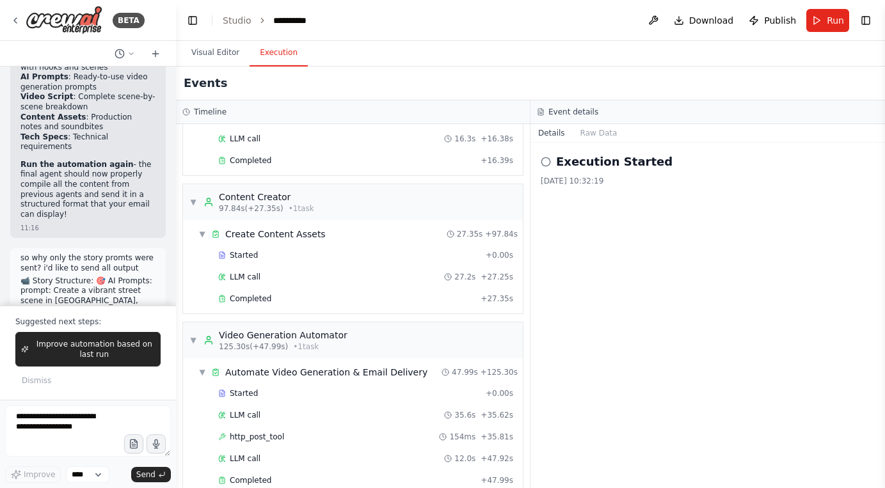
scroll to position [22675, 0]
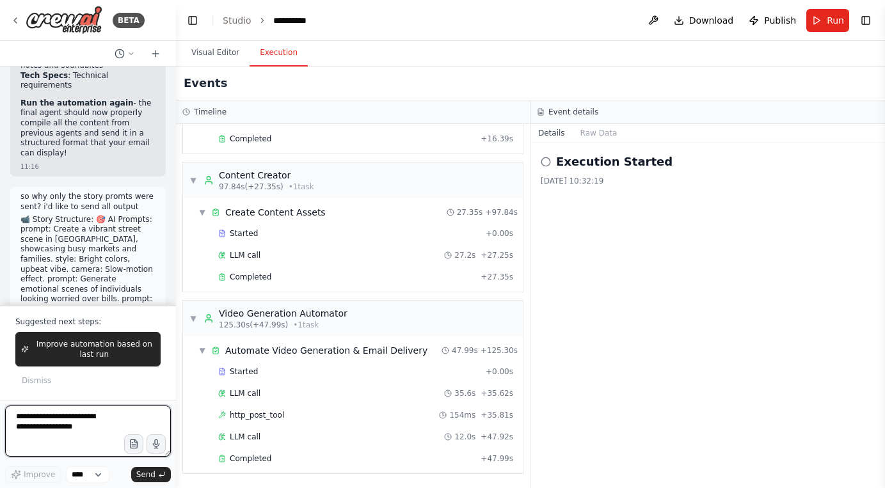
click at [49, 421] on textarea at bounding box center [88, 431] width 166 height 51
paste textarea "**********"
type textarea "**********"
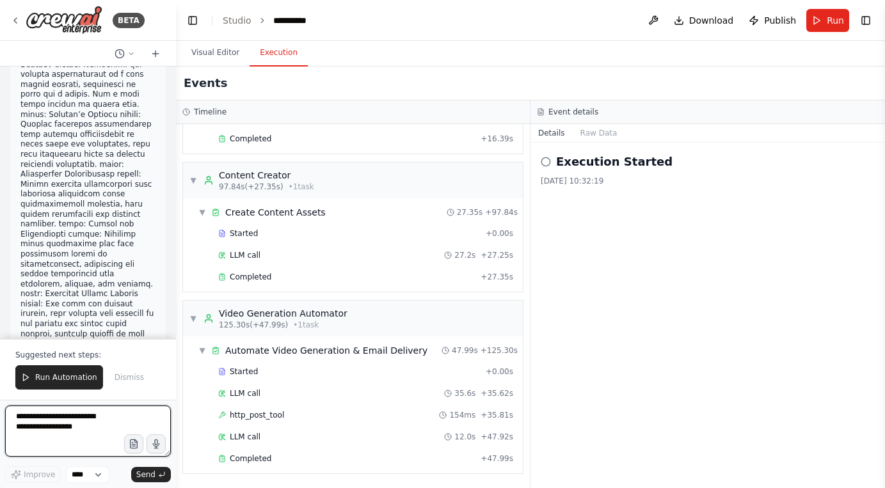
scroll to position [24092, 0]
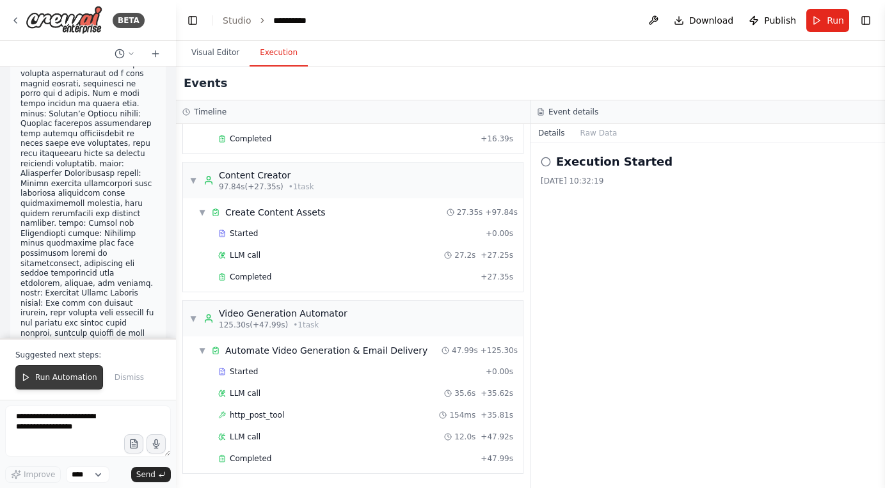
click at [65, 376] on span "Run Automation" at bounding box center [66, 378] width 62 height 10
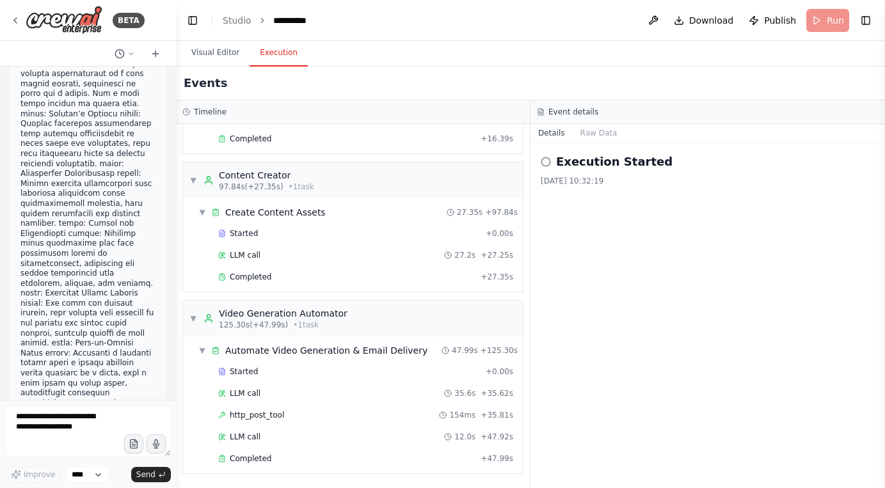
scroll to position [24030, 0]
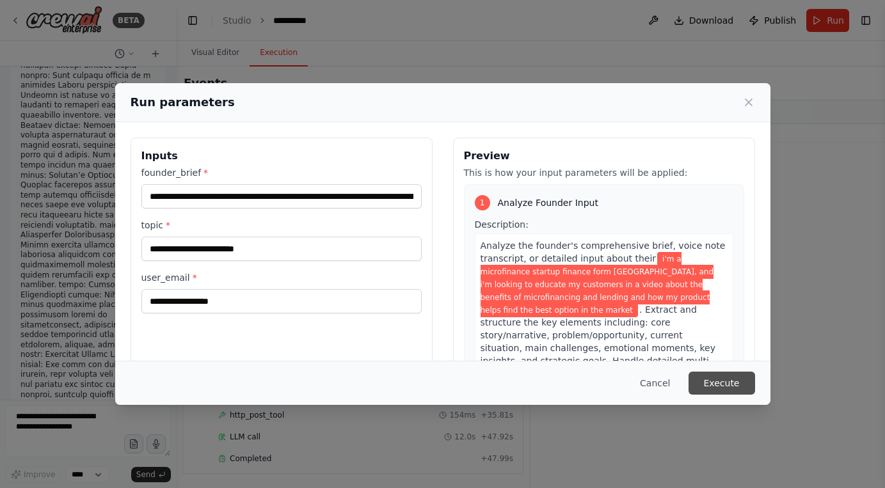
click at [714, 382] on button "Execute" at bounding box center [722, 383] width 67 height 23
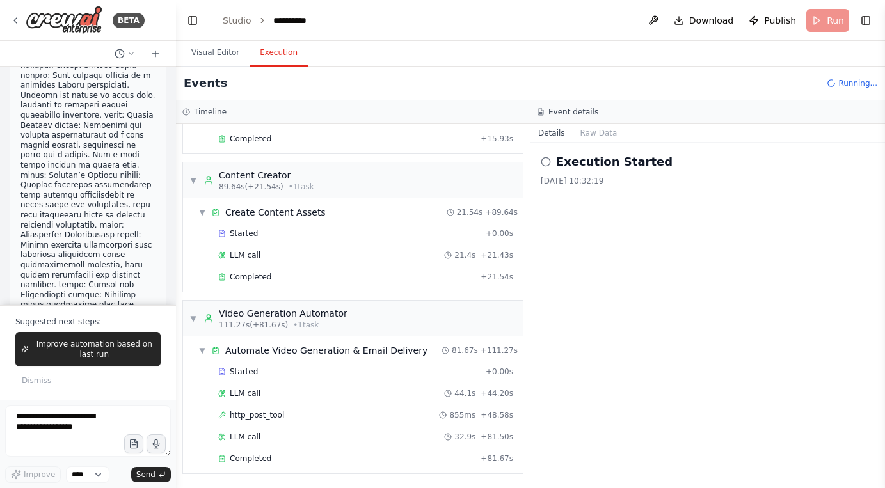
scroll to position [24092, 0]
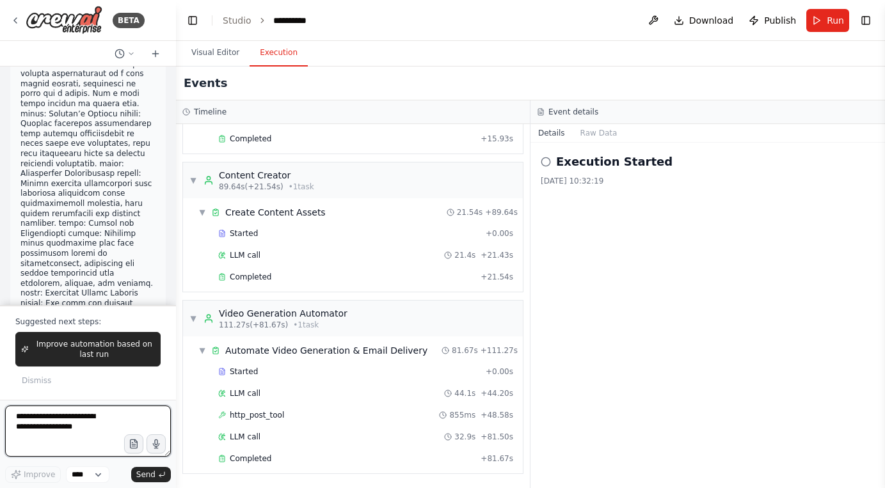
click at [90, 424] on textarea at bounding box center [88, 431] width 166 height 51
paste textarea "**********"
type textarea "**********"
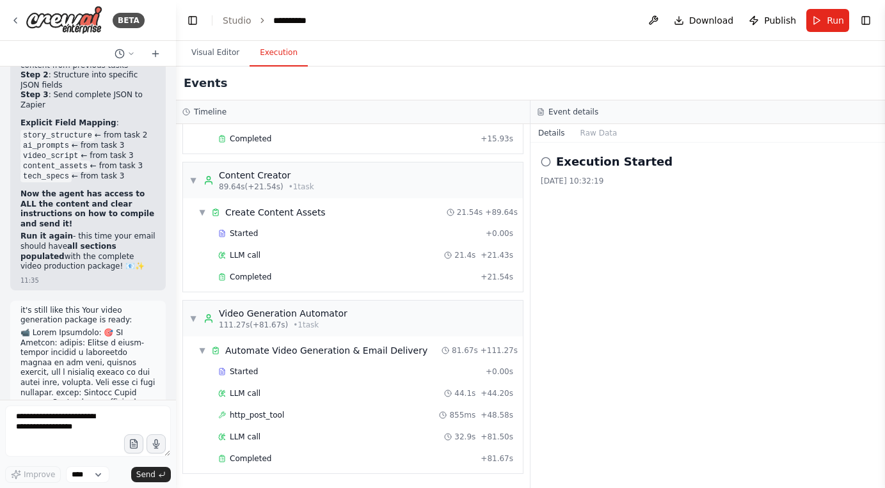
scroll to position [25180, 0]
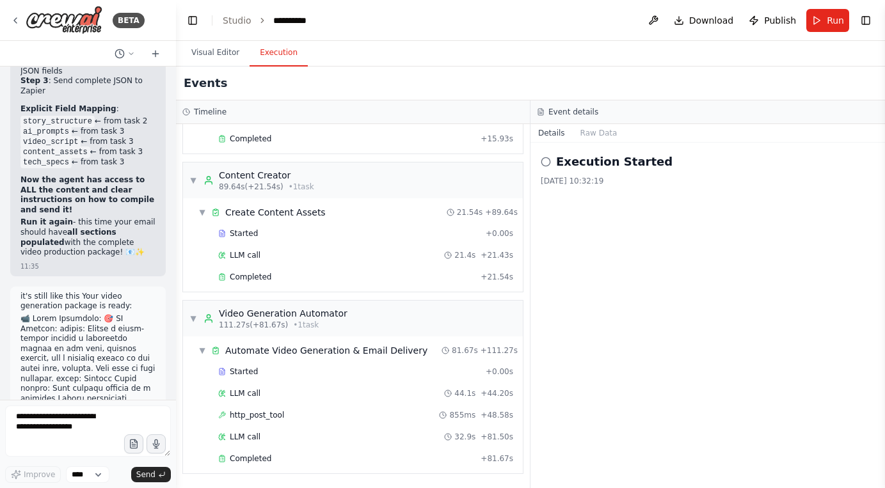
drag, startPoint x: 20, startPoint y: 251, endPoint x: 146, endPoint y: 323, distance: 145.1
copy div "Go to your Zapier automation Edit the email step Add these fields to your email…"
click at [829, 18] on span "Run" at bounding box center [835, 20] width 17 height 13
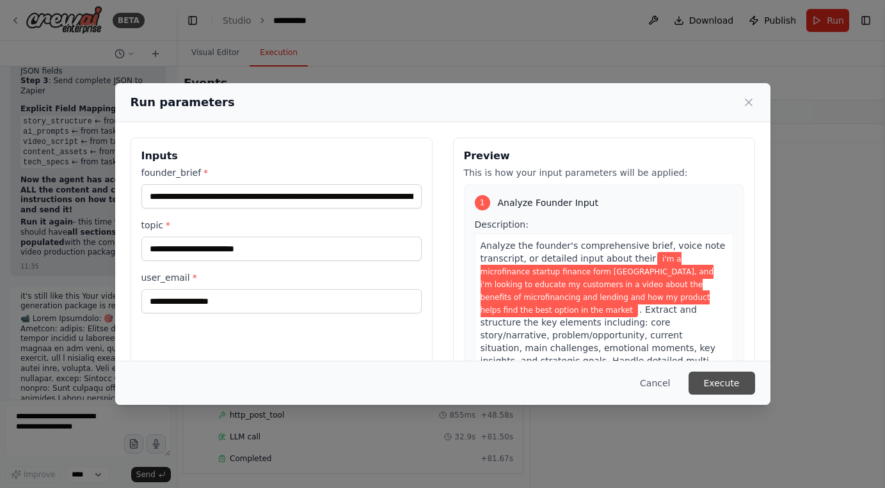
click at [748, 386] on button "Execute" at bounding box center [722, 383] width 67 height 23
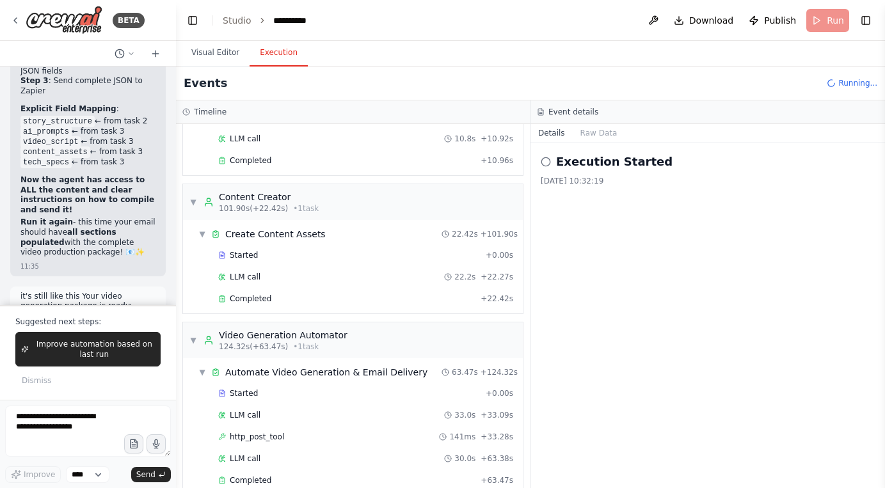
scroll to position [811, 0]
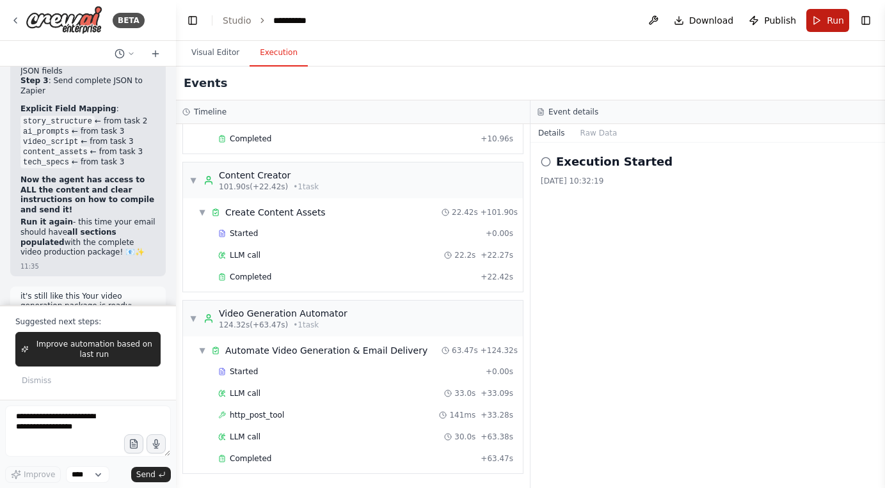
click at [827, 16] on button "Run" at bounding box center [828, 20] width 43 height 23
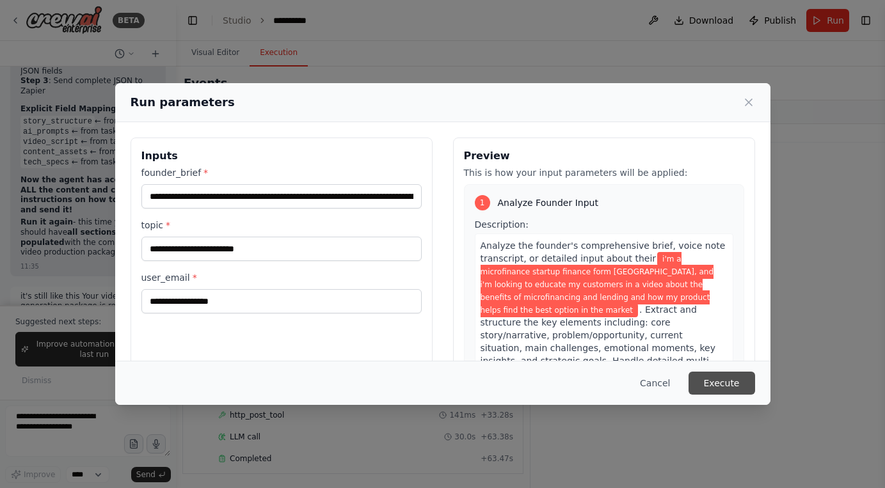
click at [713, 377] on button "Execute" at bounding box center [722, 383] width 67 height 23
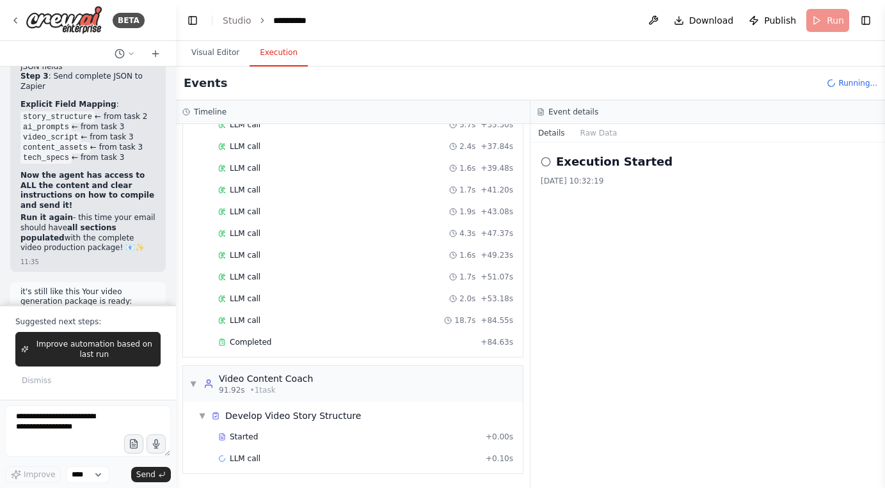
scroll to position [25186, 0]
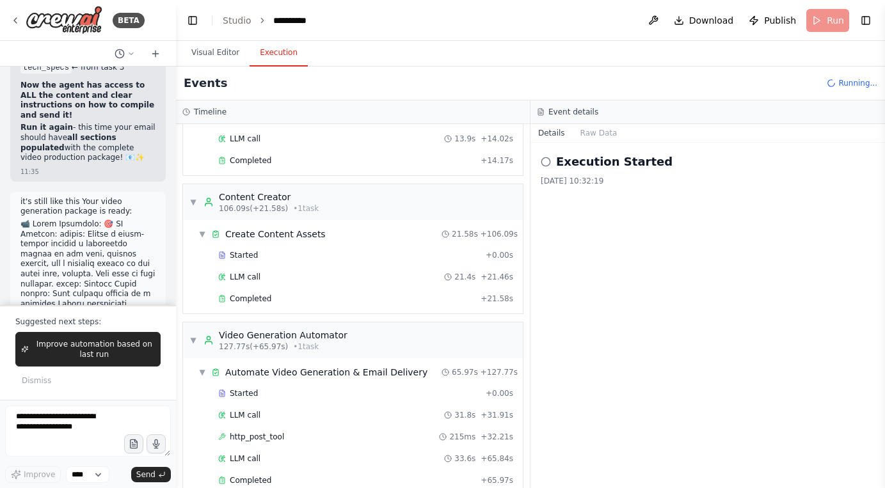
scroll to position [811, 0]
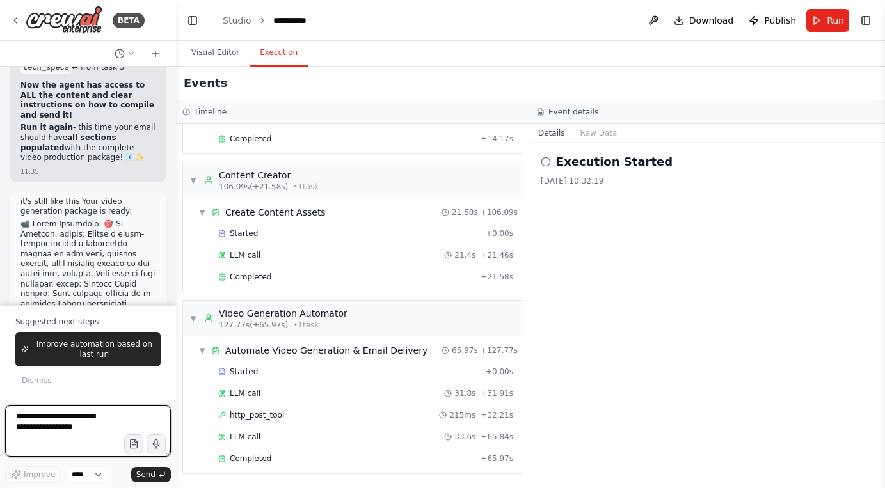
click at [103, 413] on textarea at bounding box center [88, 431] width 166 height 51
type textarea "**********"
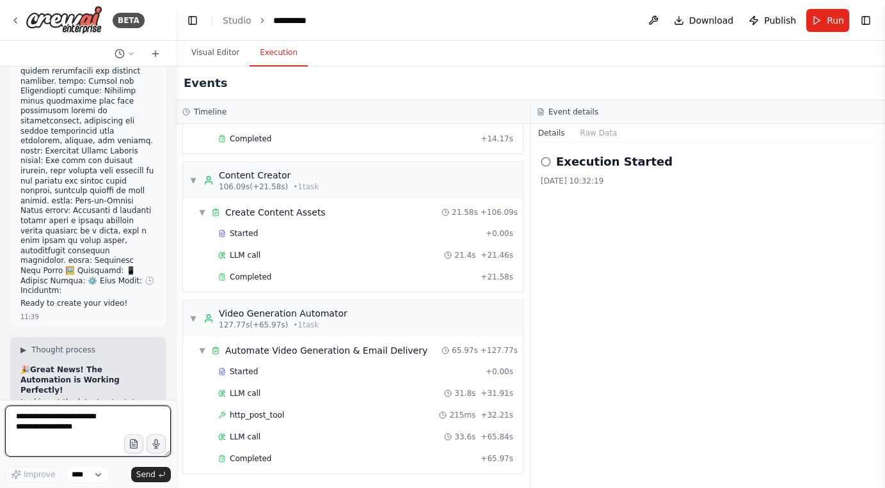
scroll to position [25690, 0]
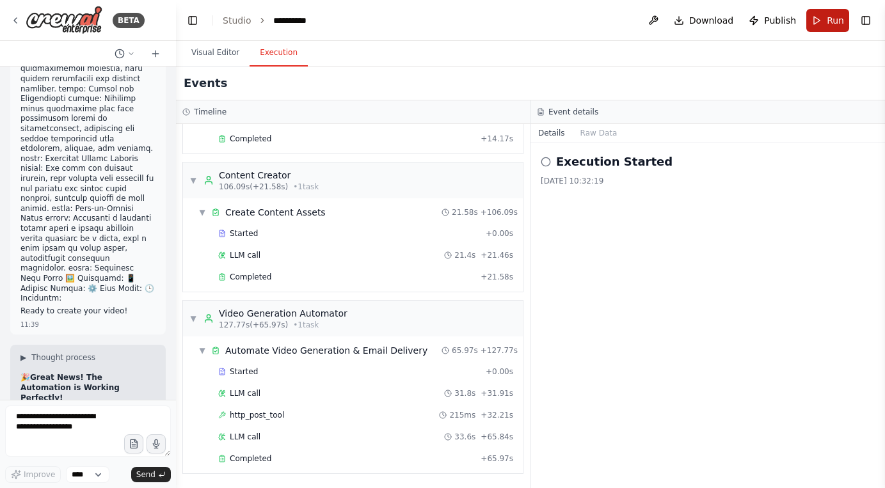
click at [839, 22] on span "Run" at bounding box center [835, 20] width 17 height 13
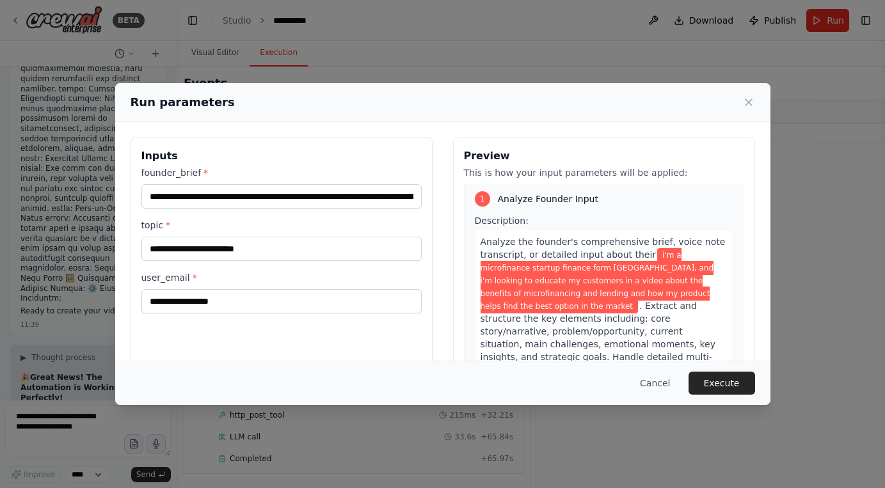
scroll to position [5, 0]
click at [722, 382] on button "Execute" at bounding box center [722, 383] width 67 height 23
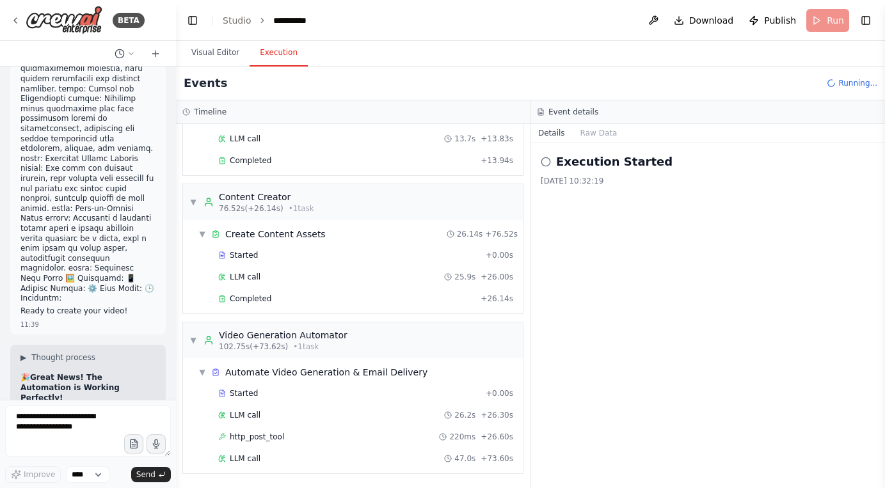
scroll to position [1312, 0]
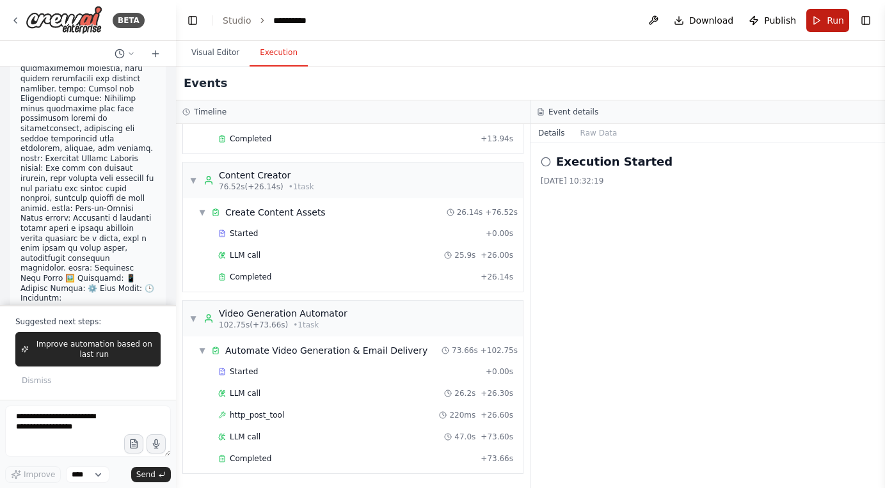
click at [822, 19] on button "Run" at bounding box center [828, 20] width 43 height 23
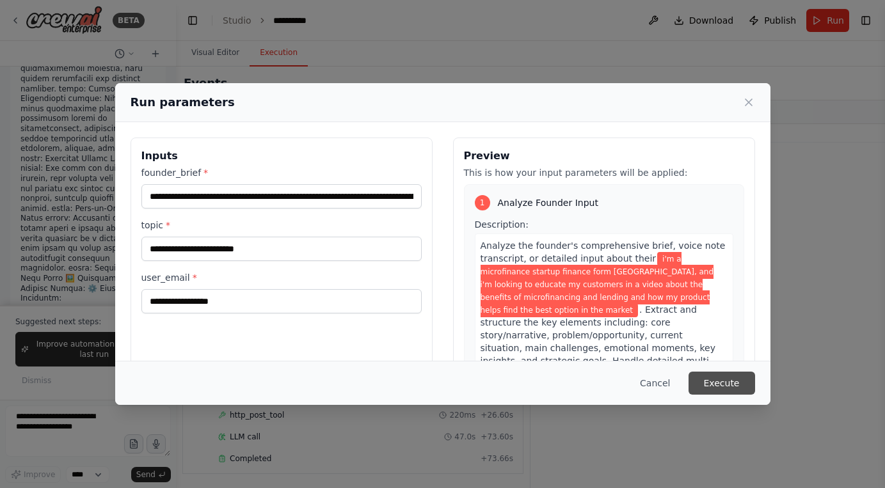
click at [707, 383] on button "Execute" at bounding box center [722, 383] width 67 height 23
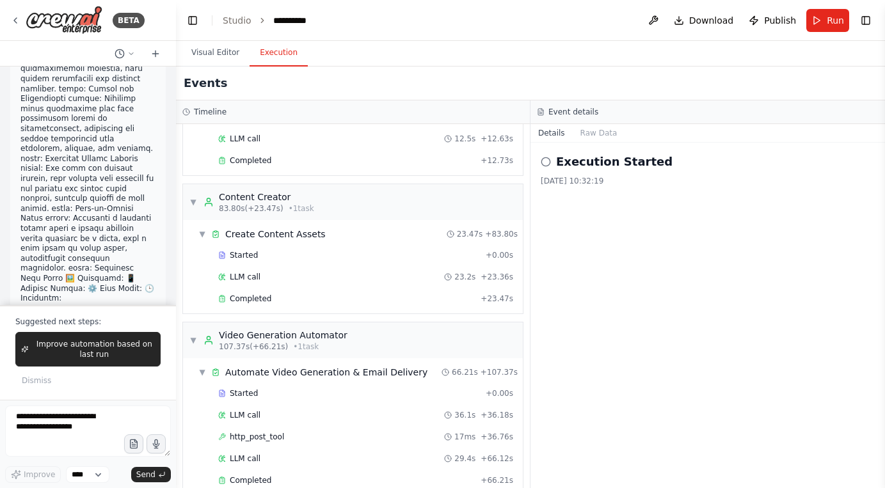
scroll to position [811, 0]
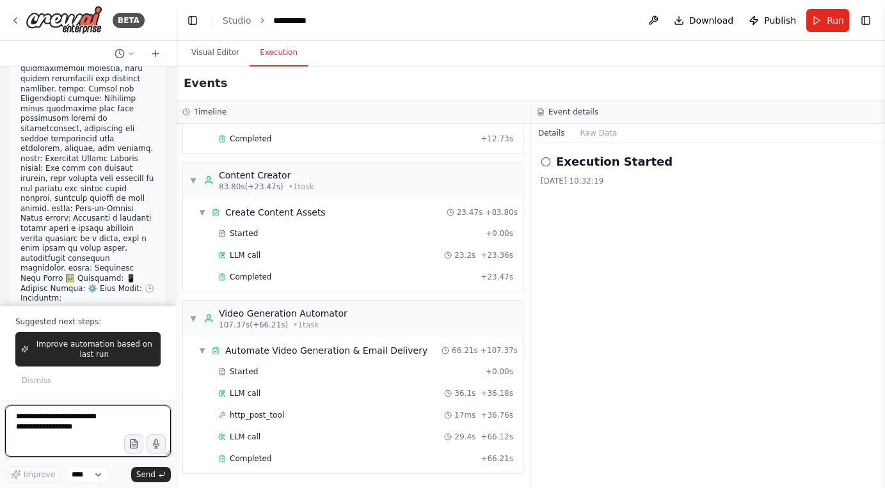
click at [104, 424] on textarea at bounding box center [88, 431] width 166 height 51
paste textarea "**********"
type textarea "**********"
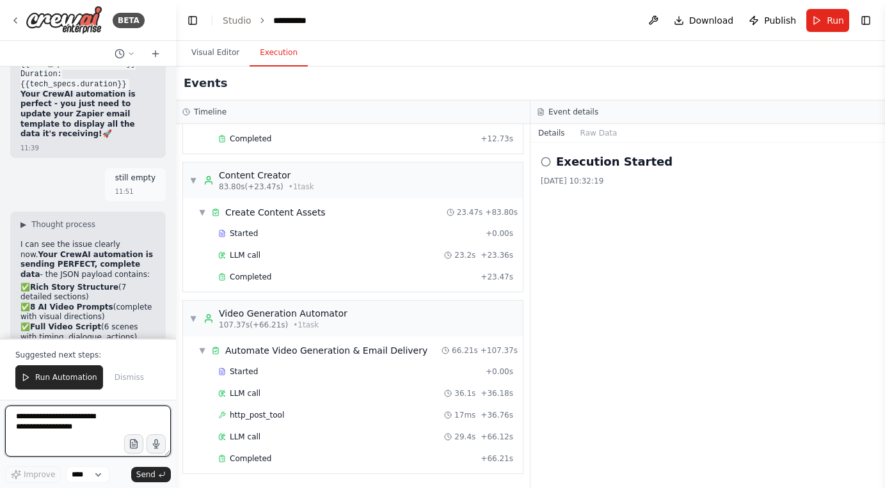
scroll to position [26530, 0]
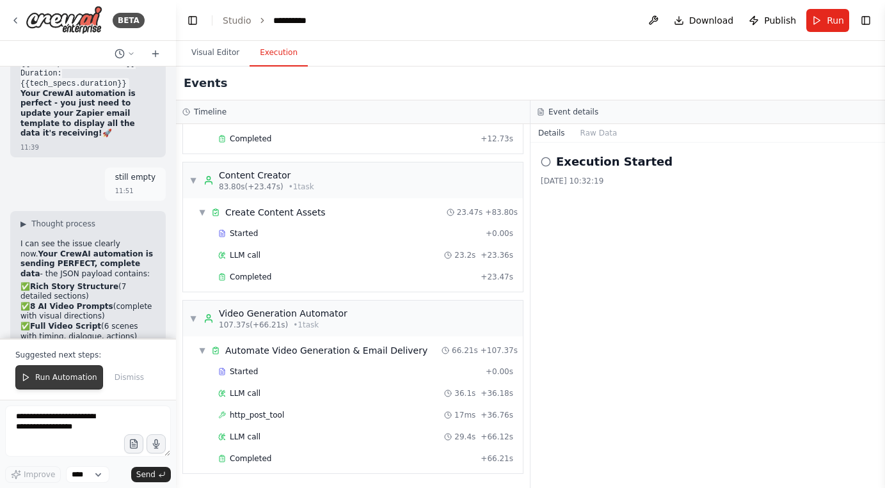
click at [72, 374] on span "Run Automation" at bounding box center [66, 378] width 62 height 10
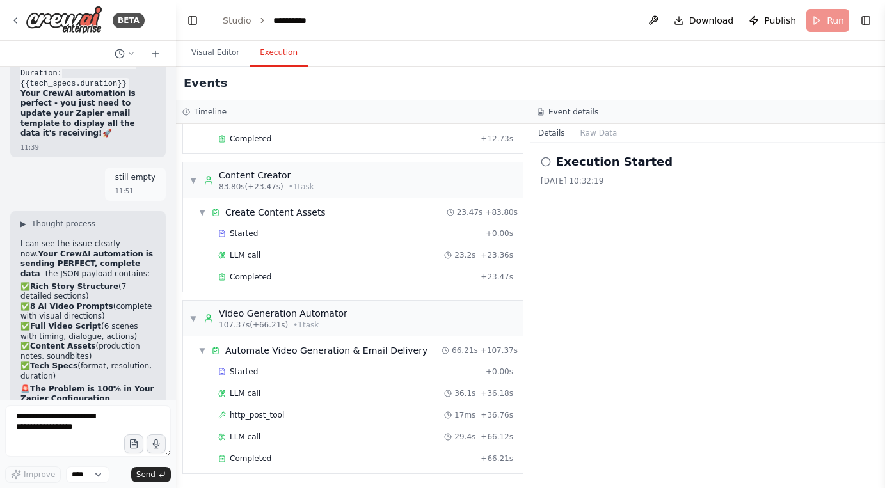
scroll to position [26468, 0]
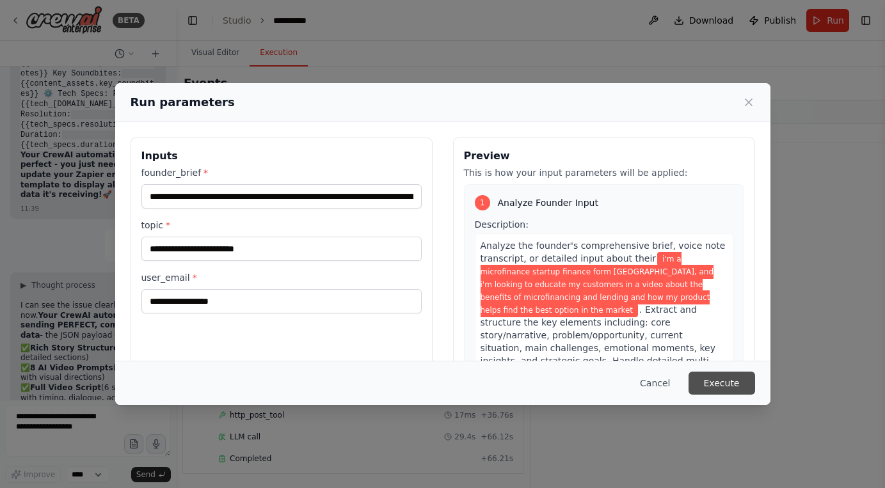
click at [714, 385] on button "Execute" at bounding box center [722, 383] width 67 height 23
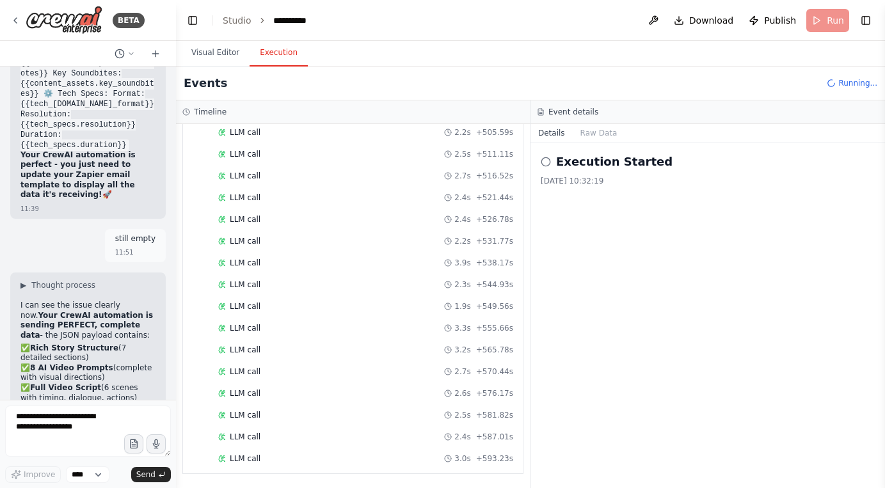
scroll to position [2768, 0]
click at [58, 426] on textarea at bounding box center [88, 431] width 166 height 51
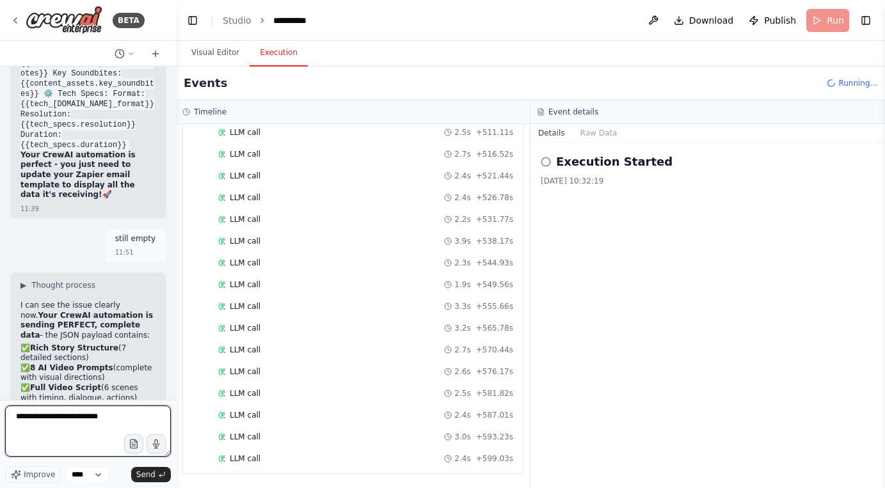
drag, startPoint x: 56, startPoint y: 433, endPoint x: -19, endPoint y: 408, distance: 78.9
click at [0, 408] on html "BETA Hello! I'm the CrewAI assistant. What kind of automation do you want to bu…" at bounding box center [442, 244] width 885 height 488
type textarea "**********"
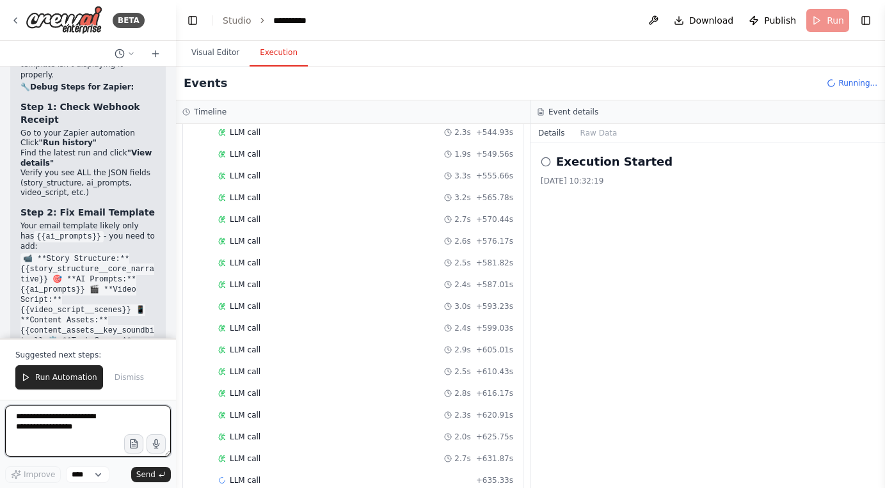
scroll to position [2921, 0]
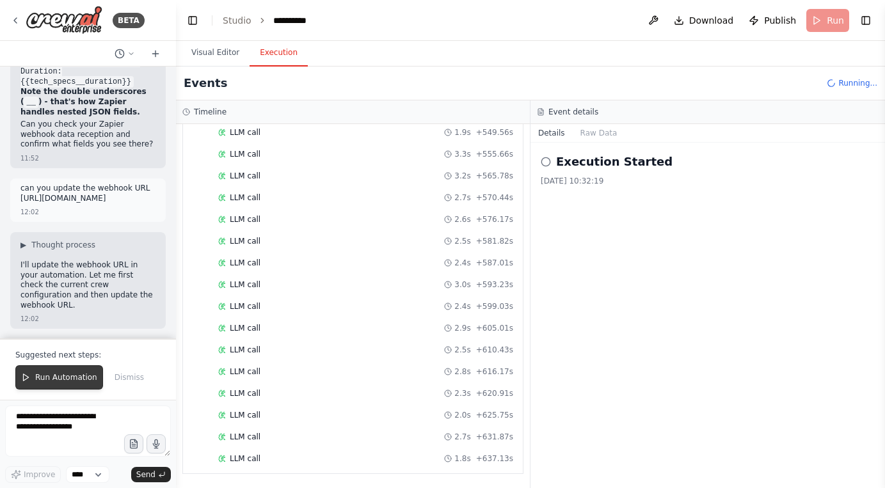
click at [86, 378] on span "Run Automation" at bounding box center [66, 378] width 62 height 10
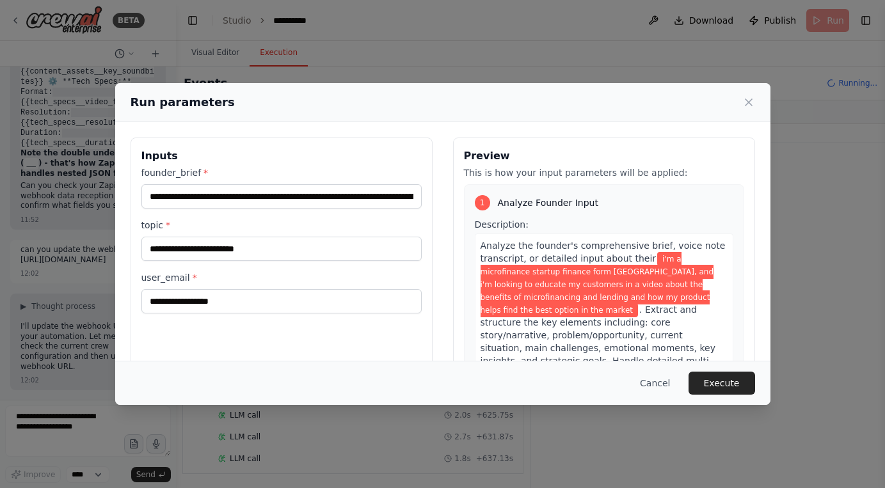
scroll to position [2943, 0]
click at [737, 388] on button "Execute" at bounding box center [722, 383] width 67 height 23
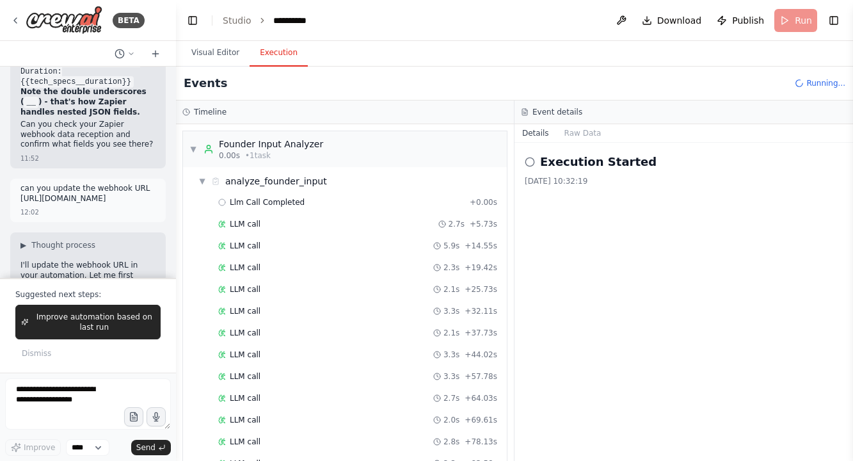
scroll to position [707, 0]
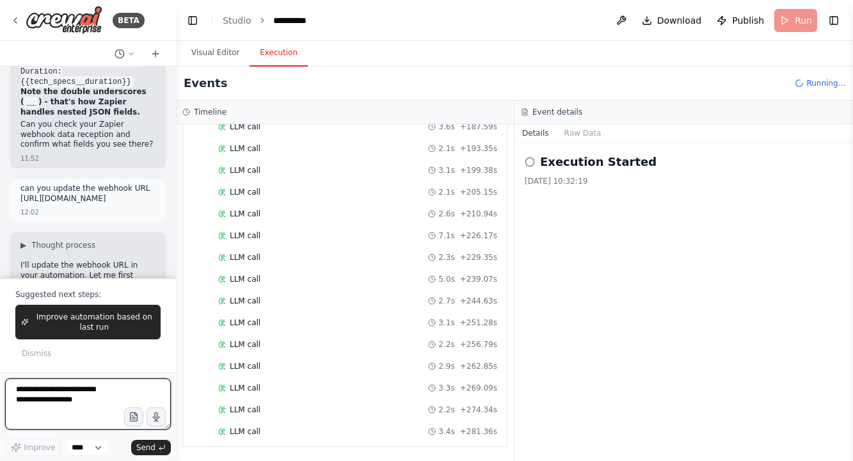
click at [91, 408] on textarea at bounding box center [88, 403] width 166 height 51
type textarea "**********"
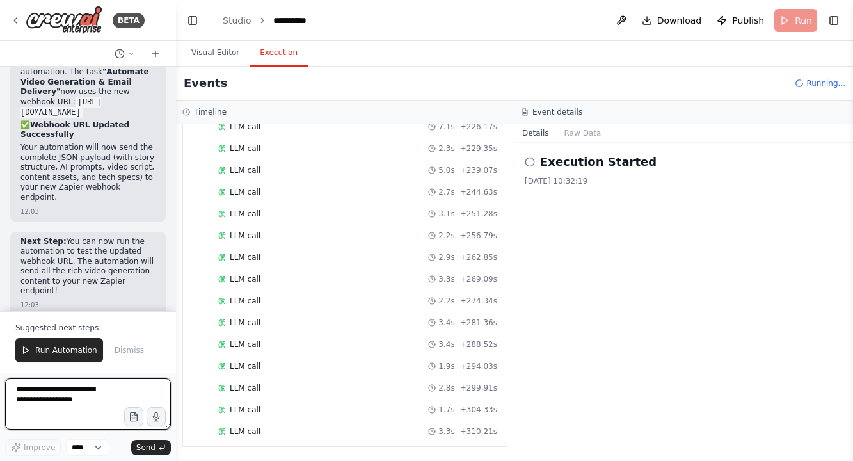
scroll to position [837, 0]
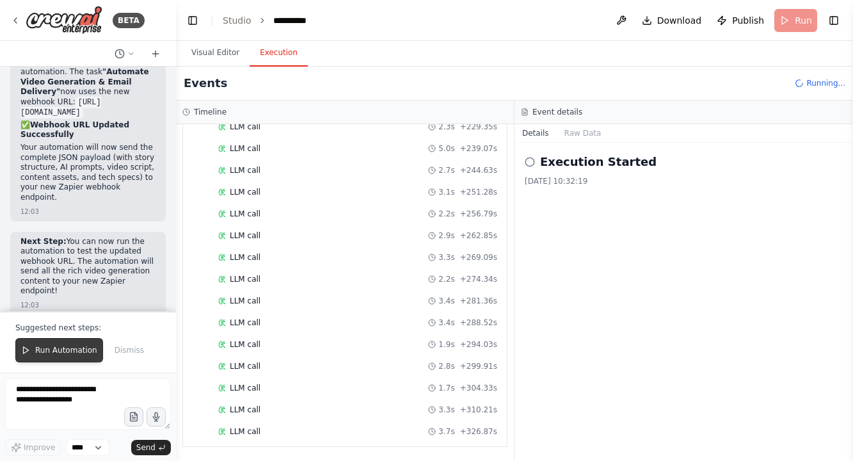
click at [70, 349] on span "Run Automation" at bounding box center [66, 350] width 62 height 10
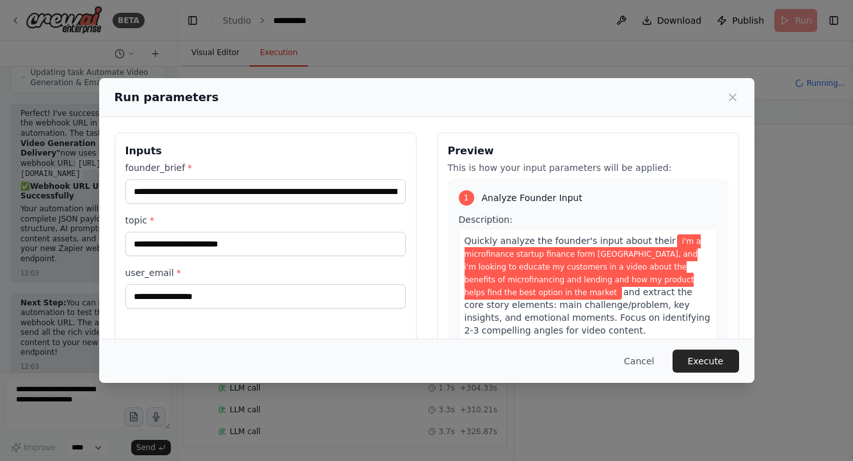
click at [230, 51] on div "**********" at bounding box center [426, 230] width 853 height 461
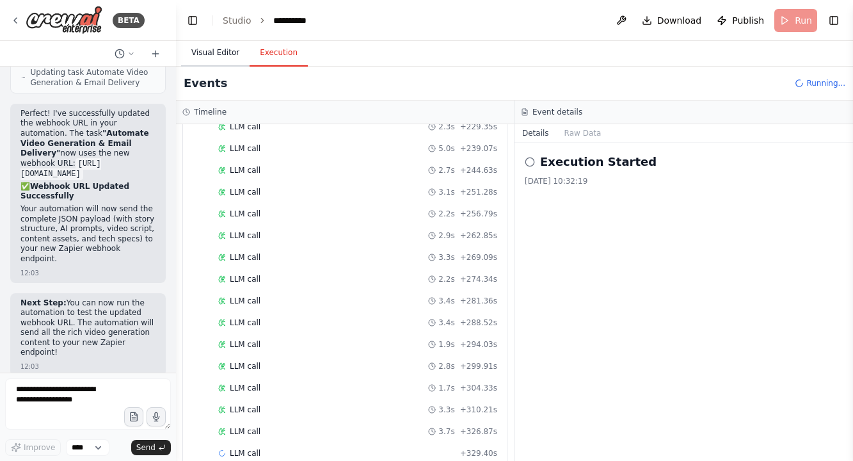
scroll to position [859, 0]
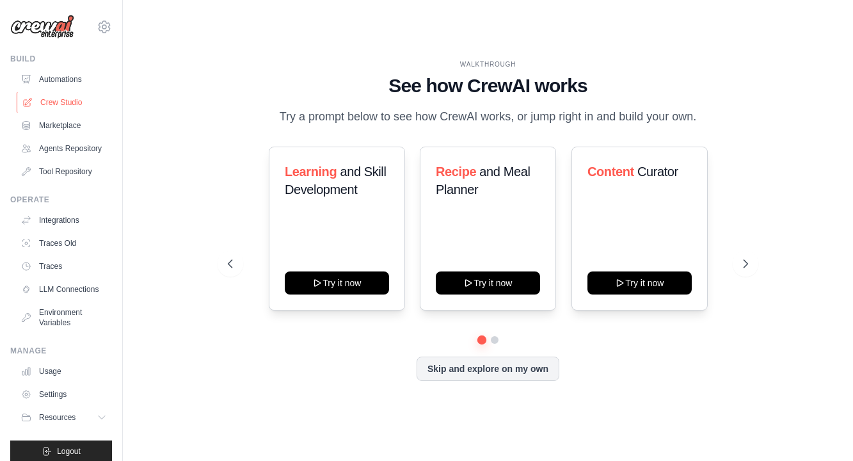
click at [66, 103] on link "Crew Studio" at bounding box center [65, 102] width 97 height 20
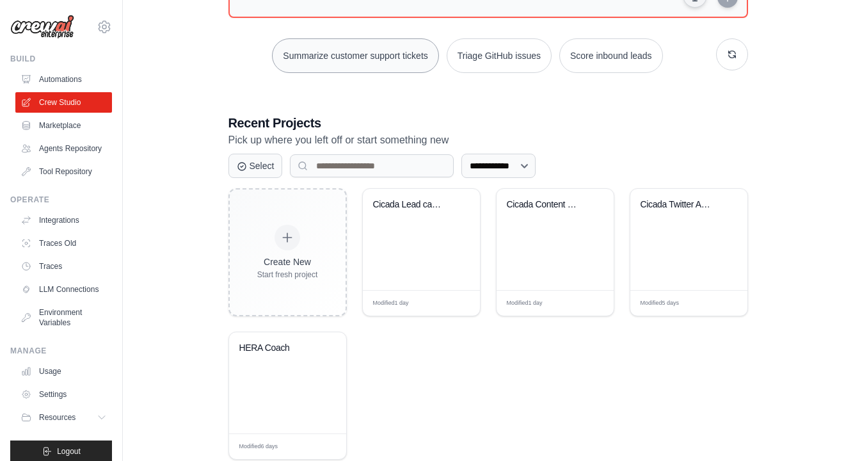
scroll to position [169, 0]
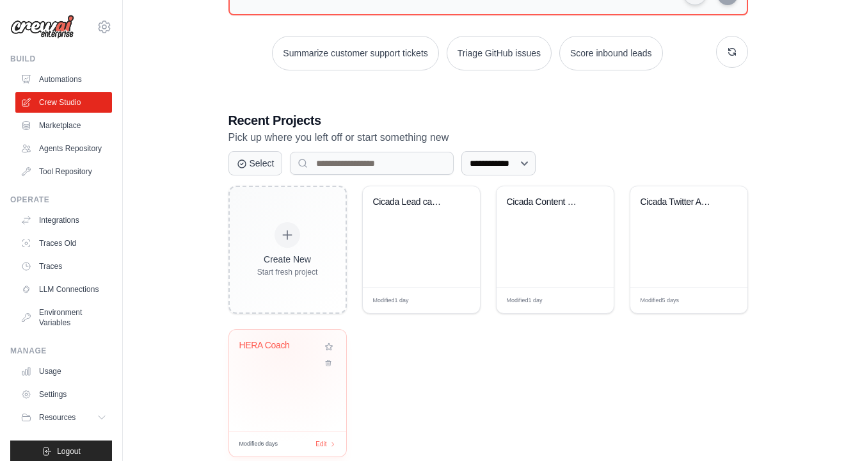
click at [284, 348] on div "HERA Coach" at bounding box center [277, 346] width 77 height 12
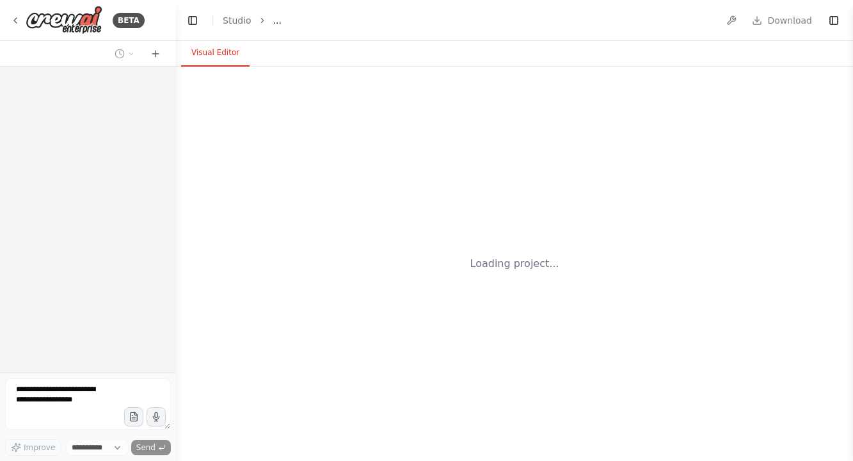
select select "****"
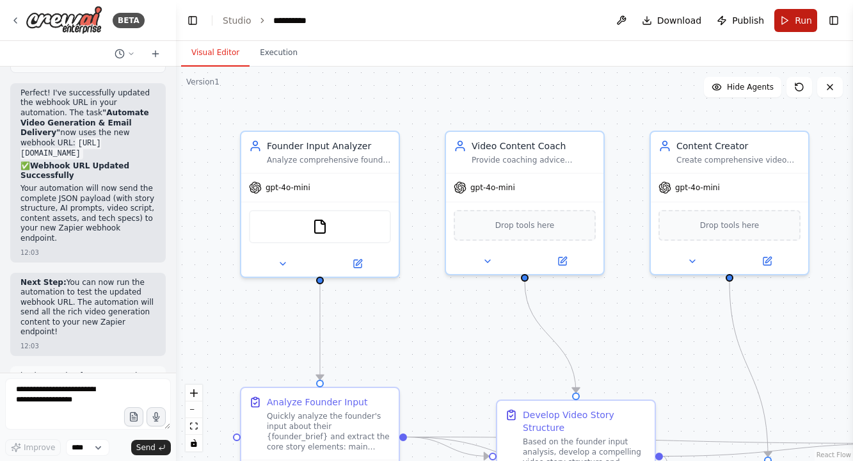
scroll to position [27629, 0]
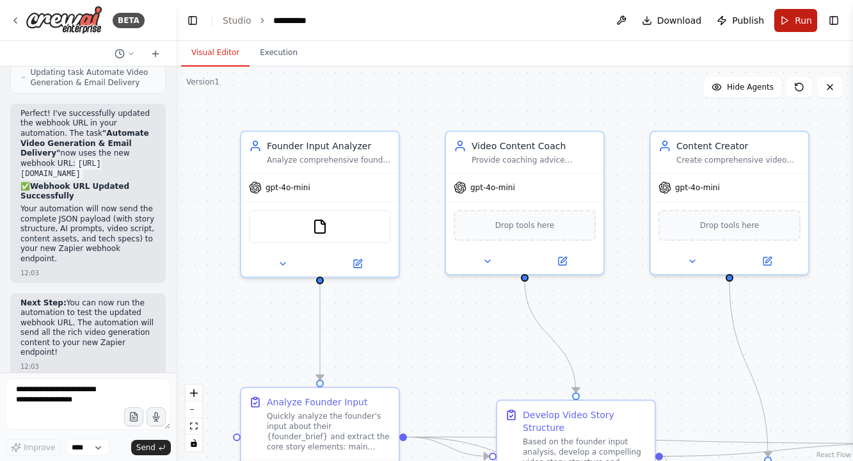
click at [791, 16] on button "Run" at bounding box center [796, 20] width 43 height 23
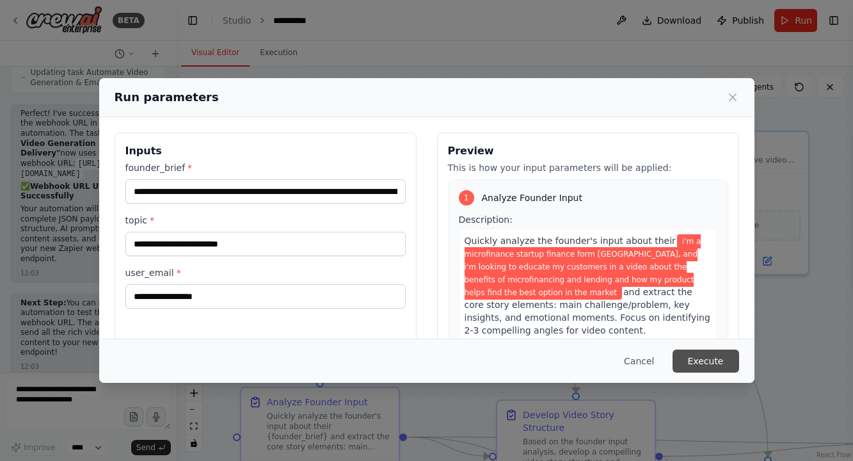
click at [725, 359] on button "Execute" at bounding box center [706, 360] width 67 height 23
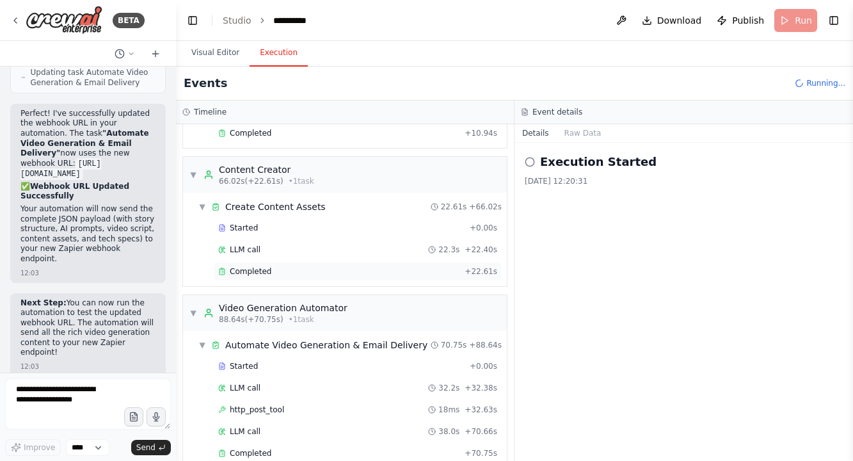
scroll to position [839, 0]
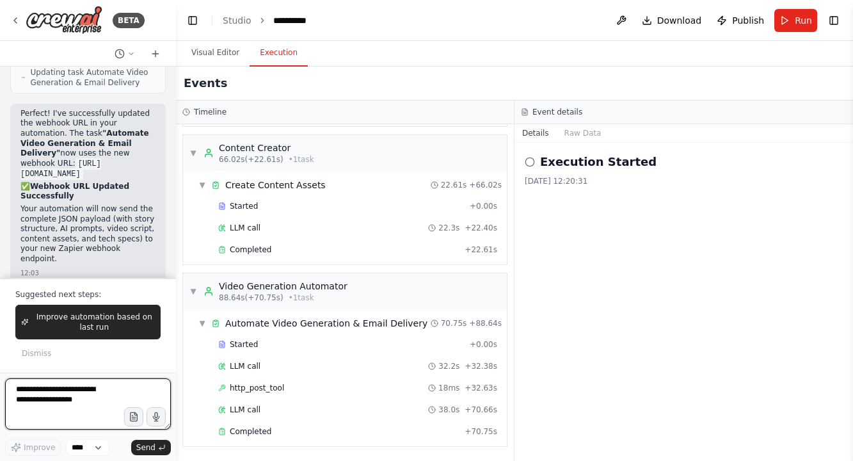
click at [108, 394] on textarea at bounding box center [88, 403] width 166 height 51
paste textarea "**********"
type textarea "**********"
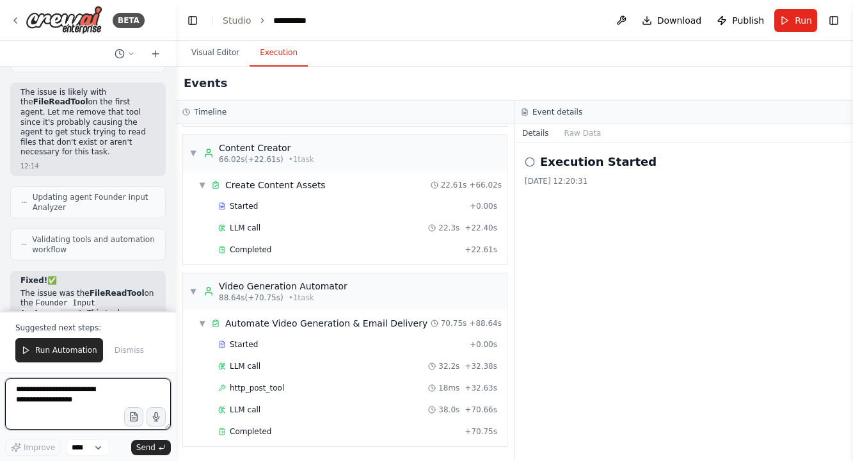
scroll to position [28156, 0]
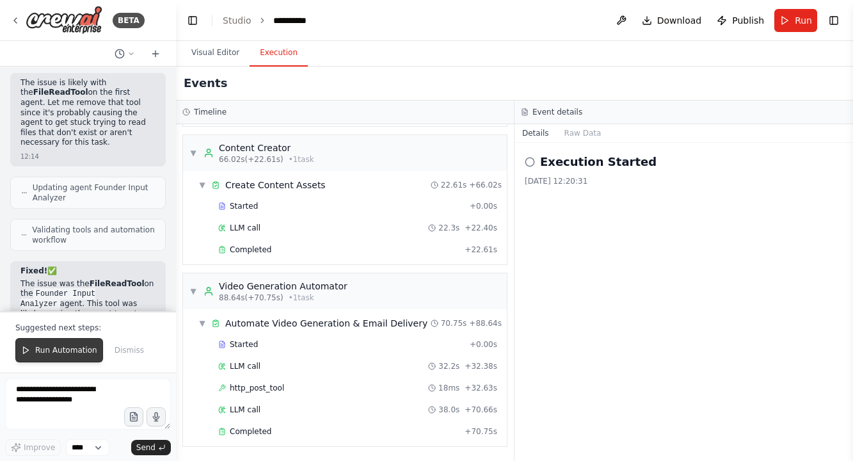
click at [76, 357] on button "Run Automation" at bounding box center [59, 350] width 88 height 24
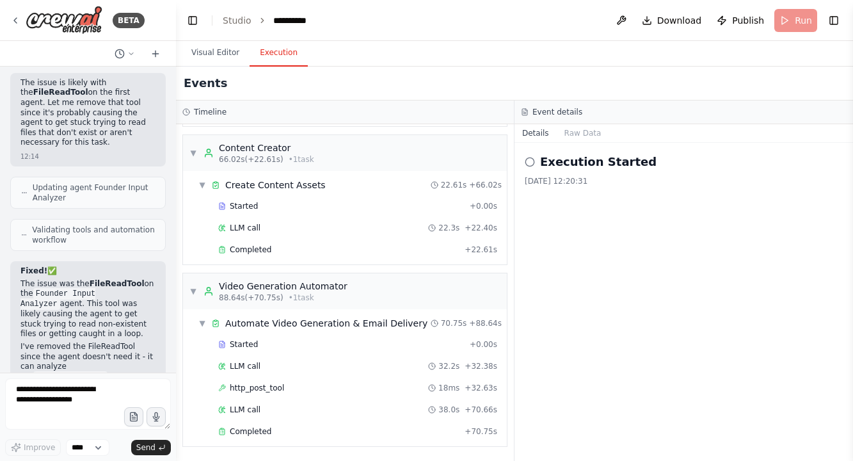
scroll to position [28094, 0]
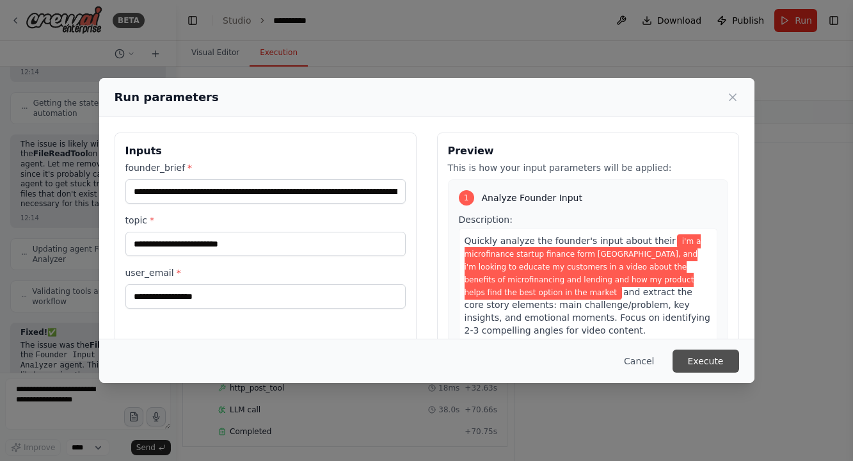
click at [696, 364] on button "Execute" at bounding box center [706, 360] width 67 height 23
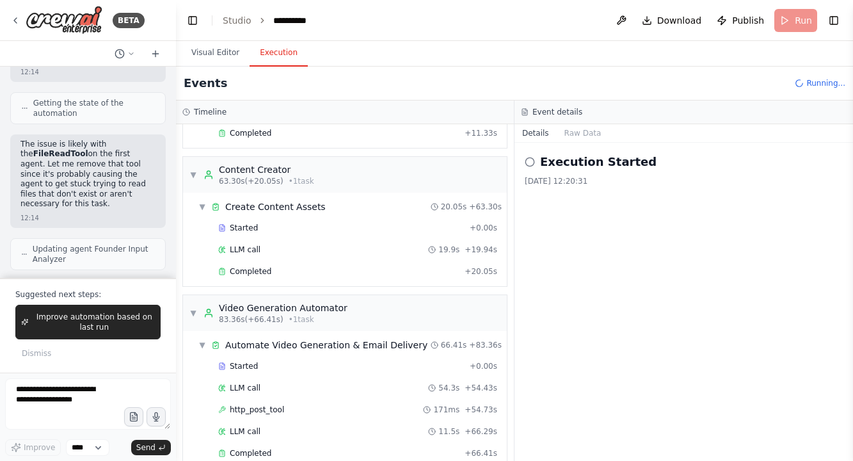
scroll to position [839, 0]
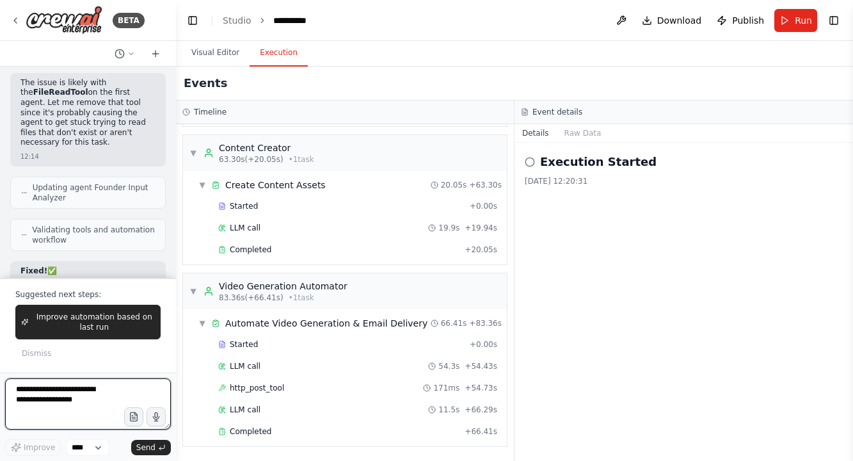
click at [68, 410] on textarea at bounding box center [88, 403] width 166 height 51
paste textarea "**********"
type textarea "**********"
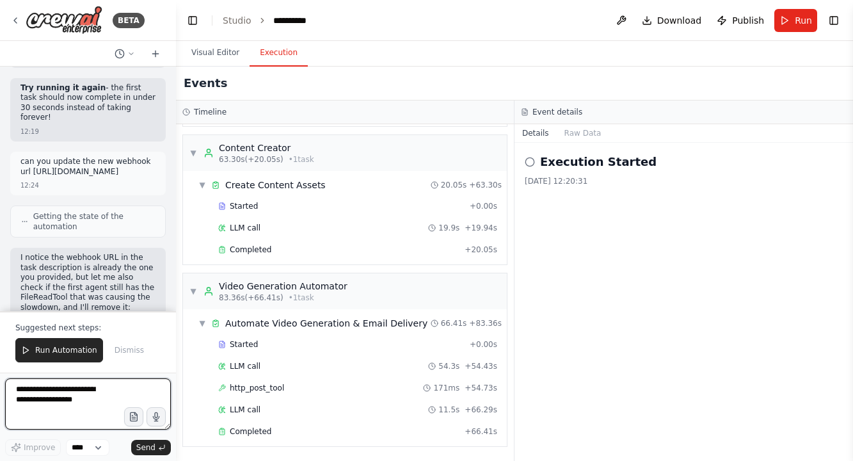
scroll to position [29056, 0]
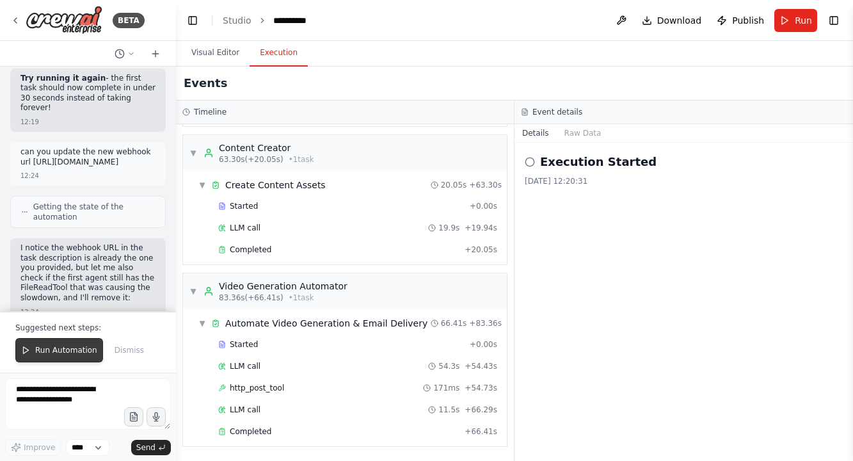
click at [51, 348] on span "Run Automation" at bounding box center [66, 350] width 62 height 10
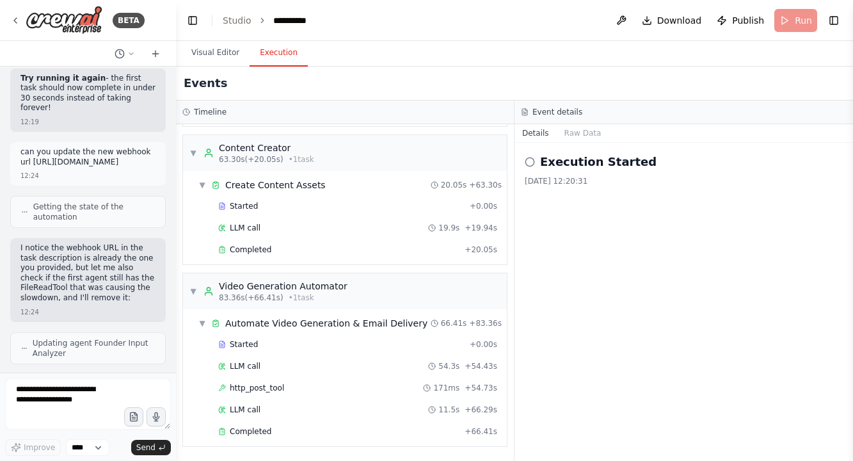
scroll to position [28995, 0]
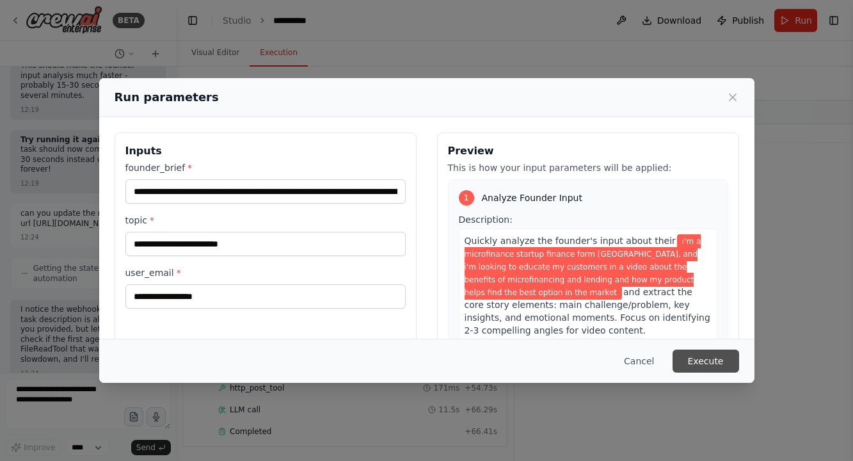
click at [730, 360] on button "Execute" at bounding box center [706, 360] width 67 height 23
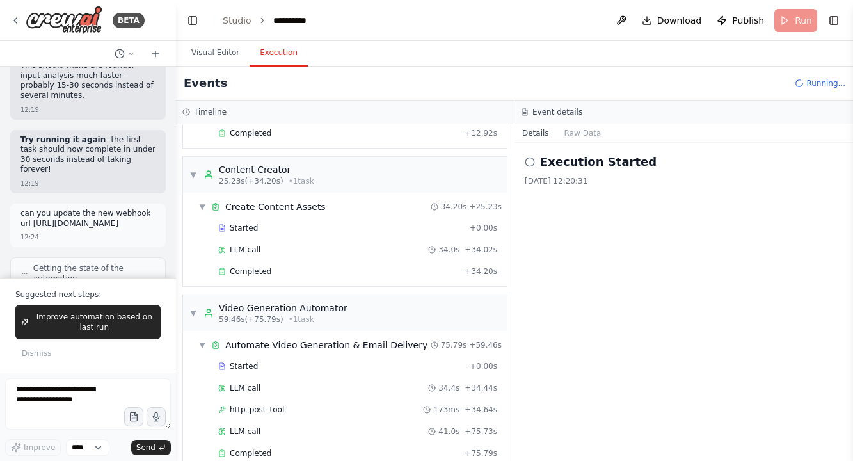
scroll to position [29056, 0]
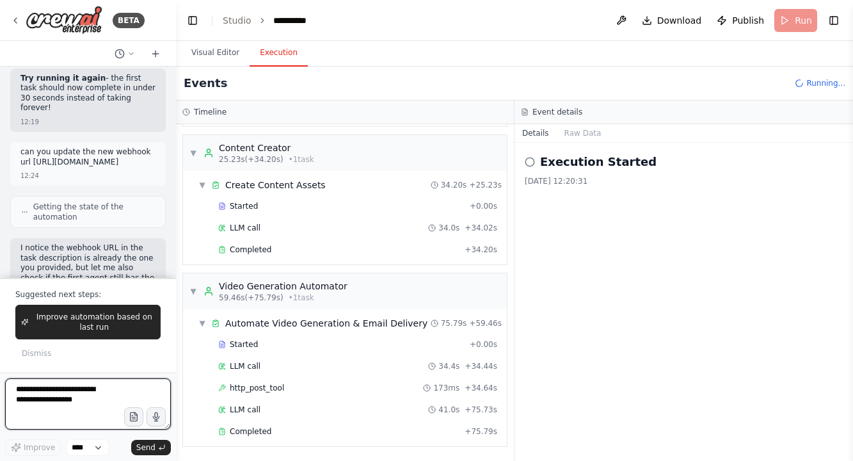
click at [83, 397] on textarea at bounding box center [88, 403] width 166 height 51
type textarea "**********"
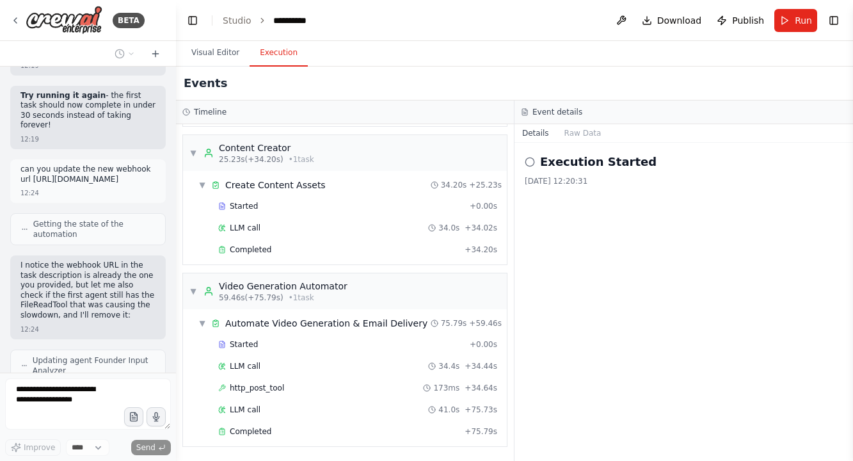
scroll to position [29072, 0]
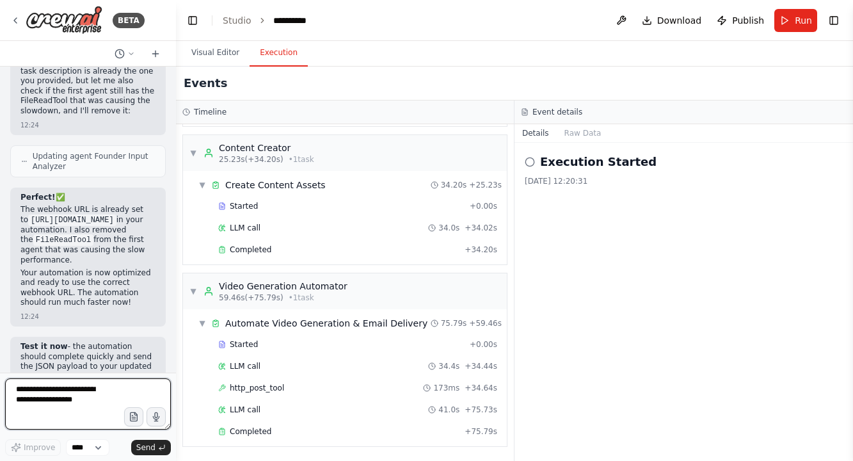
click at [72, 395] on textarea at bounding box center [88, 403] width 166 height 51
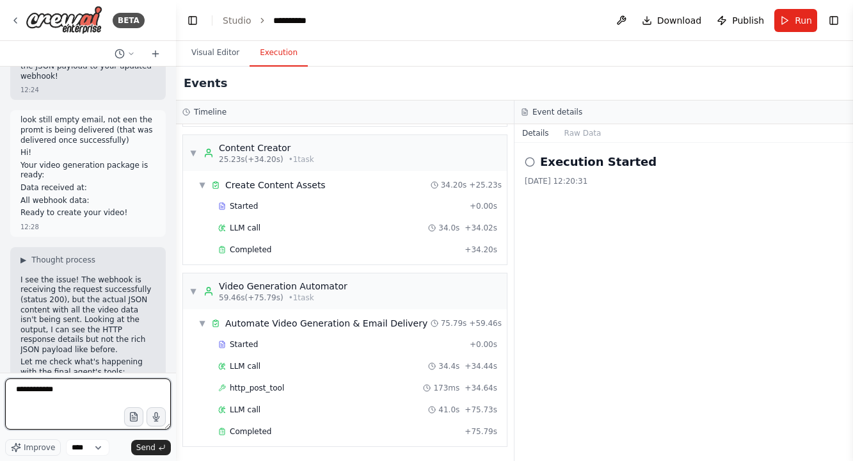
scroll to position [29554, 0]
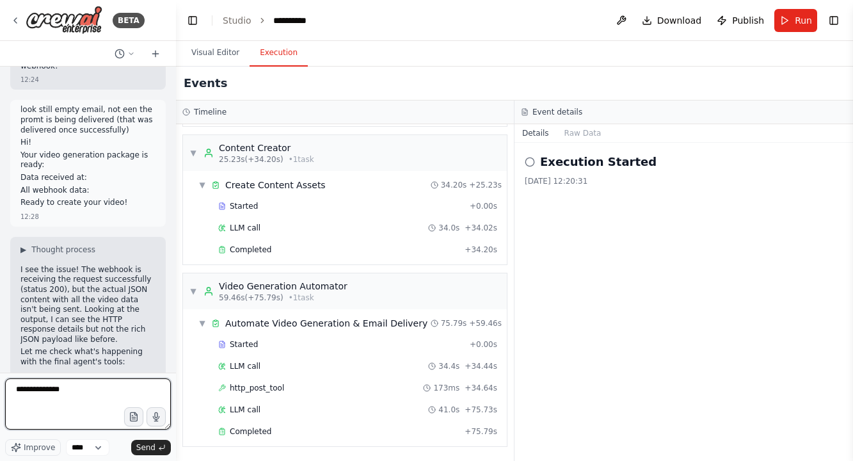
type textarea "**********"
drag, startPoint x: 93, startPoint y: 393, endPoint x: -15, endPoint y: 385, distance: 107.9
click at [0, 385] on html "BETA Hello! I'm the CrewAI assistant. What kind of automation do you want to bu…" at bounding box center [426, 230] width 853 height 461
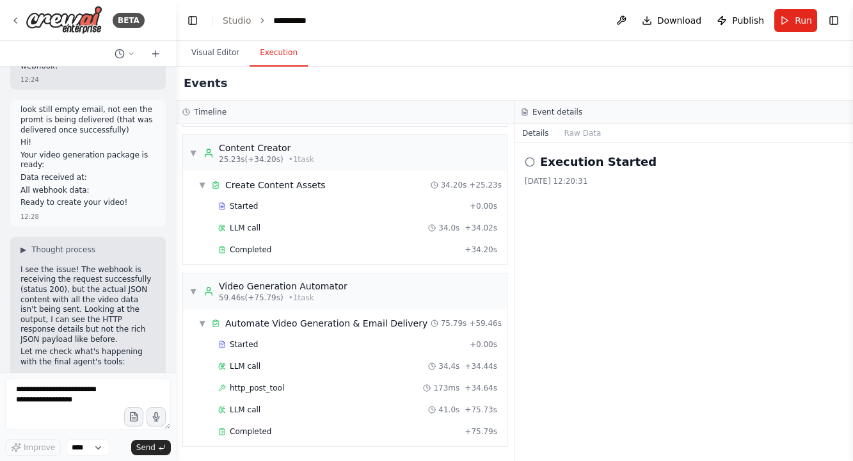
drag, startPoint x: 18, startPoint y: 106, endPoint x: 148, endPoint y: 340, distance: 267.9
copy div "Go to your Zapier automation Edit the email action step In the email body, add …"
click at [792, 23] on button "Run" at bounding box center [796, 20] width 43 height 23
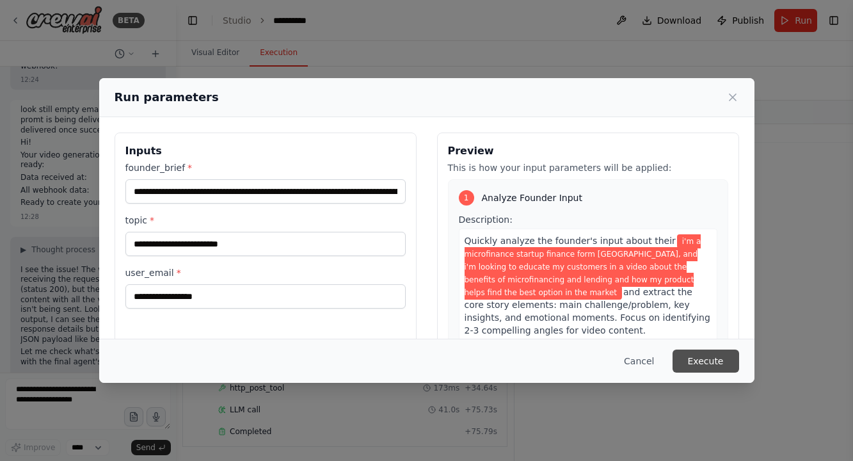
click at [696, 356] on button "Execute" at bounding box center [706, 360] width 67 height 23
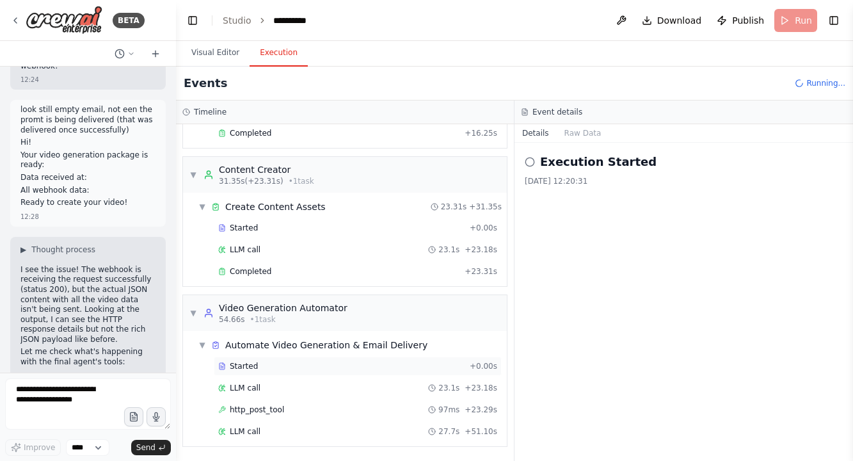
scroll to position [273, 0]
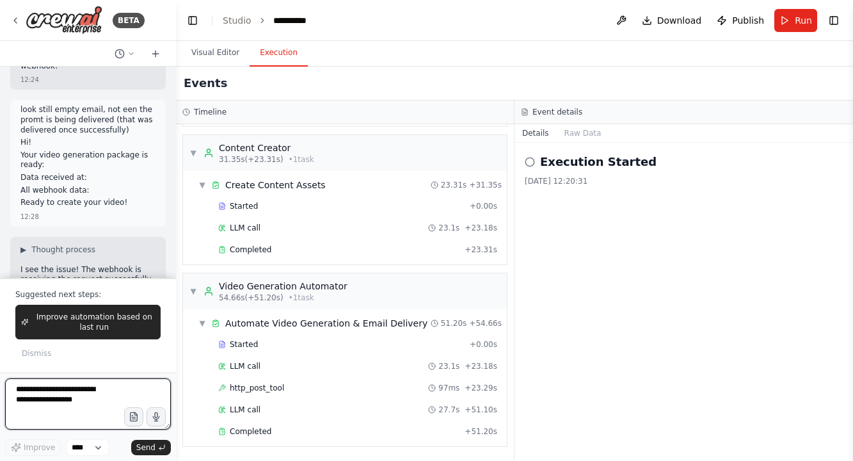
click at [83, 405] on textarea at bounding box center [88, 403] width 166 height 51
click at [85, 394] on textarea at bounding box center [88, 403] width 166 height 51
paste textarea "**********"
type textarea "**********"
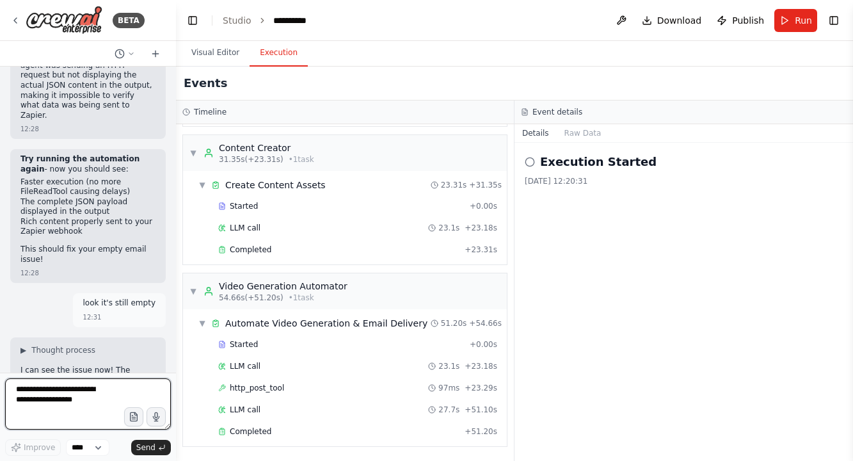
scroll to position [30281, 0]
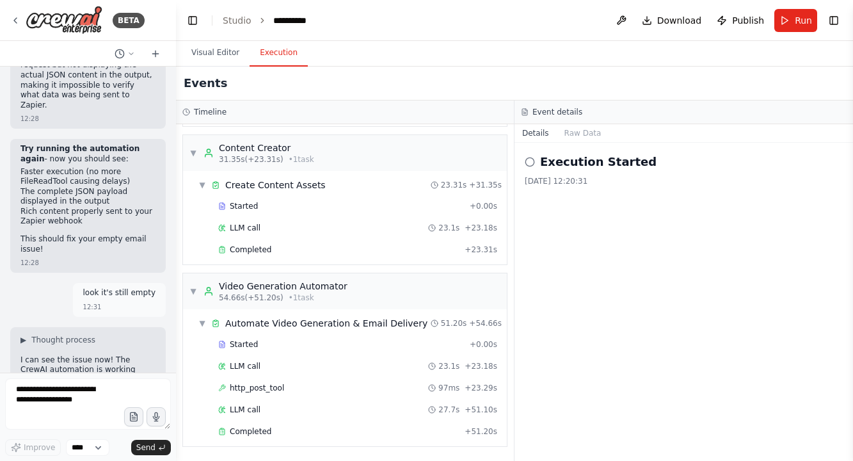
drag, startPoint x: 18, startPoint y: 125, endPoint x: 154, endPoint y: 344, distance: 257.6
copy div "Go to your Zapier "Send Email" action In the email body, add these exact field …"
click at [800, 16] on span "Run" at bounding box center [803, 20] width 17 height 13
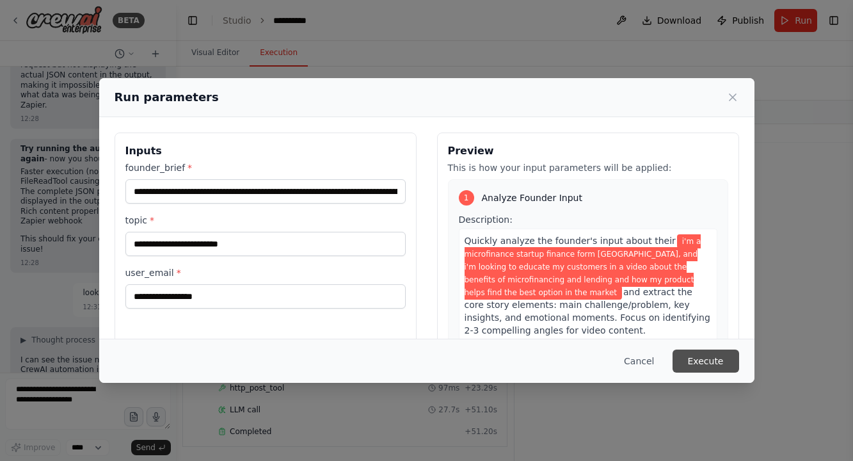
click at [698, 360] on button "Execute" at bounding box center [706, 360] width 67 height 23
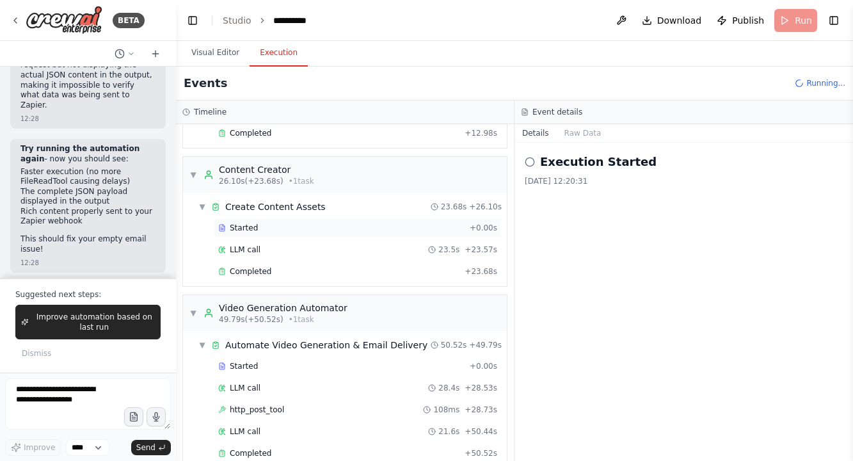
scroll to position [273, 0]
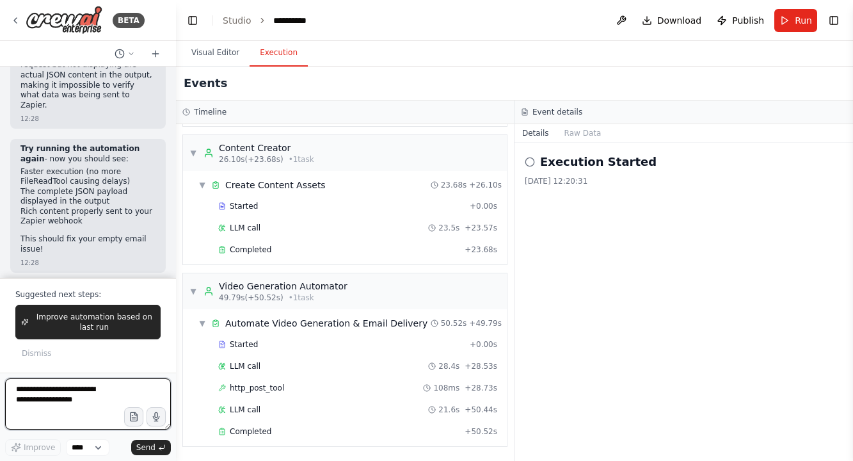
click at [68, 386] on textarea at bounding box center [88, 403] width 166 height 51
paste textarea "**********"
click at [28, 390] on textarea at bounding box center [88, 403] width 166 height 51
type textarea "**********"
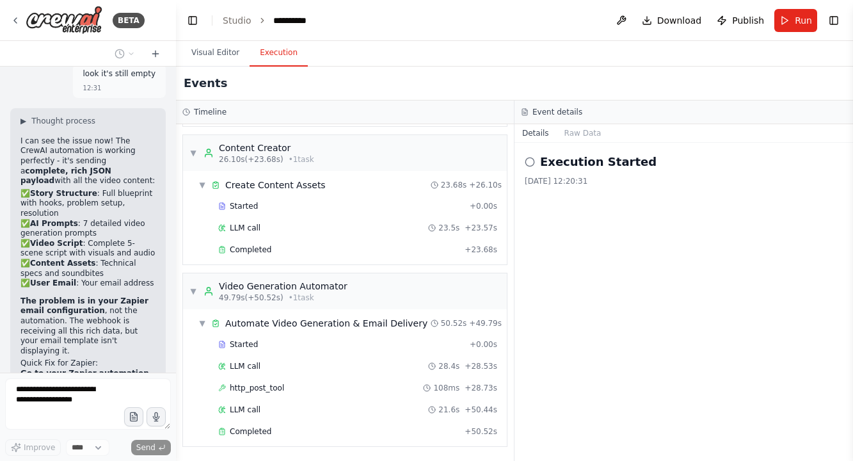
scroll to position [30328, 0]
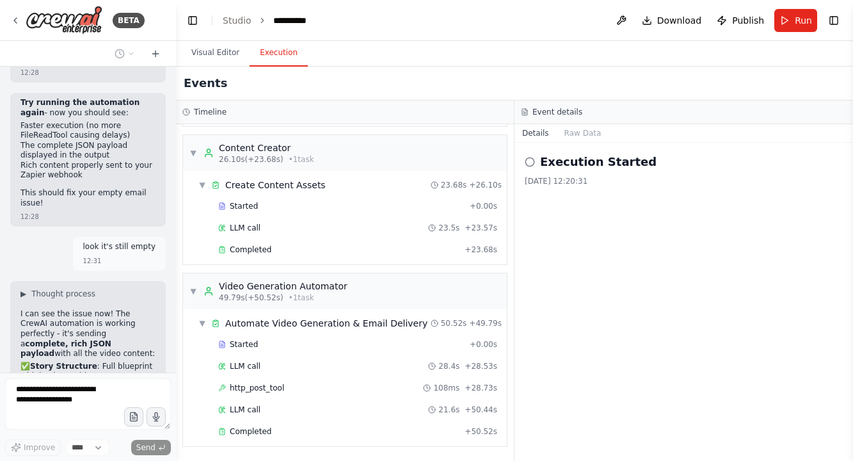
drag, startPoint x: 126, startPoint y: 300, endPoint x: 20, endPoint y: 333, distance: 111.5
copy div "Why are the fields empty. at least now scene 1 + hook works Hi! Your video gene…"
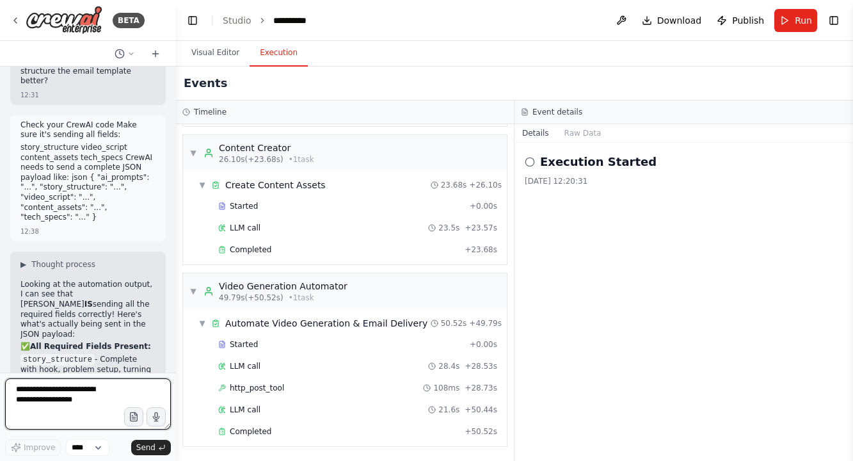
scroll to position [31060, 0]
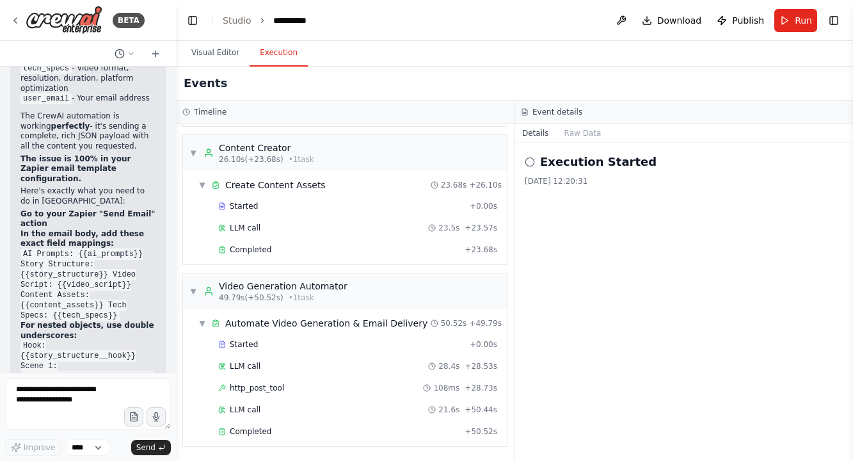
scroll to position [31531, 0]
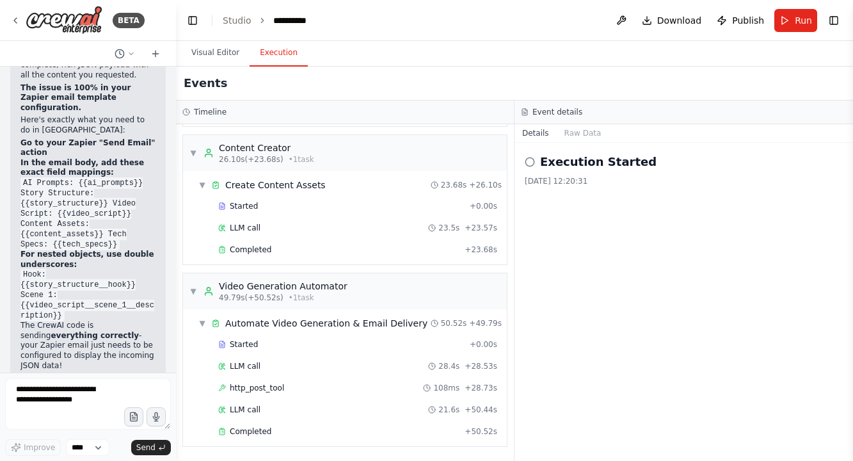
drag, startPoint x: 17, startPoint y: 238, endPoint x: 141, endPoint y: 337, distance: 158.5
copy div "Fix Your Zapier Email Template: For Story Structure (use double underscores for…"
click at [798, 27] on button "Run" at bounding box center [796, 20] width 43 height 23
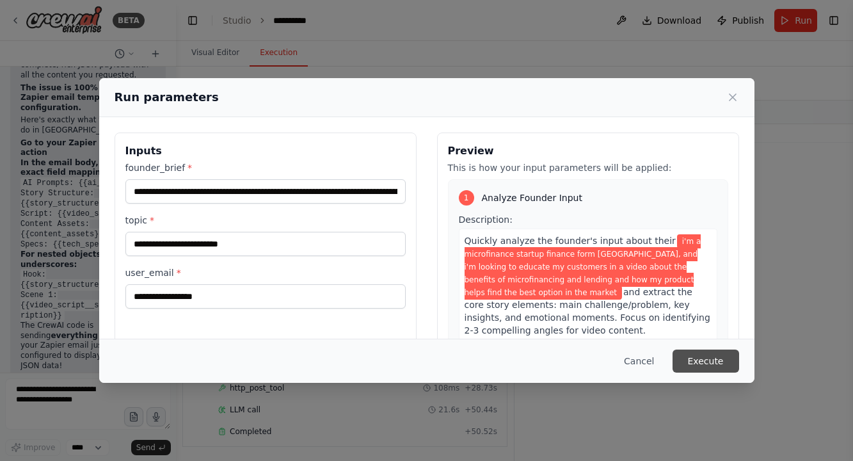
click at [728, 355] on button "Execute" at bounding box center [706, 360] width 67 height 23
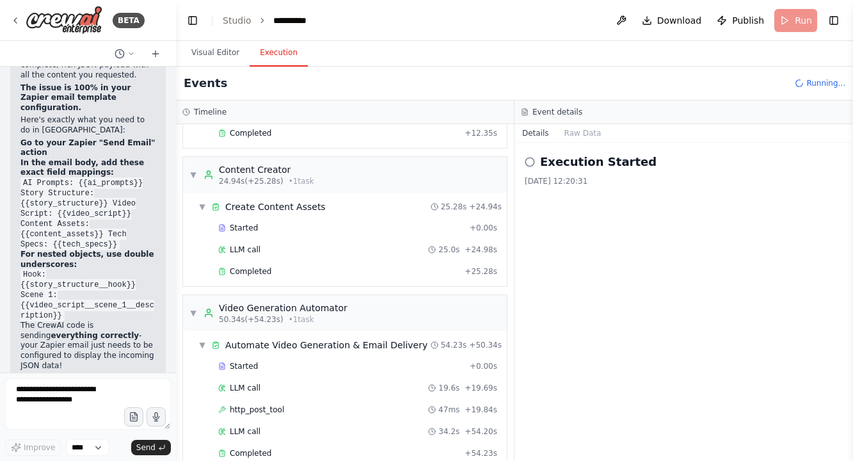
scroll to position [273, 0]
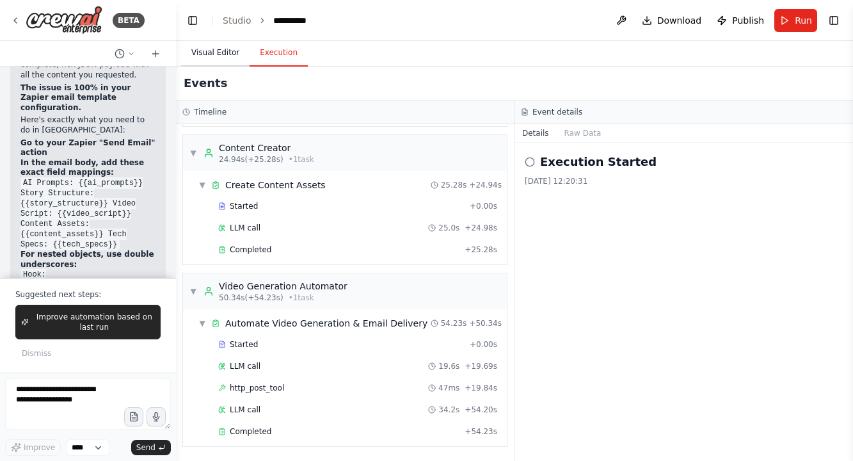
click at [211, 55] on button "Visual Editor" at bounding box center [215, 53] width 68 height 27
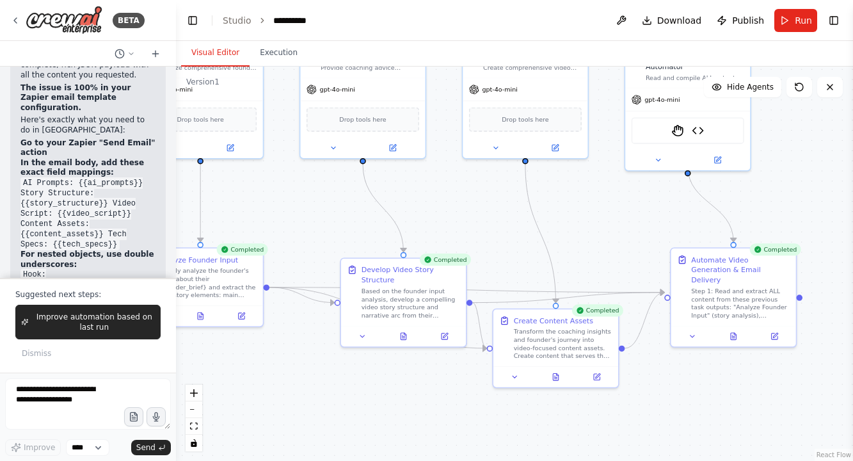
drag, startPoint x: 456, startPoint y: 339, endPoint x: 314, endPoint y: 207, distance: 194.3
click at [314, 207] on div ".deletable-edge-delete-btn { width: 20px; height: 20px; border: 0px solid #ffff…" at bounding box center [514, 264] width 677 height 394
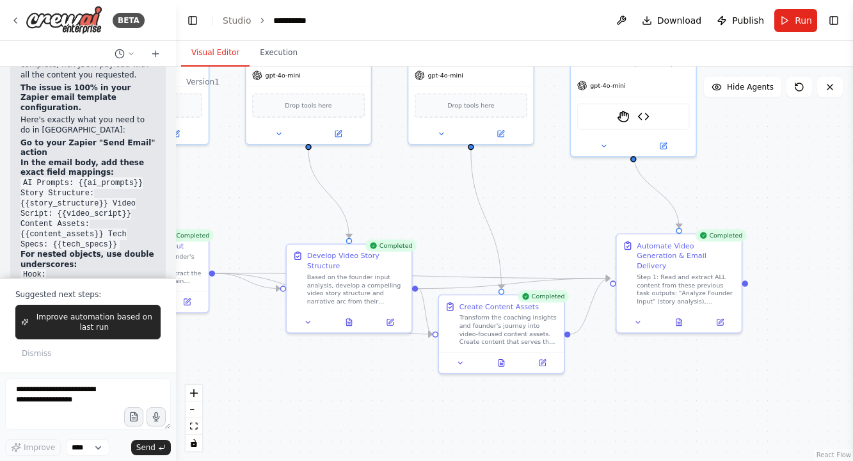
drag, startPoint x: 700, startPoint y: 332, endPoint x: 638, endPoint y: 328, distance: 62.3
click at [638, 328] on div ".deletable-edge-delete-btn { width: 20px; height: 20px; border: 0px solid #ffff…" at bounding box center [514, 264] width 677 height 394
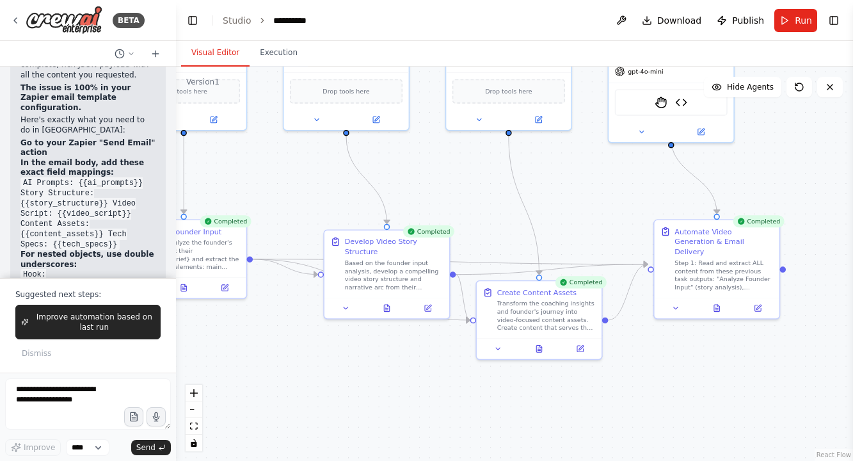
drag, startPoint x: 283, startPoint y: 358, endPoint x: 344, endPoint y: 349, distance: 61.5
click at [344, 349] on div ".deletable-edge-delete-btn { width: 20px; height: 20px; border: 0px solid #ffff…" at bounding box center [514, 264] width 677 height 394
click at [524, 307] on div "Transform the coaching insights and founder's journey into video-focused conten…" at bounding box center [546, 314] width 99 height 33
click at [575, 344] on button at bounding box center [580, 347] width 35 height 12
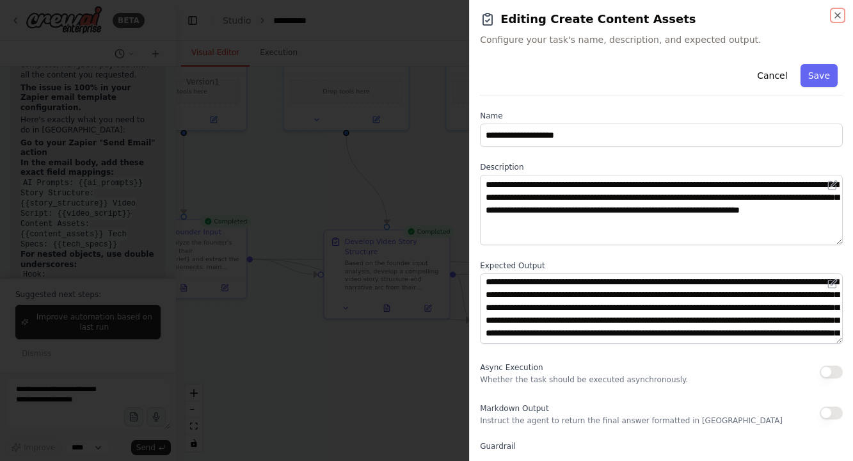
scroll to position [0, 0]
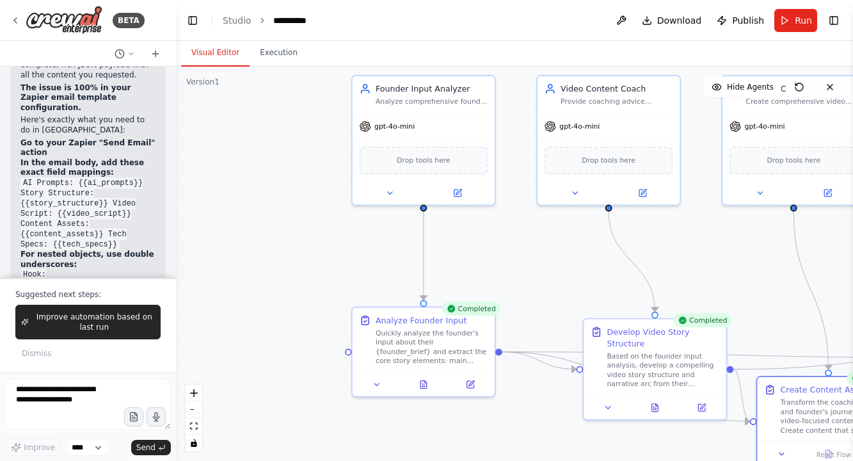
drag, startPoint x: 286, startPoint y: 150, endPoint x: 547, endPoint y: 236, distance: 274.9
click at [547, 236] on div ".deletable-edge-delete-btn { width: 20px; height: 20px; border: 0px solid #ffff…" at bounding box center [514, 264] width 677 height 394
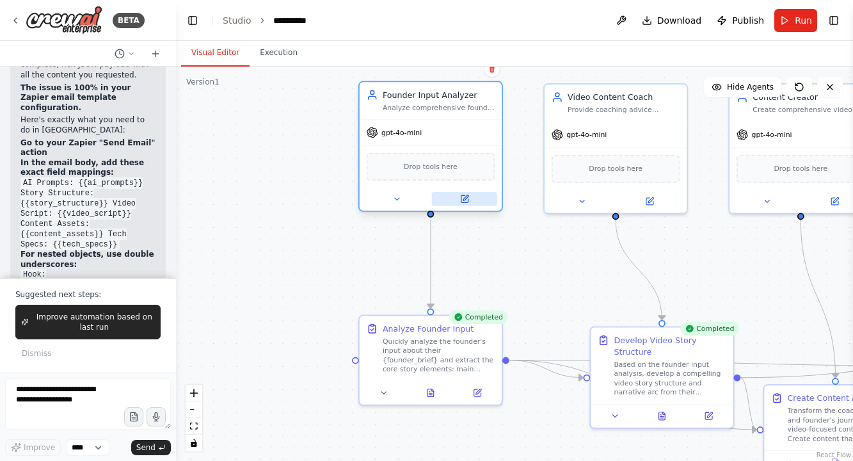
click at [470, 200] on button at bounding box center [464, 199] width 65 height 14
click at [476, 395] on icon at bounding box center [477, 390] width 9 height 9
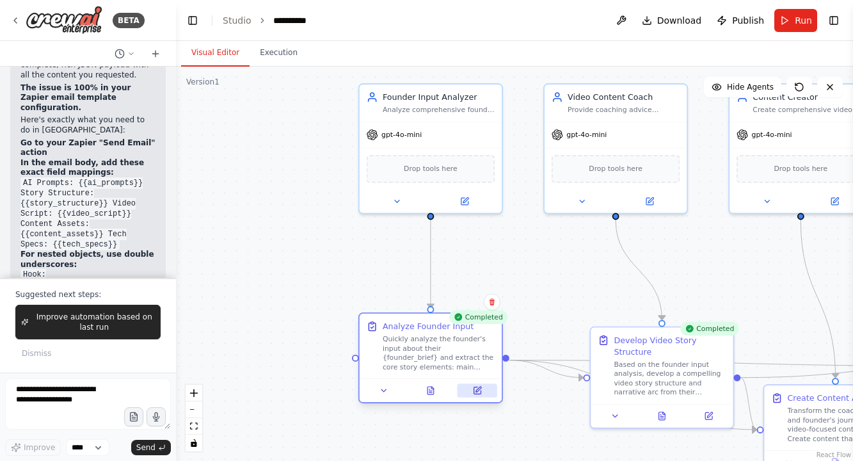
click at [476, 389] on icon at bounding box center [477, 390] width 7 height 7
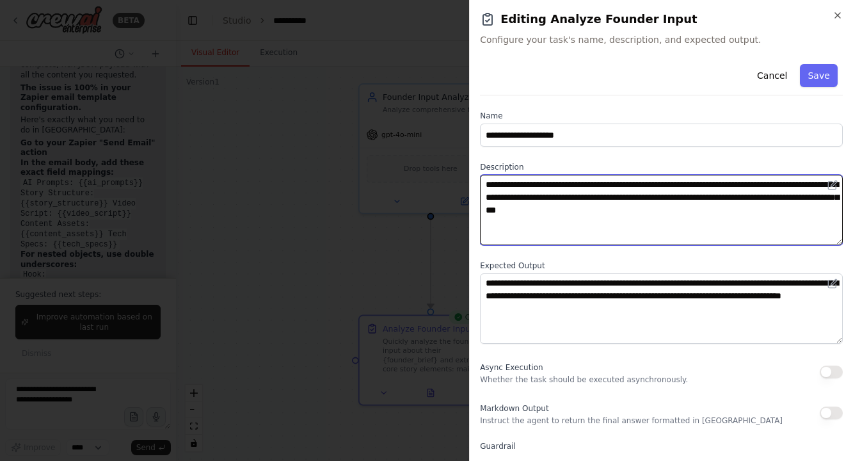
drag, startPoint x: 552, startPoint y: 198, endPoint x: 871, endPoint y: 195, distance: 318.1
click at [853, 195] on html "BETA Hello! I'm the CrewAI assistant. What kind of automation do you want to bu…" at bounding box center [426, 230] width 853 height 461
click at [759, 213] on textarea "**********" at bounding box center [661, 210] width 363 height 70
drag, startPoint x: 760, startPoint y: 213, endPoint x: 552, endPoint y: 198, distance: 208.0
click at [552, 198] on textarea "**********" at bounding box center [661, 210] width 363 height 70
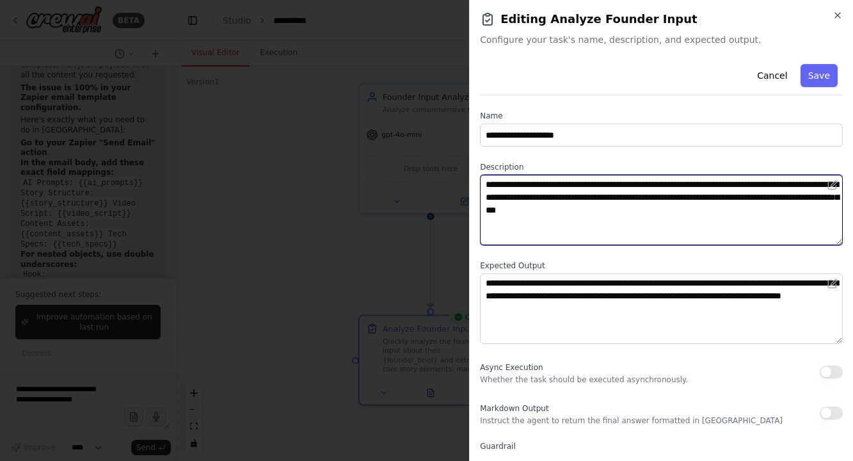
click at [552, 198] on textarea "**********" at bounding box center [661, 210] width 363 height 70
drag, startPoint x: 552, startPoint y: 198, endPoint x: 830, endPoint y: 200, distance: 277.8
click at [830, 200] on textarea "**********" at bounding box center [661, 210] width 363 height 70
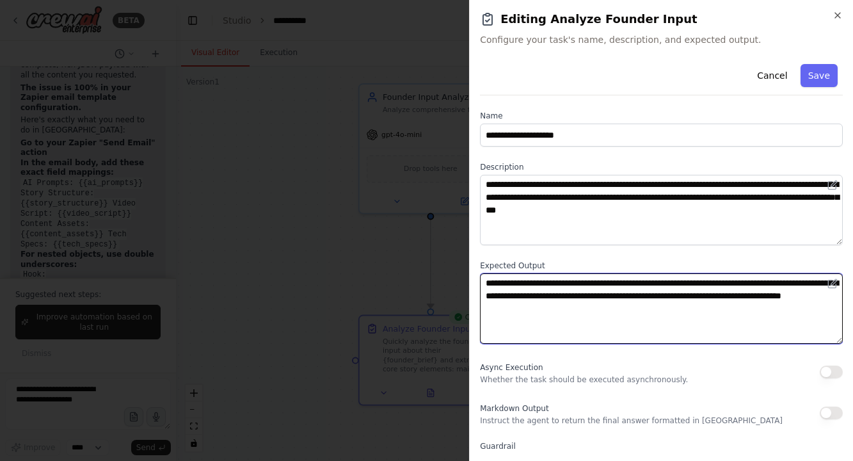
drag, startPoint x: 635, startPoint y: 282, endPoint x: 682, endPoint y: 308, distance: 53.8
click at [682, 308] on textarea "**********" at bounding box center [661, 308] width 363 height 70
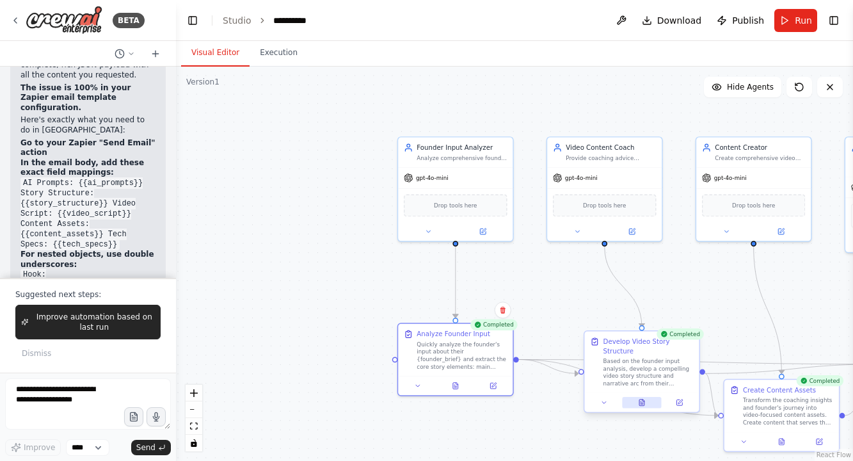
click at [638, 406] on icon at bounding box center [642, 403] width 8 height 8
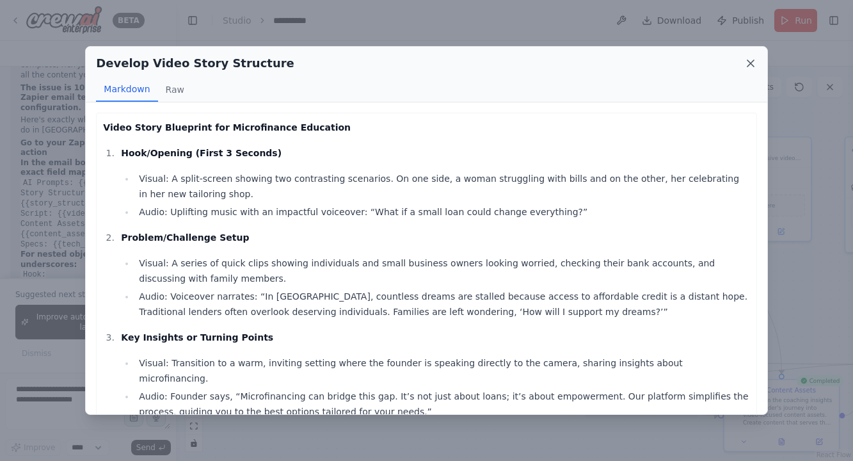
click at [746, 59] on icon at bounding box center [750, 63] width 13 height 13
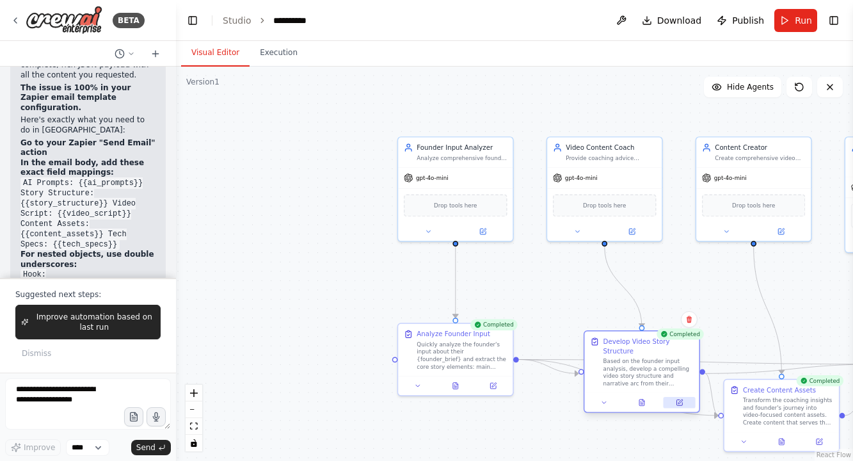
click at [684, 402] on button at bounding box center [680, 402] width 32 height 11
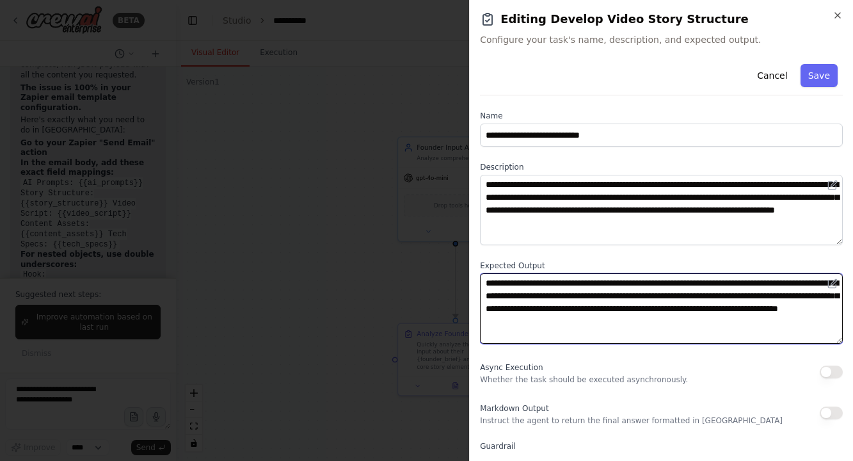
drag, startPoint x: 623, startPoint y: 283, endPoint x: 565, endPoint y: 325, distance: 71.1
click at [565, 325] on textarea "**********" at bounding box center [661, 308] width 363 height 70
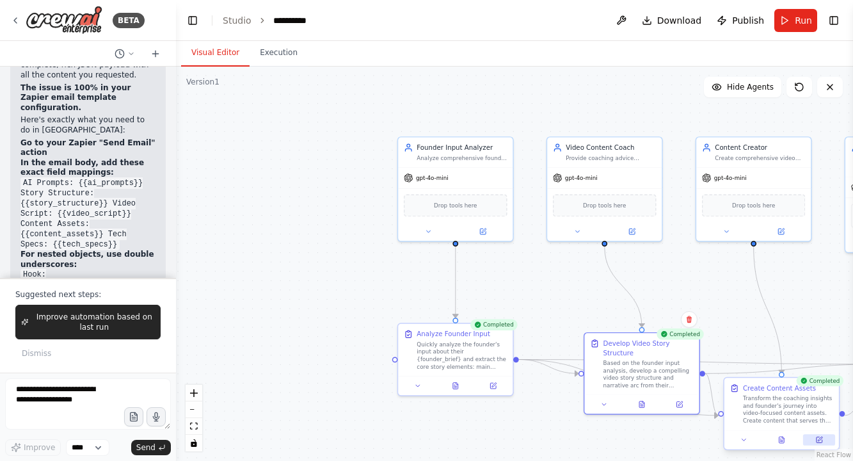
click at [824, 442] on button at bounding box center [819, 439] width 32 height 11
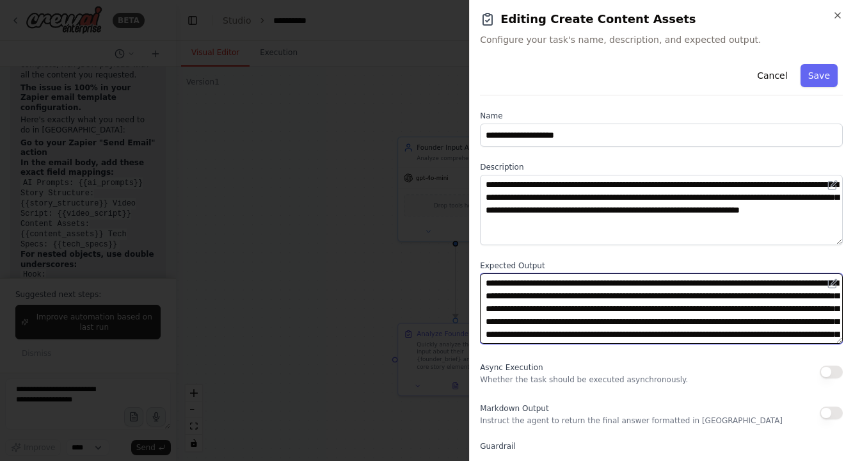
scroll to position [51, 0]
drag, startPoint x: 715, startPoint y: 284, endPoint x: 796, endPoint y: 323, distance: 90.5
click at [796, 323] on textarea "**********" at bounding box center [661, 308] width 363 height 70
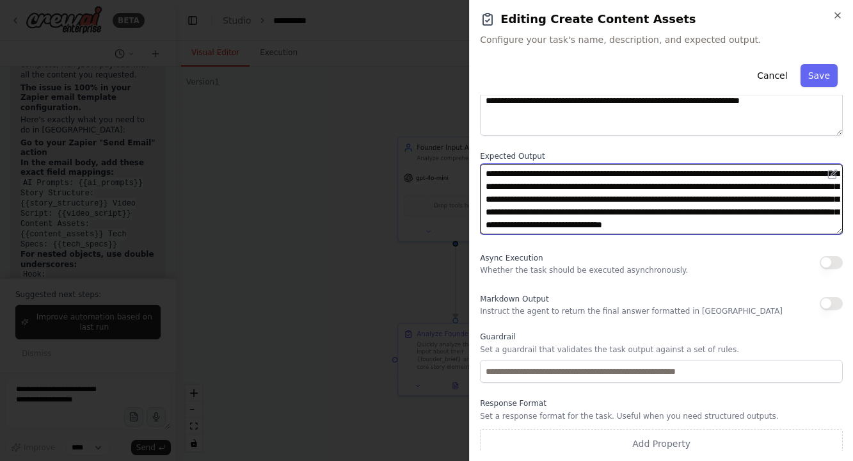
scroll to position [115, 0]
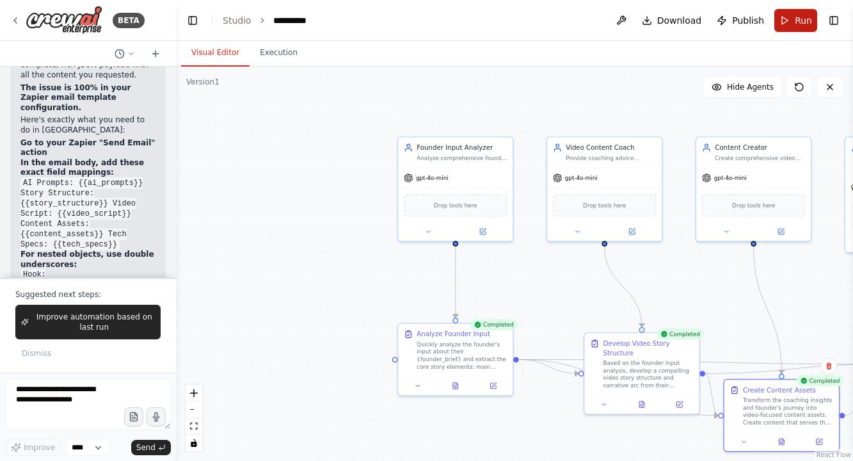
click at [790, 15] on button "Run" at bounding box center [796, 20] width 43 height 23
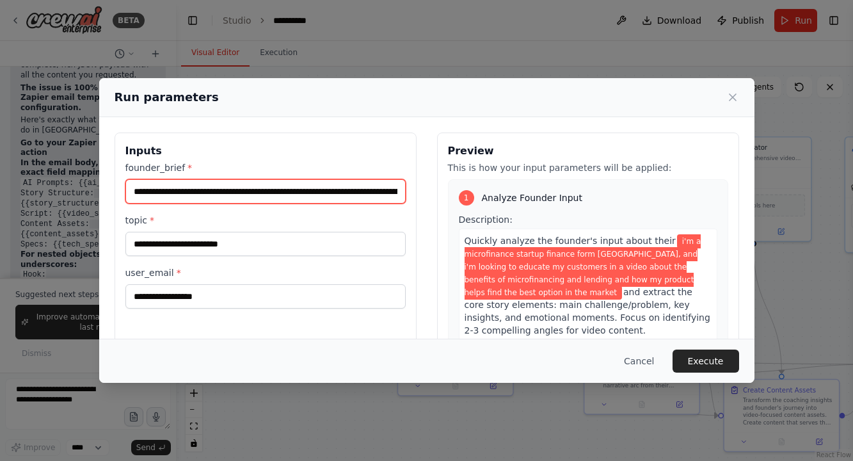
scroll to position [0, 591]
drag, startPoint x: 134, startPoint y: 188, endPoint x: 561, endPoint y: 252, distance: 431.6
click at [561, 252] on div "**********" at bounding box center [427, 284] width 625 height 303
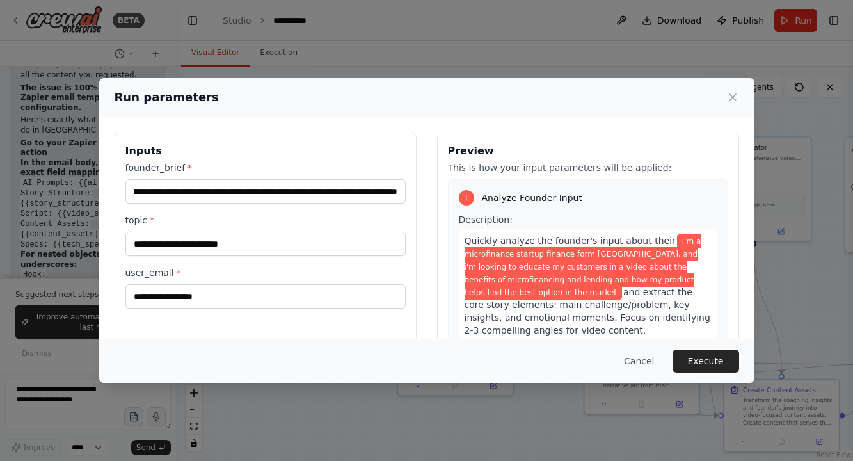
scroll to position [0, 0]
